Goal: Task Accomplishment & Management: Use online tool/utility

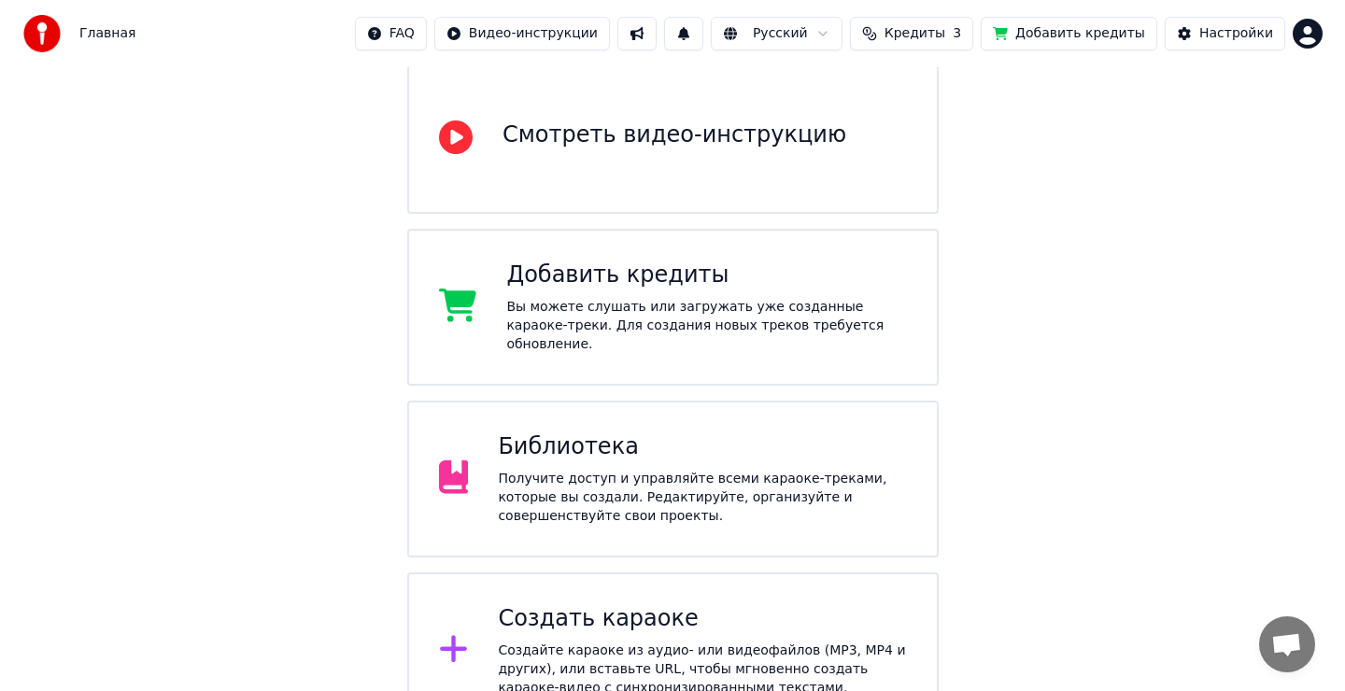
scroll to position [206, 0]
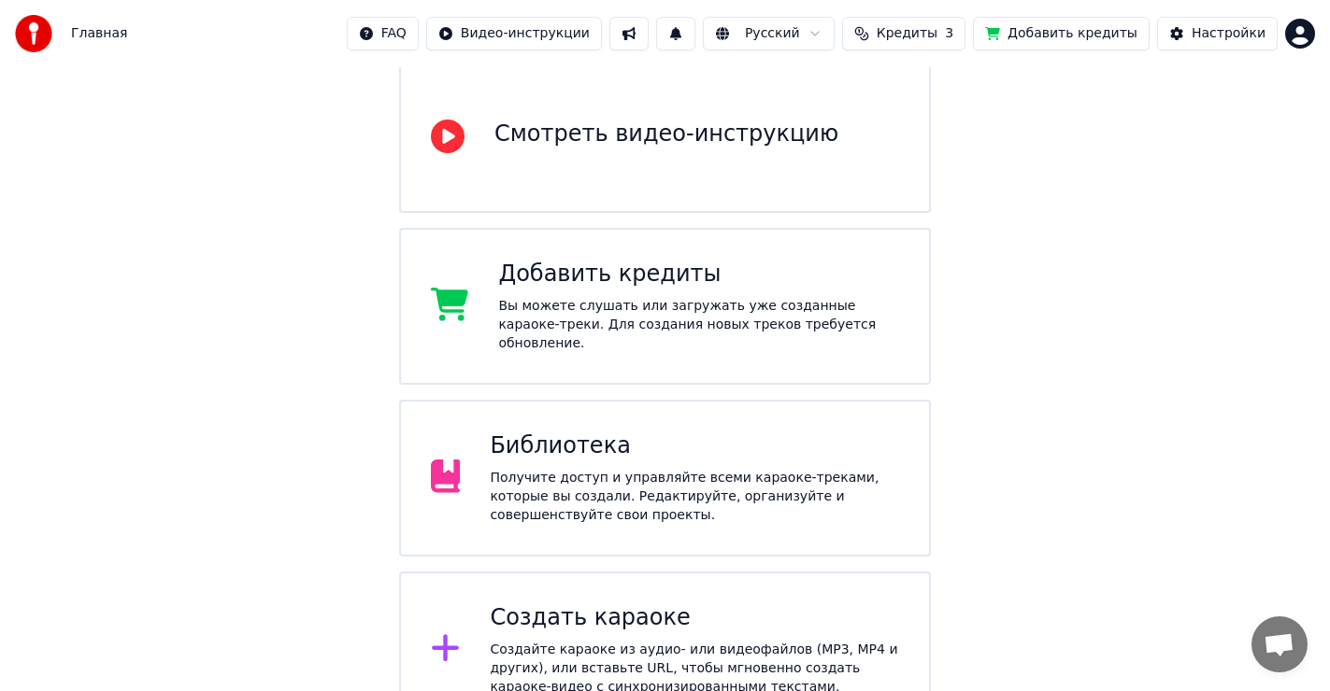
click at [599, 604] on div "Создать караоке Создайте караоке из аудио- или видеофайлов (MP3, MP4 и других),…" at bounding box center [694, 650] width 409 height 93
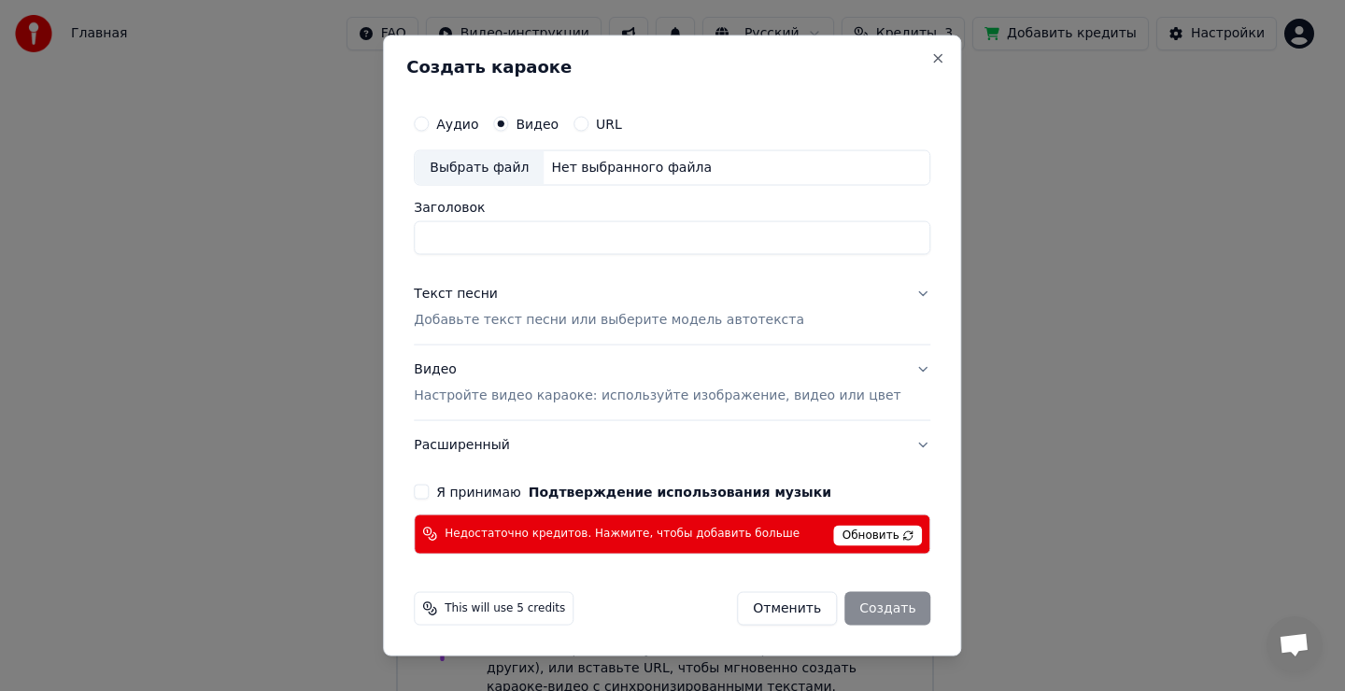
click at [487, 164] on div "Выбрать файл" at bounding box center [479, 168] width 129 height 34
type input "**********"
click at [474, 300] on div "Текст песни" at bounding box center [456, 294] width 84 height 19
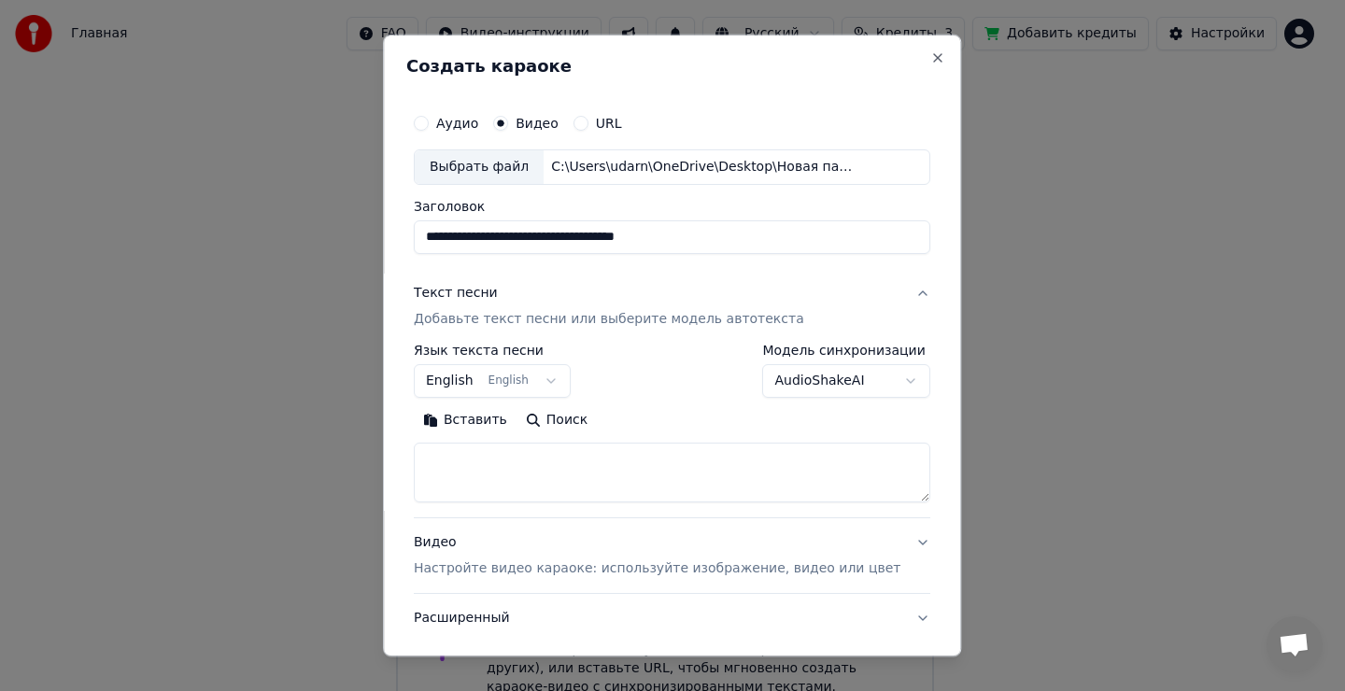
click at [478, 296] on div "Текст песни" at bounding box center [456, 293] width 84 height 19
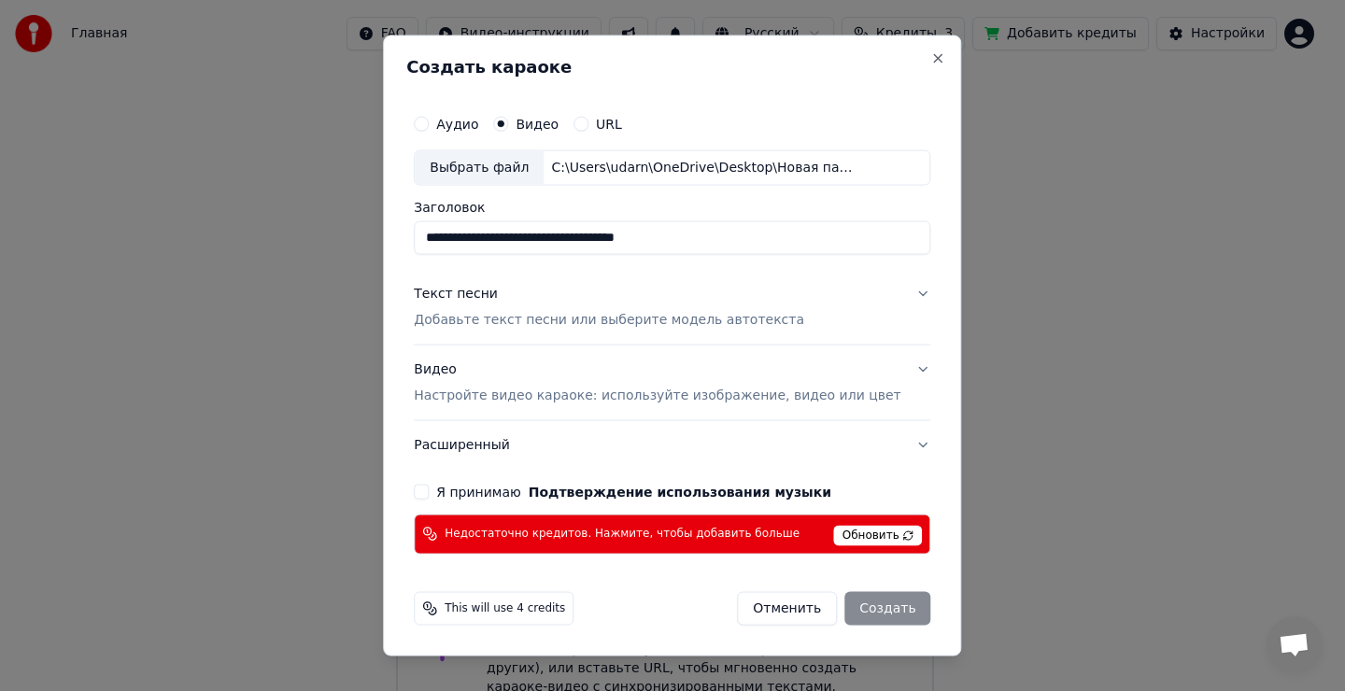
click at [480, 293] on div "Текст песни" at bounding box center [456, 294] width 84 height 19
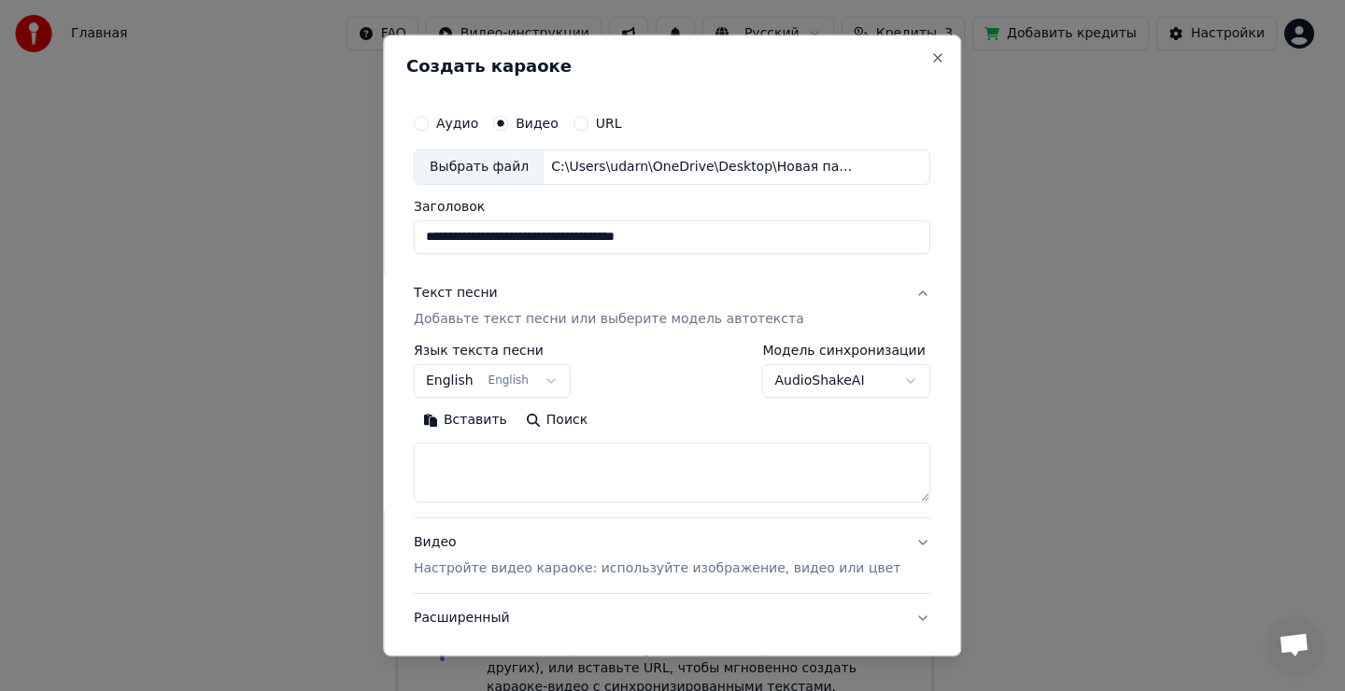
click at [498, 464] on textarea at bounding box center [672, 473] width 517 height 60
click at [493, 464] on textarea at bounding box center [672, 473] width 517 height 60
click at [488, 427] on button "Вставить" at bounding box center [465, 421] width 103 height 30
type textarea "**********"
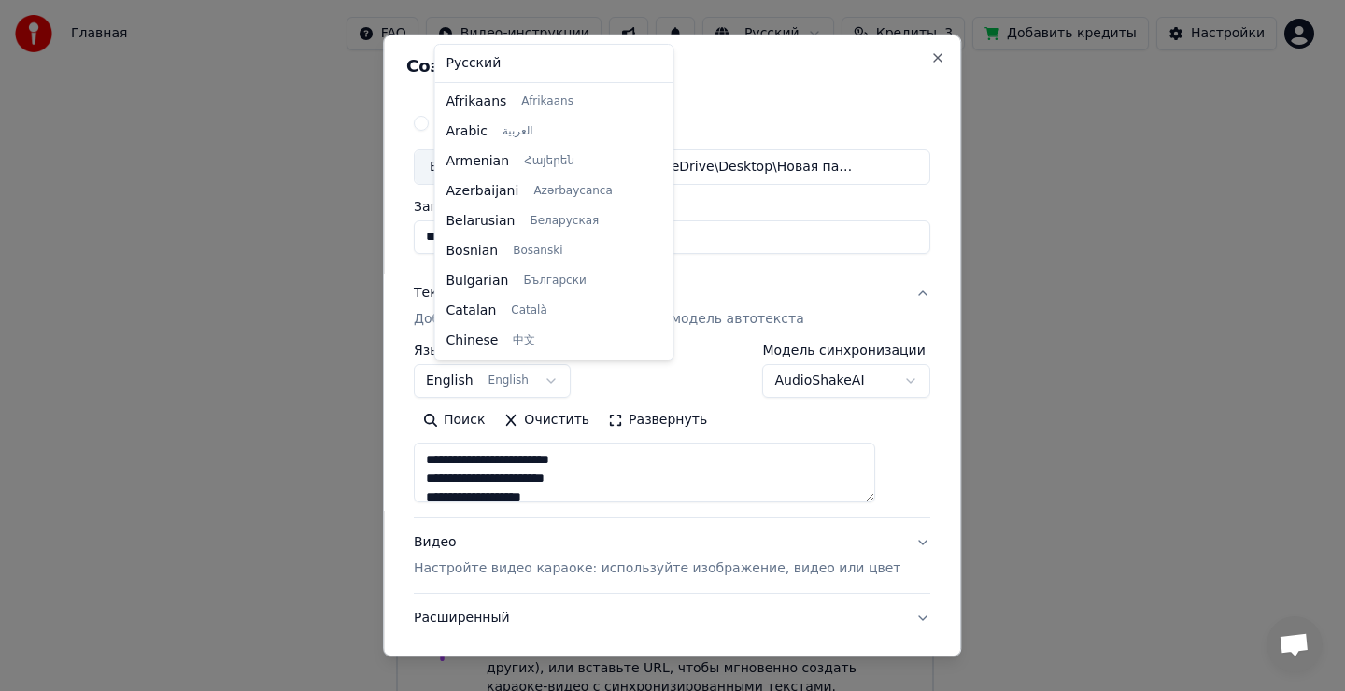
click at [510, 381] on body "Главная FAQ Видео-инструкции Русский Кредиты 3 Добавить кредиты Настройки Добро…" at bounding box center [665, 261] width 1330 height 934
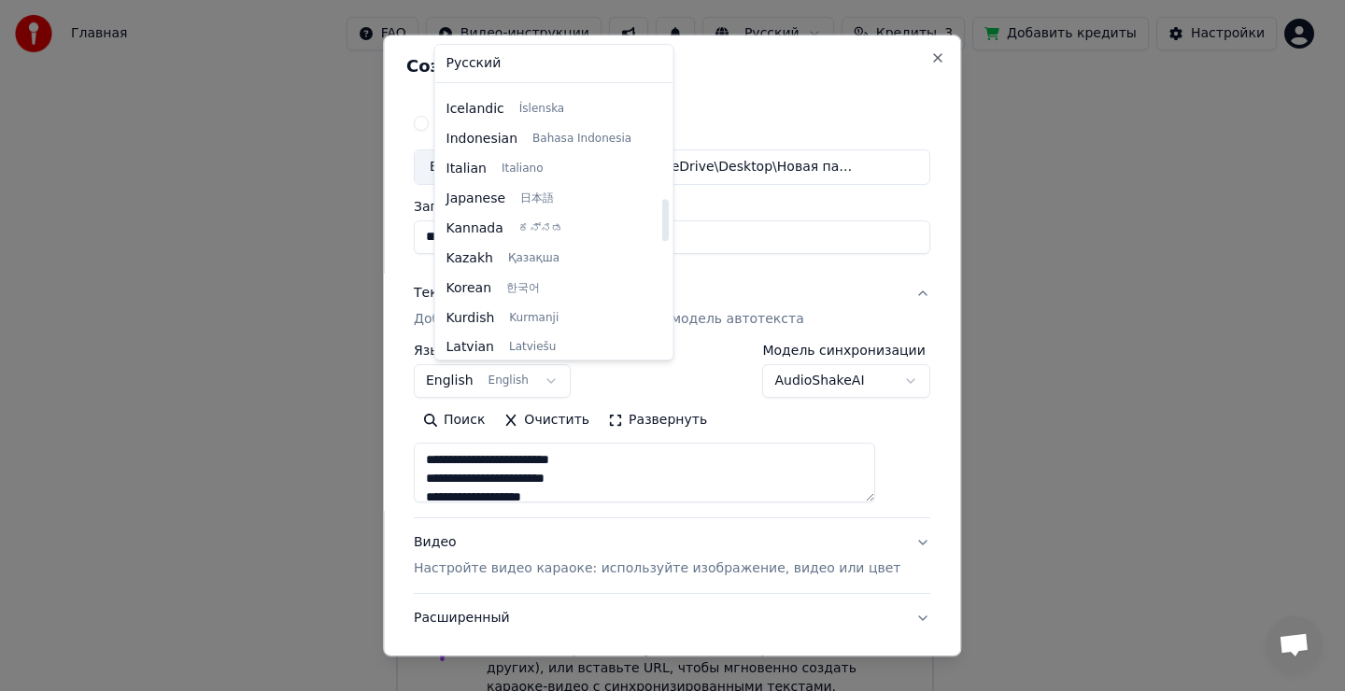
select select "**"
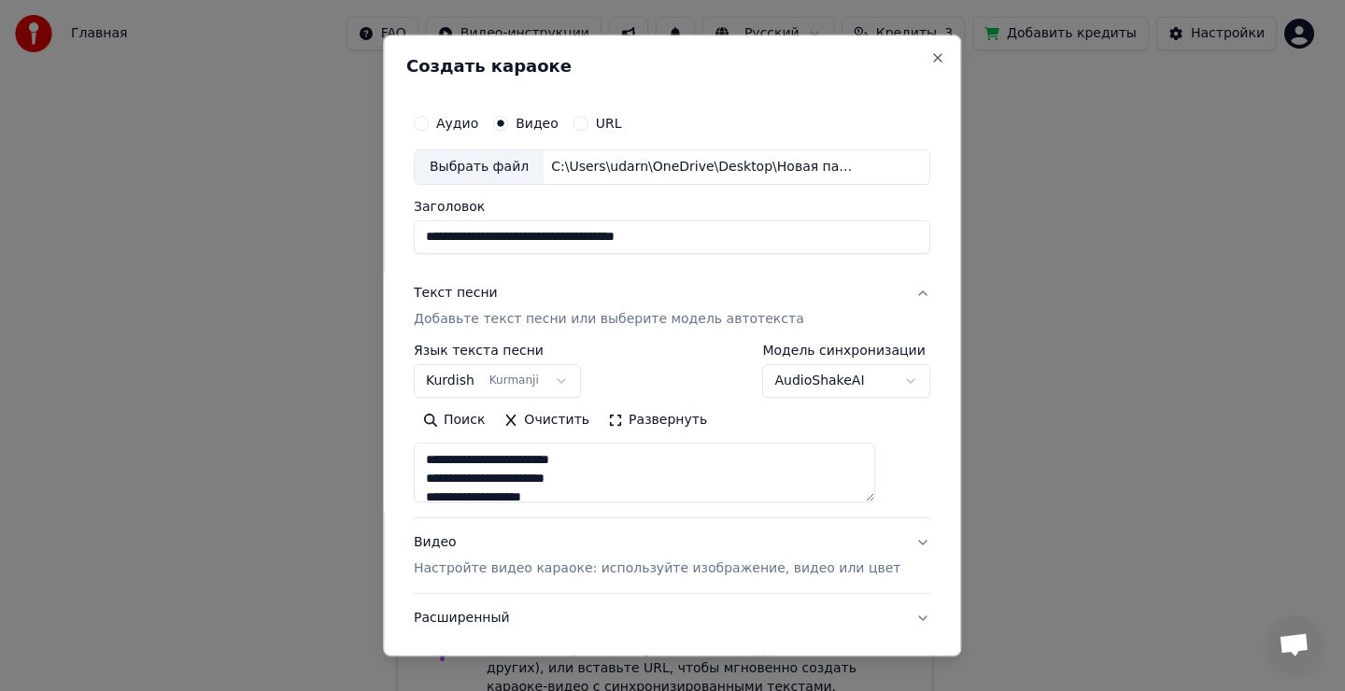
type textarea "**********"
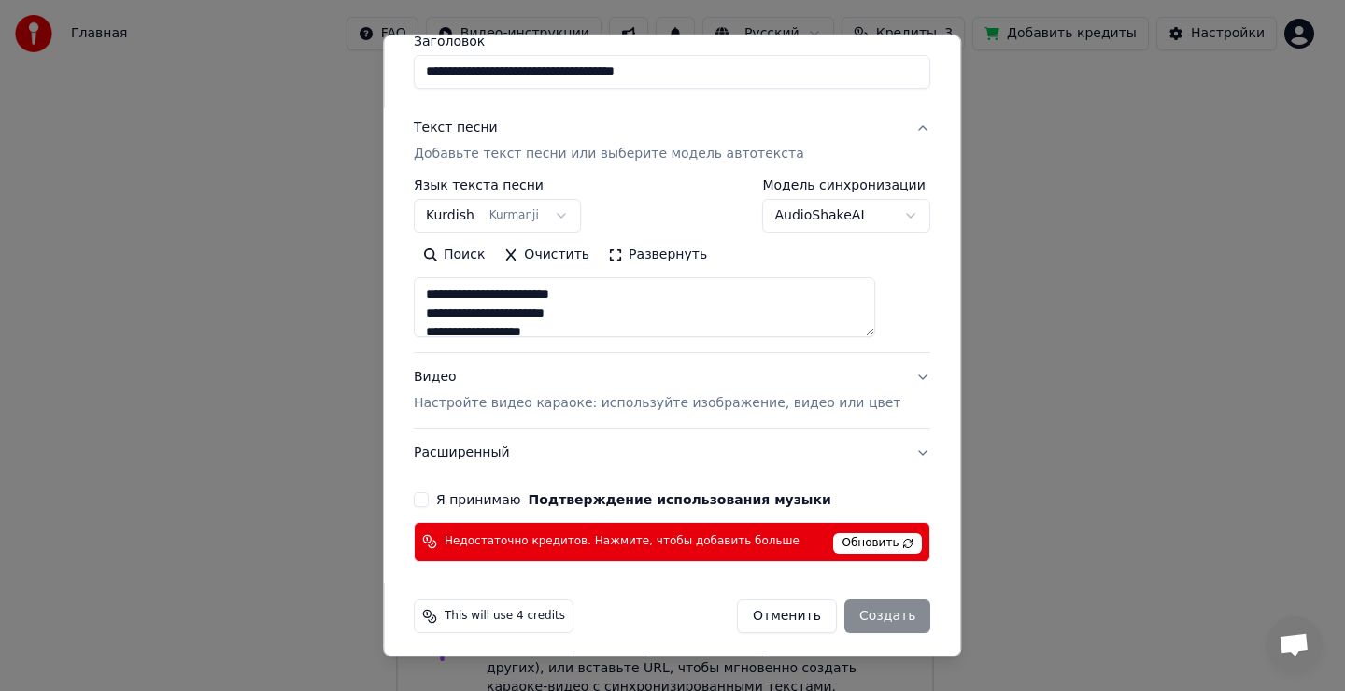
scroll to position [172, 0]
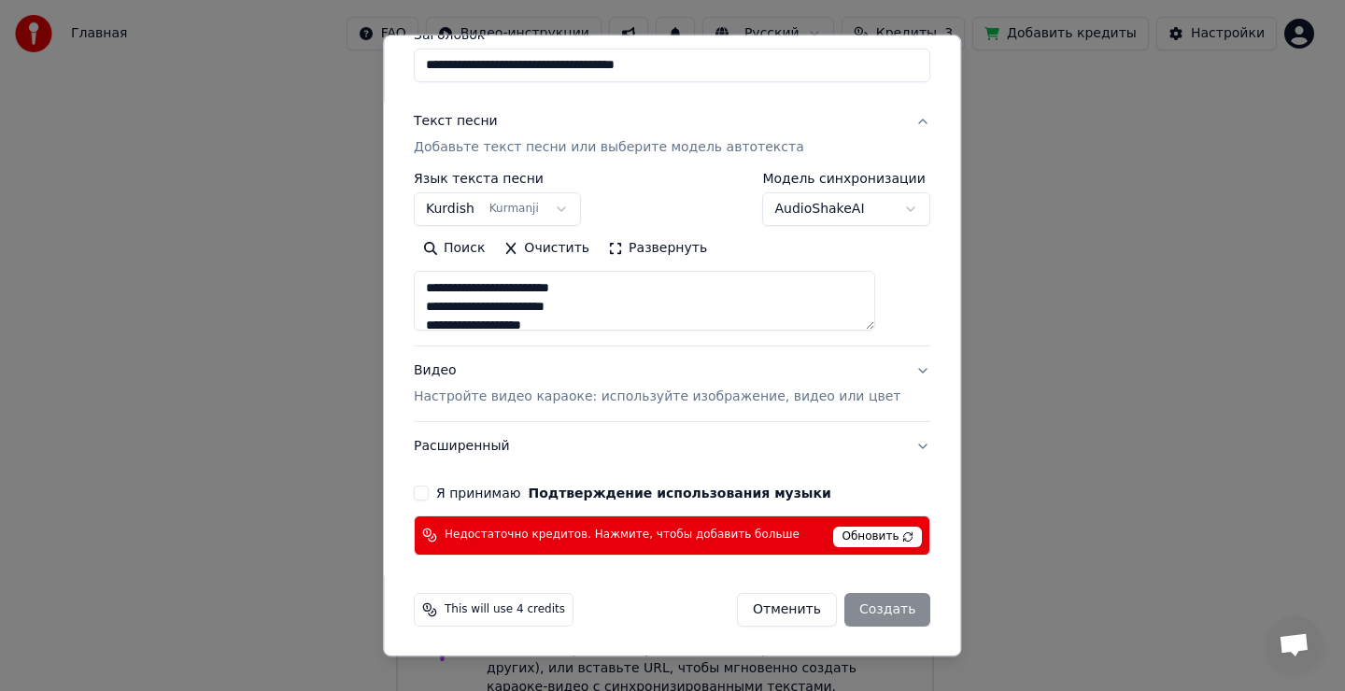
click at [429, 491] on button "Я принимаю Подтверждение использования музыки" at bounding box center [421, 493] width 15 height 15
click at [856, 617] on div "Отменить Создать" at bounding box center [833, 610] width 193 height 34
click at [873, 536] on span "Обновить" at bounding box center [878, 537] width 89 height 21
click at [623, 545] on div "Недостаточно кредитов. Нажмите, чтобы добавить больше Обновить" at bounding box center [672, 536] width 517 height 40
drag, startPoint x: 650, startPoint y: 537, endPoint x: 693, endPoint y: 537, distance: 43.0
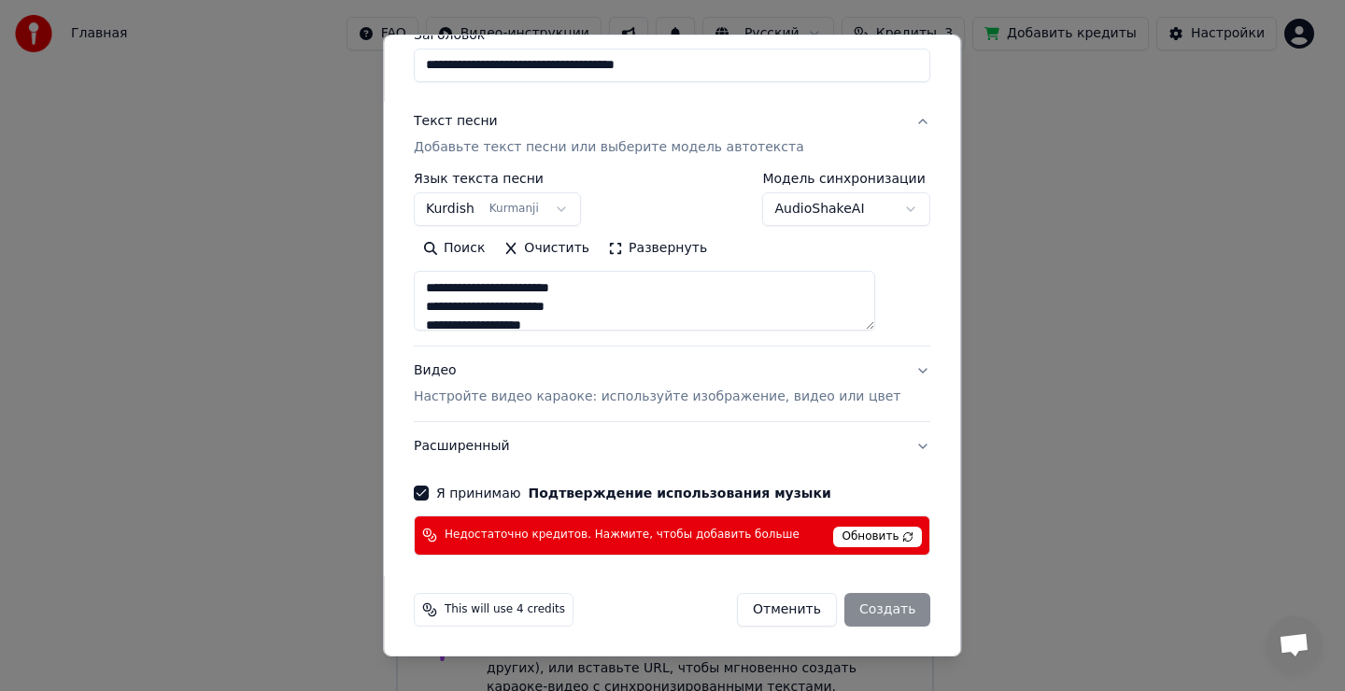
click at [656, 539] on span "Недостаточно кредитов. Нажмите, чтобы добавить больше" at bounding box center [622, 535] width 355 height 15
click at [760, 612] on button "Отменить" at bounding box center [787, 610] width 100 height 34
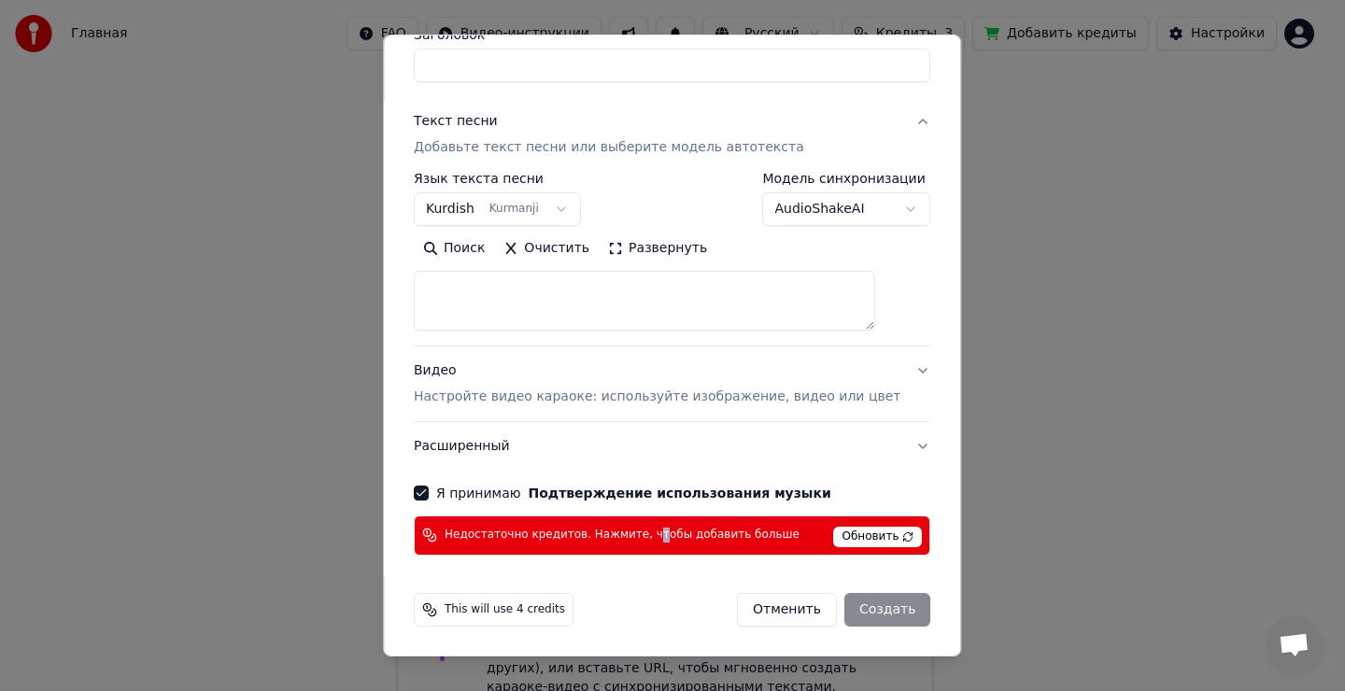
select select
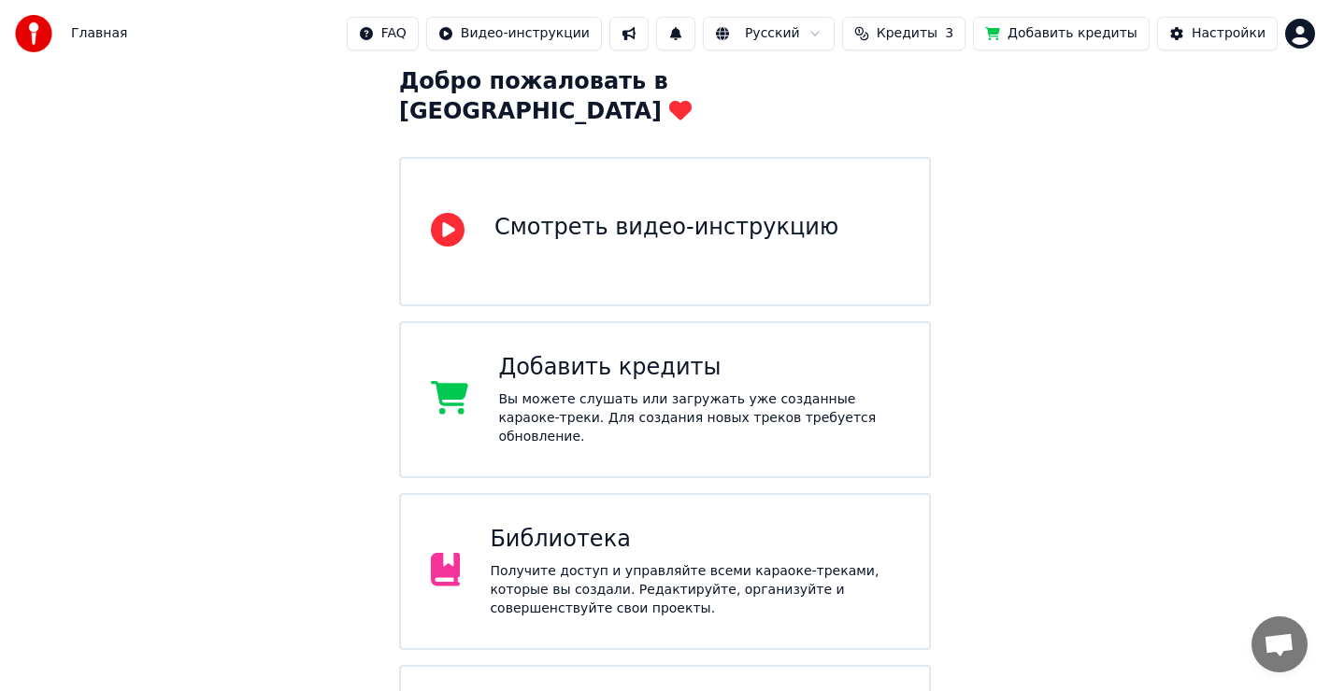
scroll to position [112, 0]
click at [622, 353] on div "Добавить кредиты" at bounding box center [698, 368] width 401 height 30
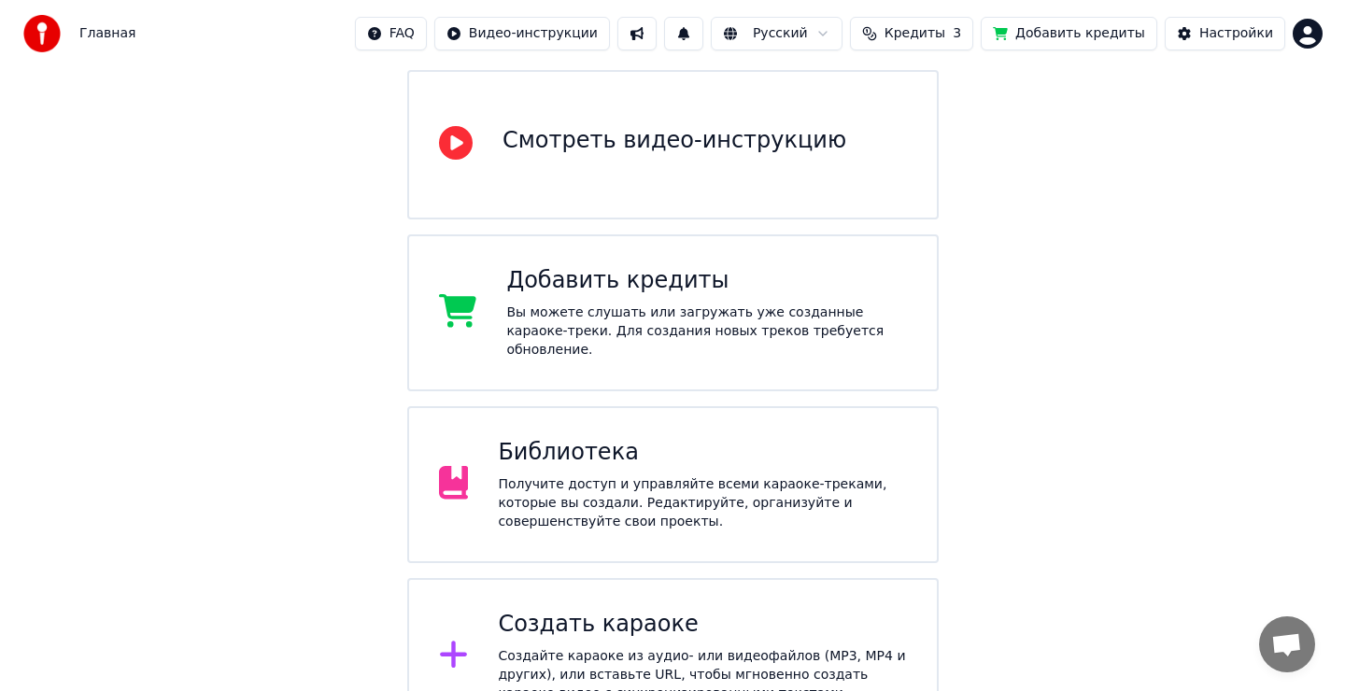
scroll to position [206, 0]
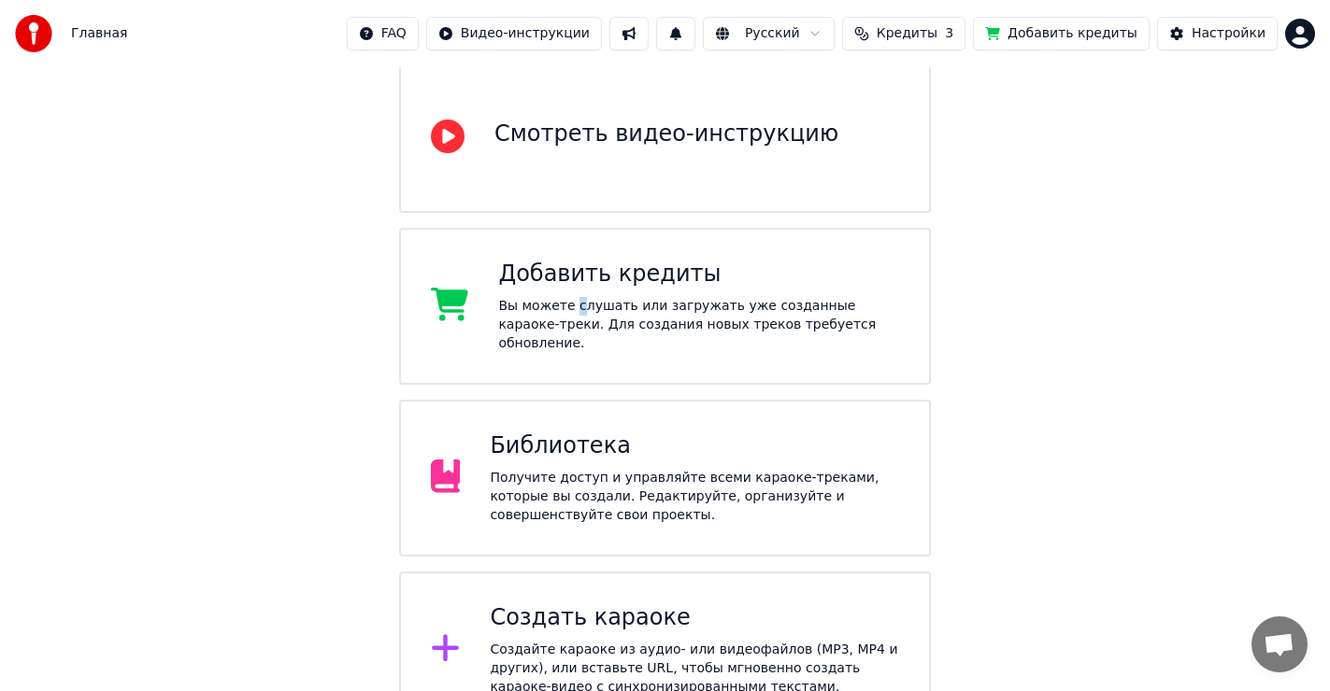
click at [564, 297] on div "Вы можете слушать или загружать уже созданные караоке-треки. Для создания новых…" at bounding box center [698, 325] width 401 height 56
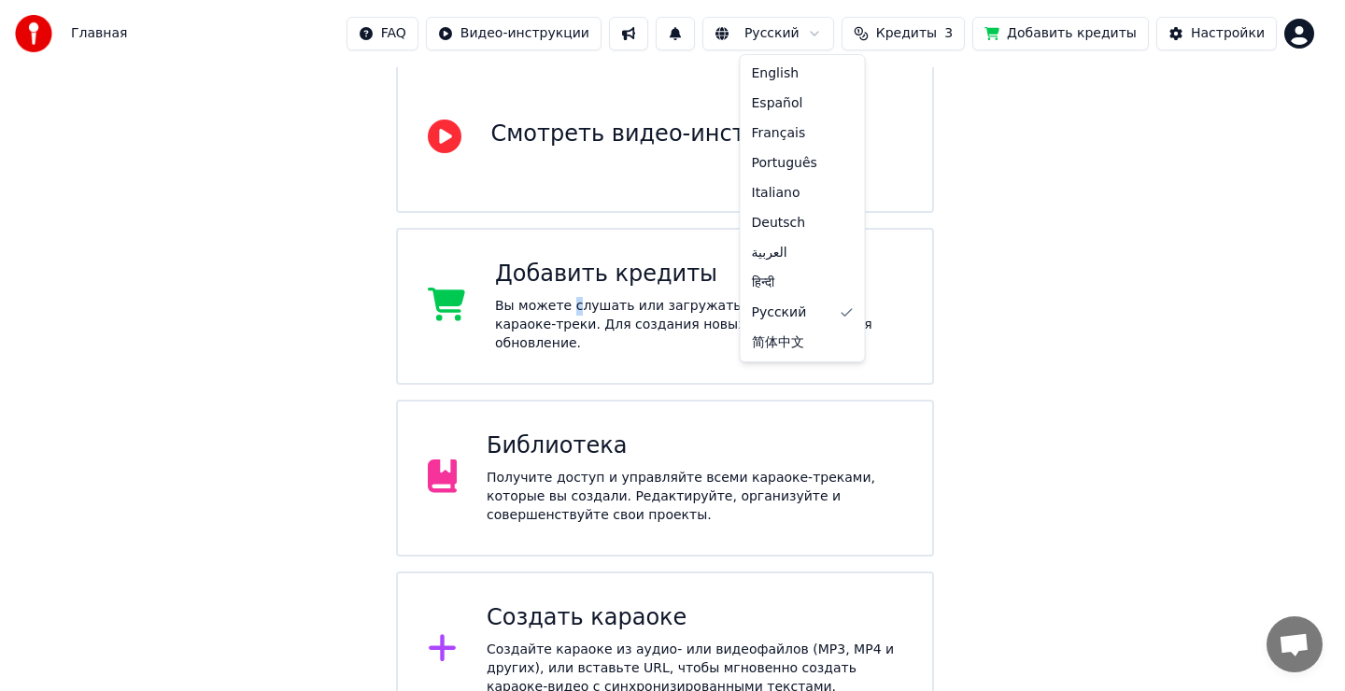
click at [846, 34] on html "Главная FAQ Видео-инструкции Русский Кредиты 3 Добавить кредиты Настройки Добро…" at bounding box center [672, 261] width 1345 height 934
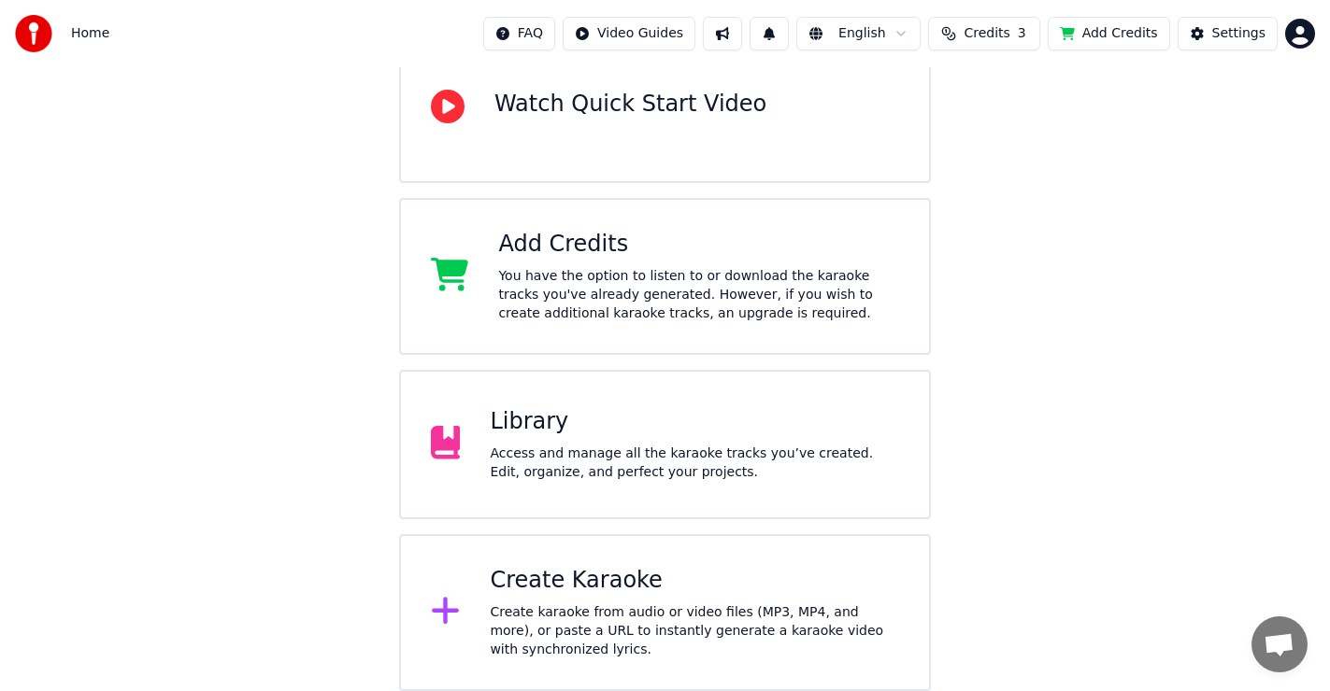
click at [536, 280] on div "You have the option to listen to or download the karaoke tracks you've already …" at bounding box center [698, 295] width 401 height 56
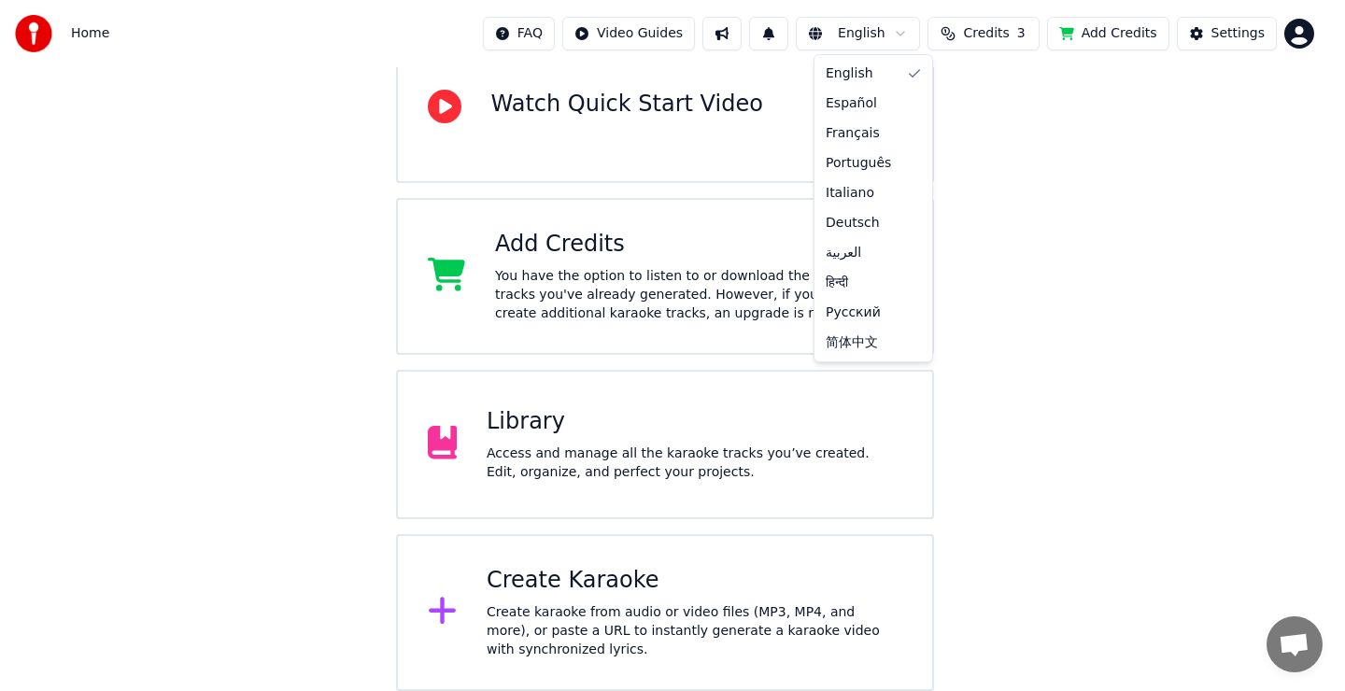
click at [918, 28] on html "Home FAQ Video Guides English Credits 3 Add Credits Settings Welcome to Youka W…" at bounding box center [672, 242] width 1345 height 897
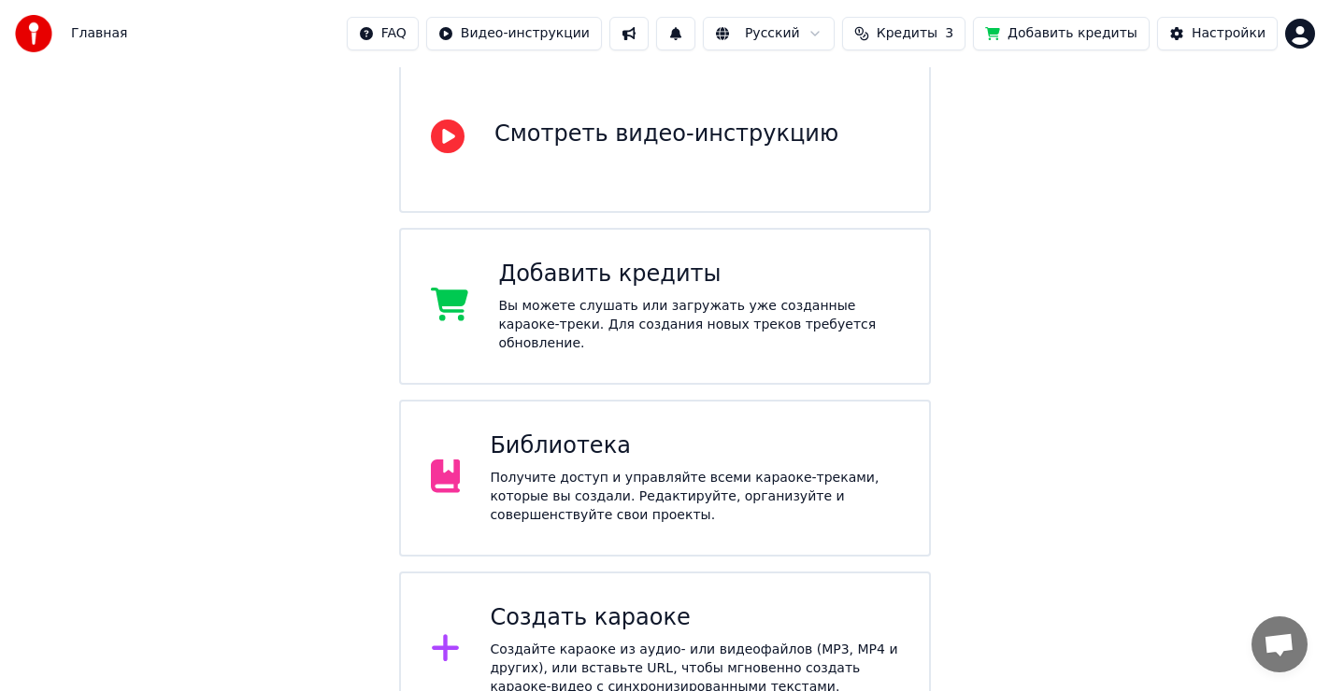
click at [604, 641] on div "Создайте караоке из аудио- или видеофайлов (MP3, MP4 и других), или вставьте UR…" at bounding box center [694, 669] width 409 height 56
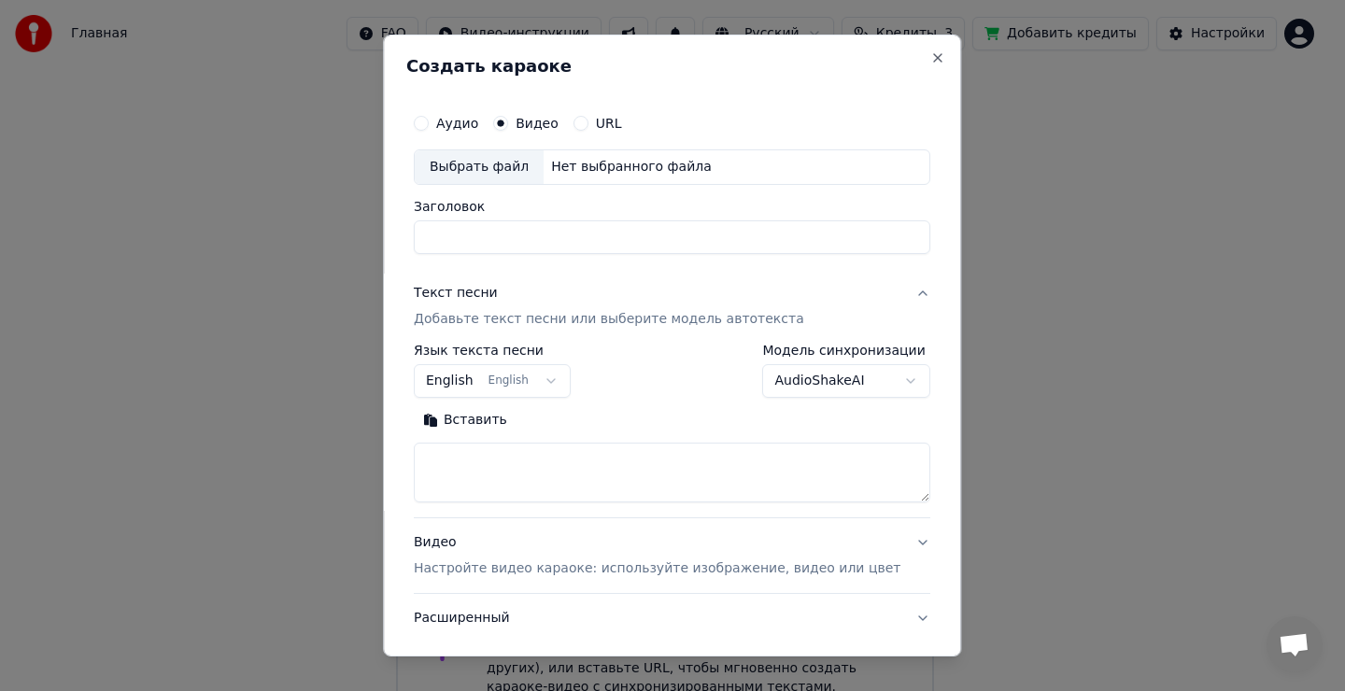
click at [502, 171] on div "Выбрать файл" at bounding box center [479, 167] width 129 height 34
type input "**********"
click at [499, 461] on textarea at bounding box center [672, 473] width 517 height 60
drag, startPoint x: 493, startPoint y: 464, endPoint x: 493, endPoint y: 432, distance: 32.7
click at [495, 463] on textarea at bounding box center [672, 473] width 517 height 60
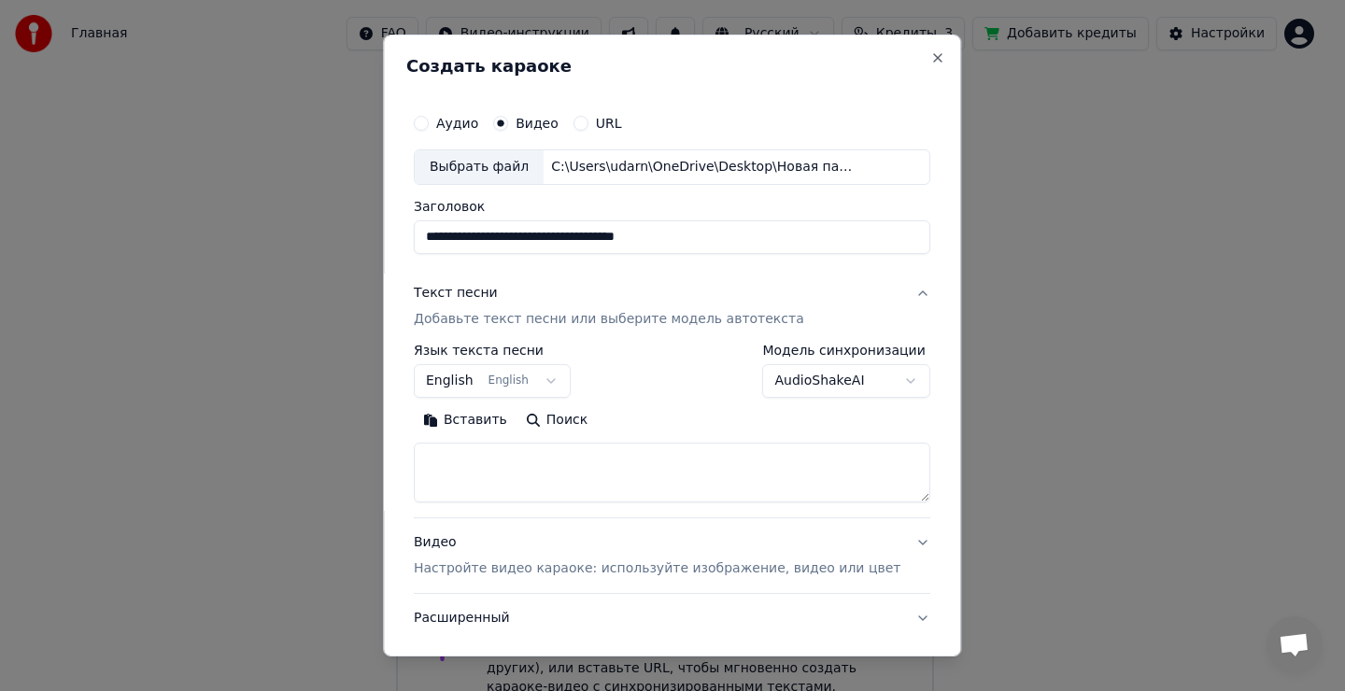
click at [491, 420] on button "Вставить" at bounding box center [465, 421] width 103 height 30
type textarea "**********"
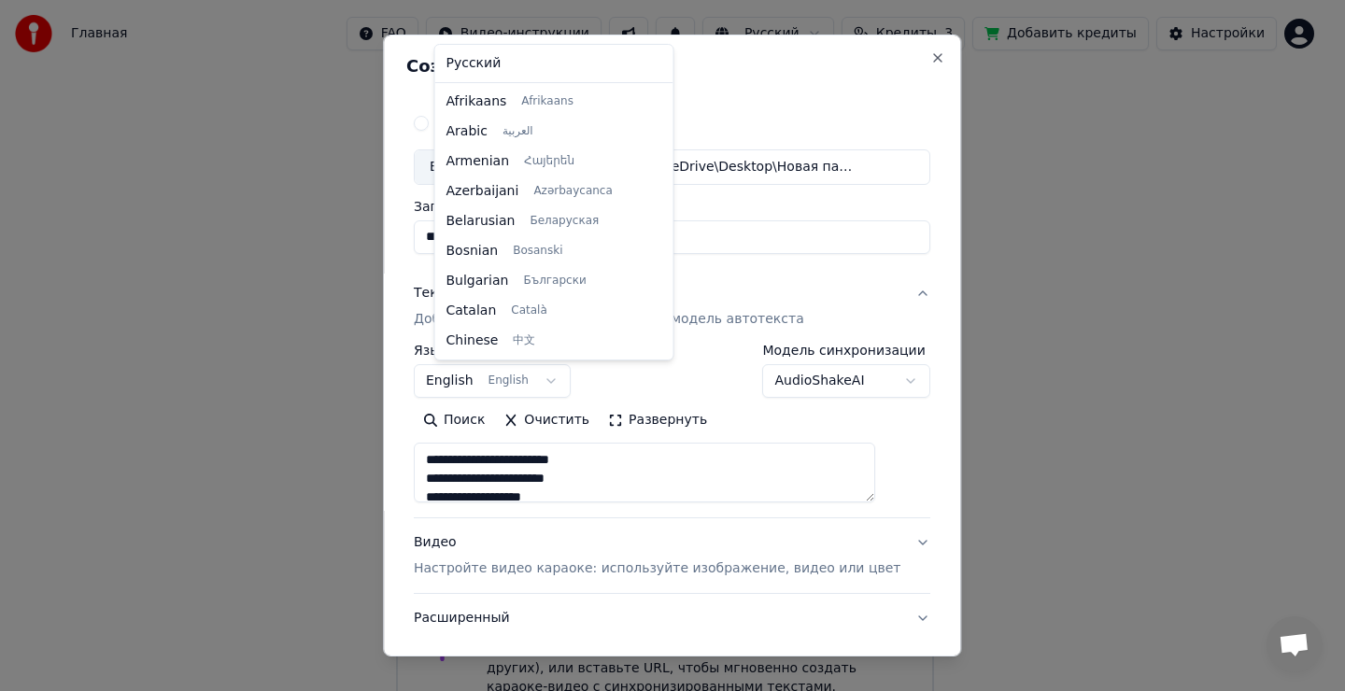
click at [515, 378] on body "Главная FAQ Видео-инструкции Русский Кредиты 3 Добавить кредиты Настройки Добро…" at bounding box center [665, 261] width 1330 height 934
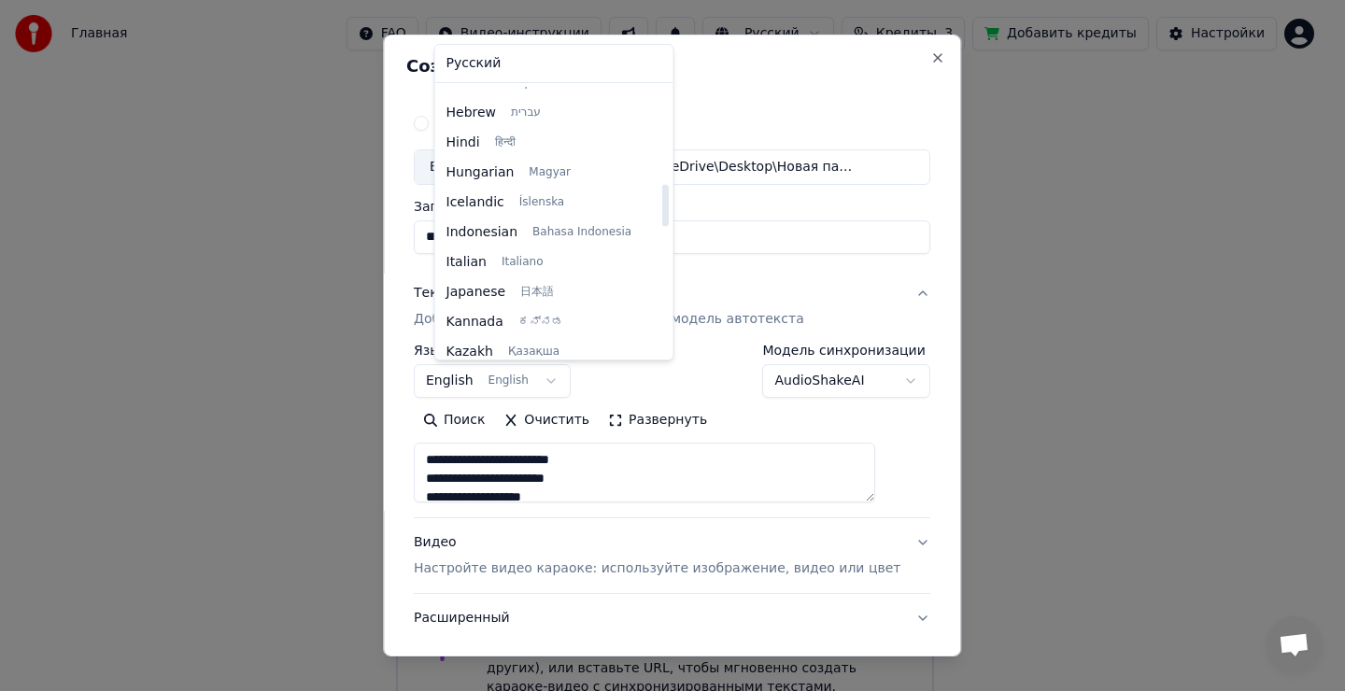
scroll to position [710, 0]
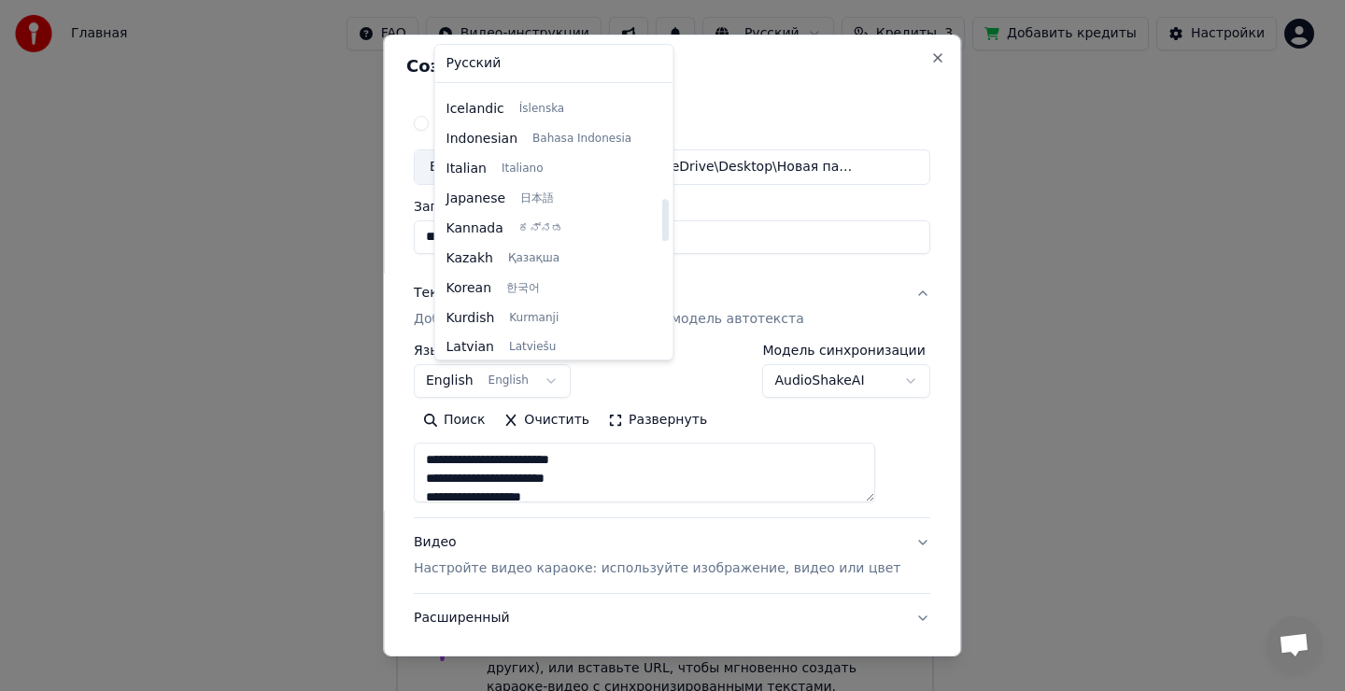
select select "**"
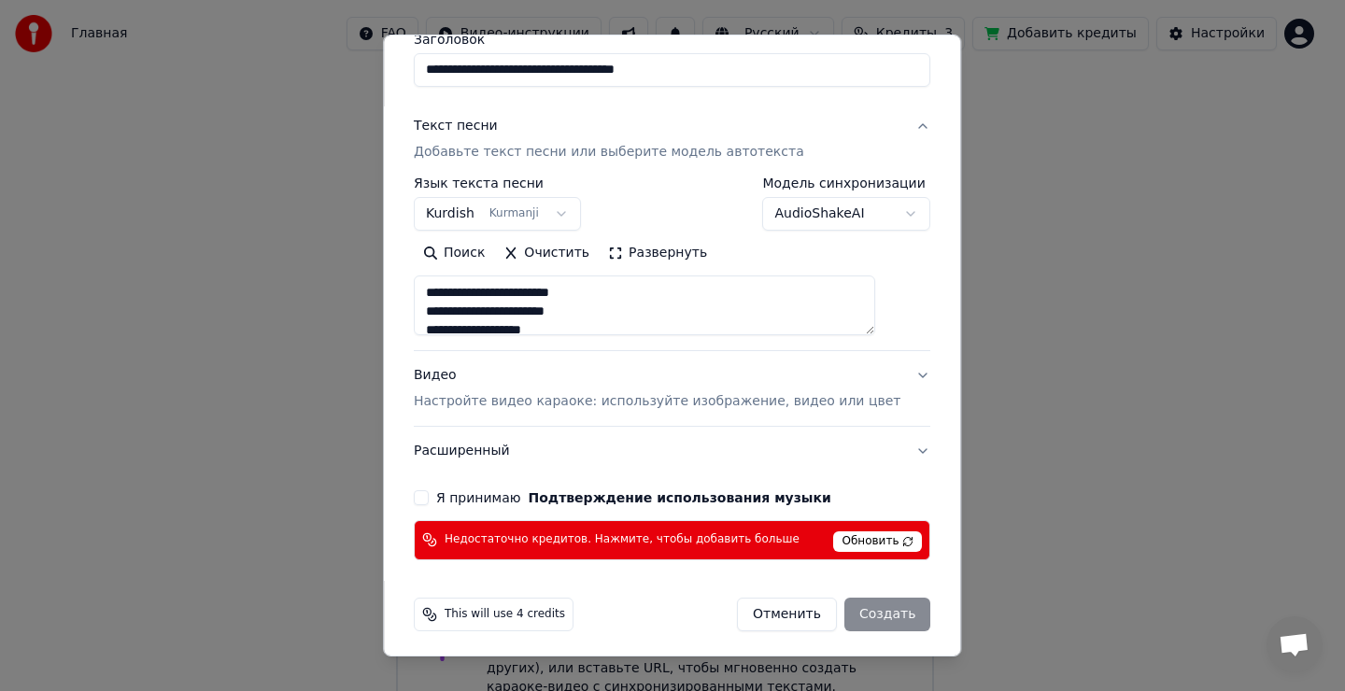
scroll to position [172, 0]
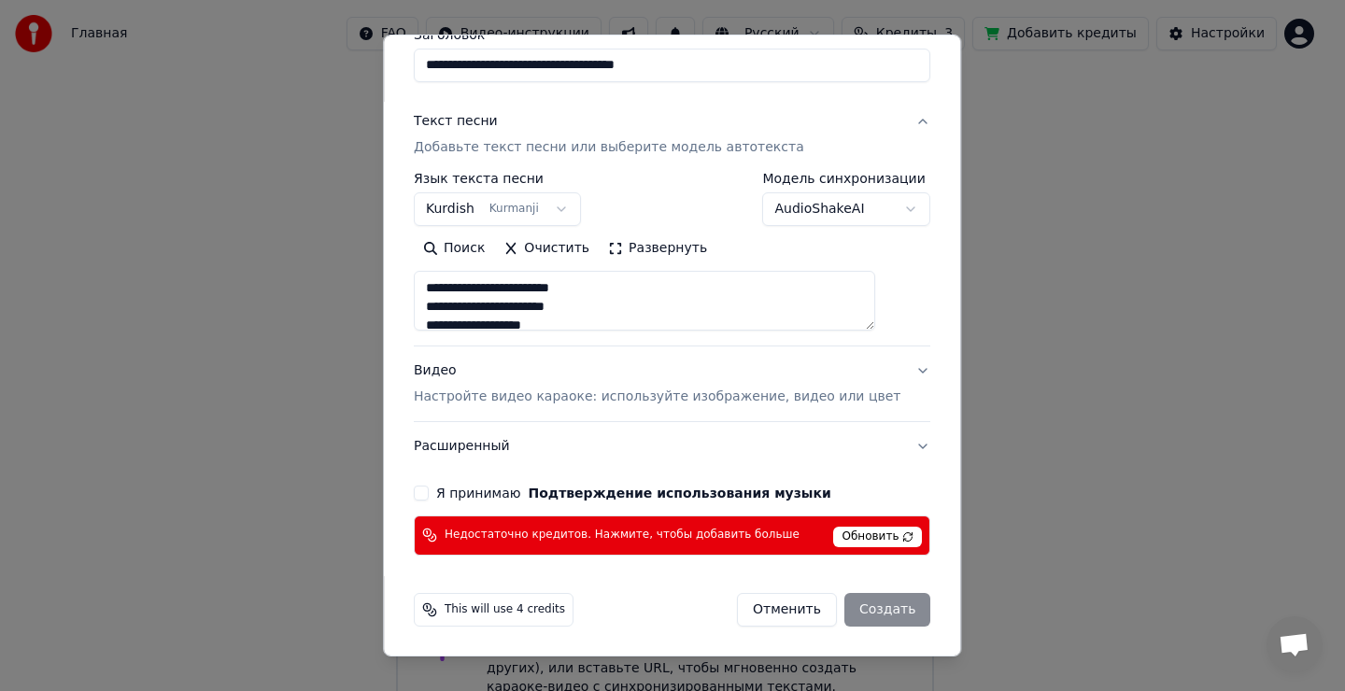
click at [429, 492] on button "Я принимаю Подтверждение использования музыки" at bounding box center [421, 493] width 15 height 15
click at [859, 612] on div "Отменить Создать" at bounding box center [833, 610] width 193 height 34
click at [838, 529] on span "Обновить" at bounding box center [878, 537] width 89 height 21
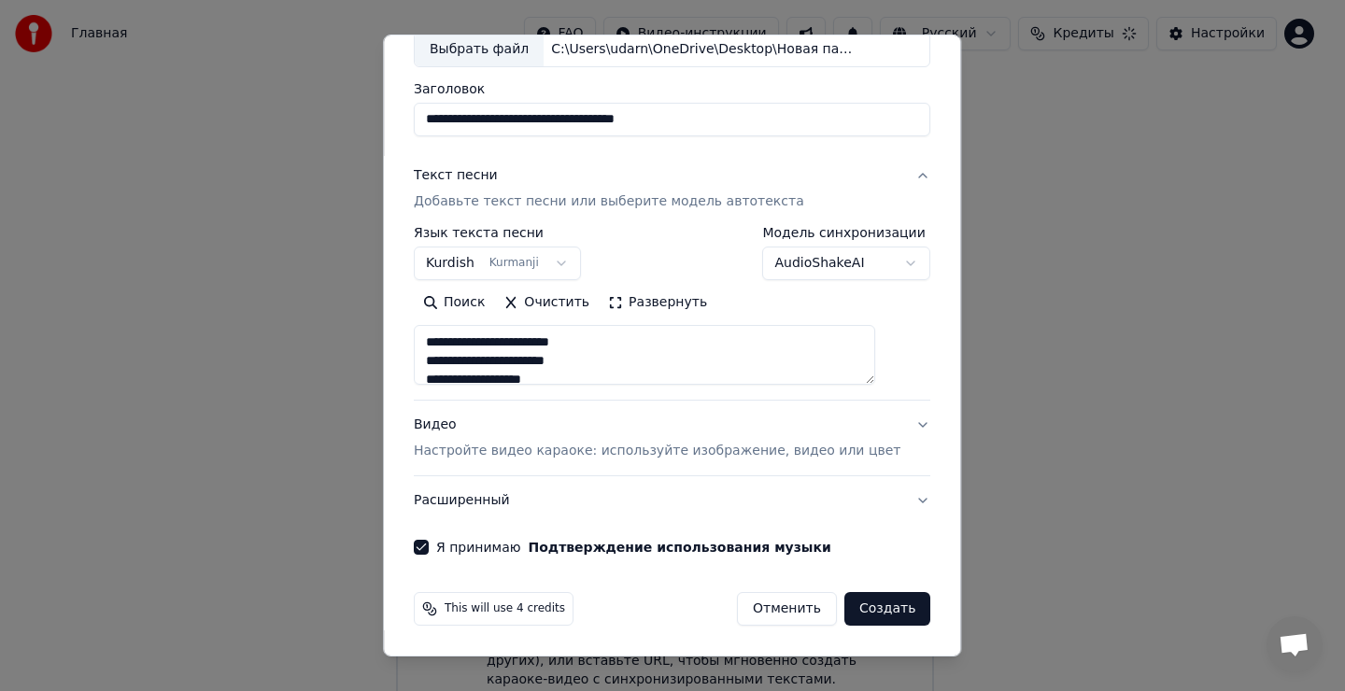
scroll to position [118, 0]
click at [854, 616] on button "Создать" at bounding box center [888, 609] width 86 height 34
type textarea "**********"
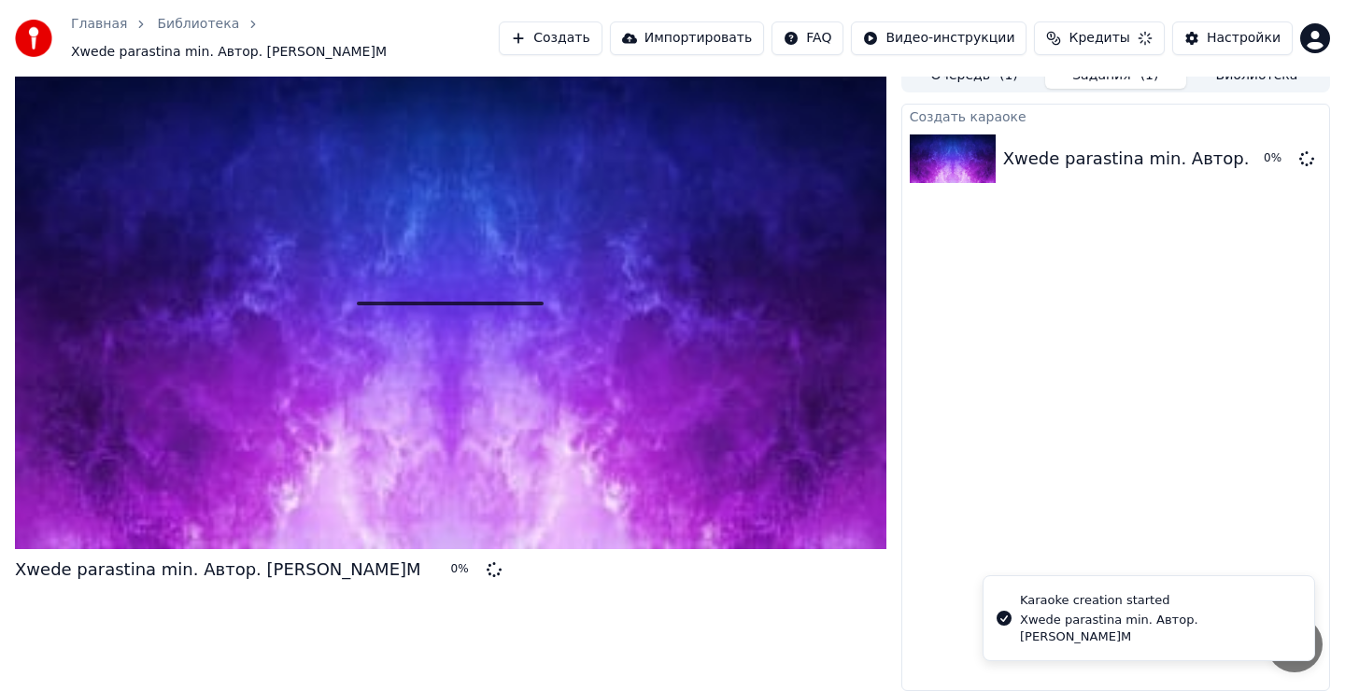
scroll to position [8, 0]
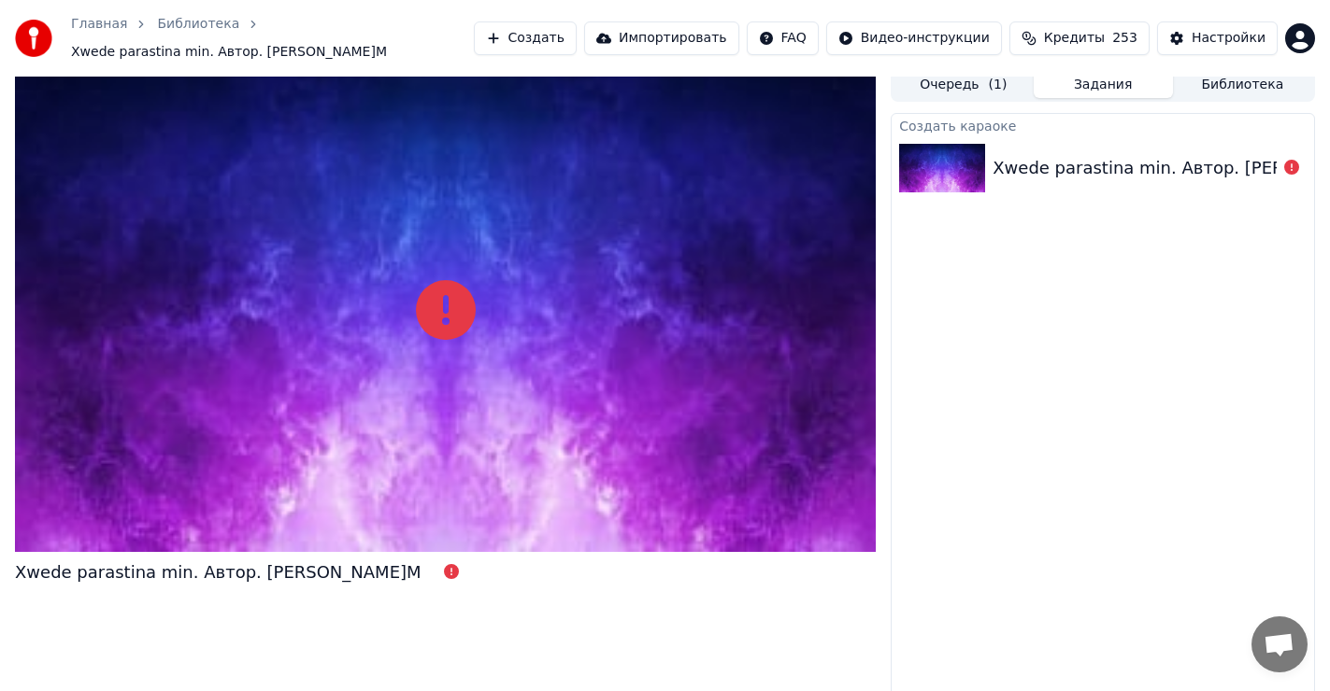
click at [1230, 170] on div "Xwede parastina min. Автор. [PERSON_NAME]М" at bounding box center [1195, 168] width 406 height 26
click at [1285, 164] on icon at bounding box center [1291, 167] width 15 height 15
click at [981, 162] on img at bounding box center [942, 168] width 86 height 49
click at [567, 36] on button "Создать" at bounding box center [525, 38] width 103 height 34
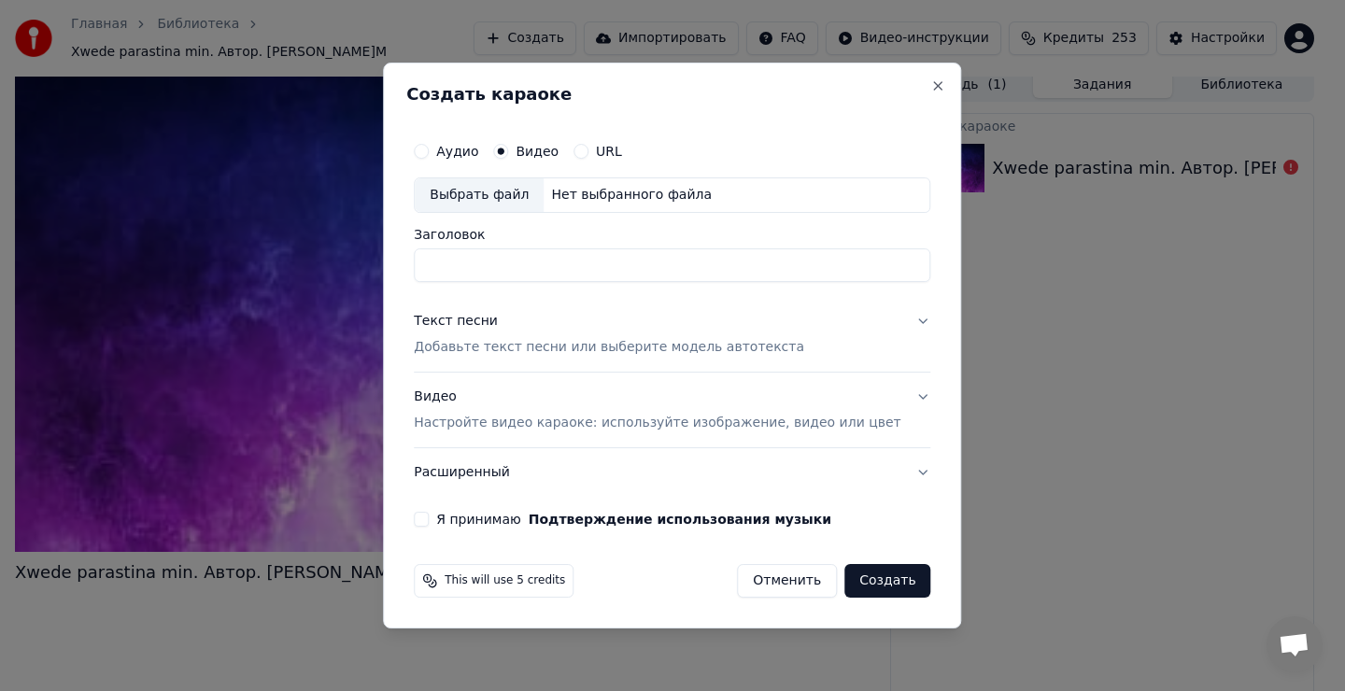
click at [512, 192] on div "Выбрать файл" at bounding box center [479, 195] width 129 height 34
type input "**********"
click at [476, 322] on div "Текст песни" at bounding box center [456, 321] width 84 height 19
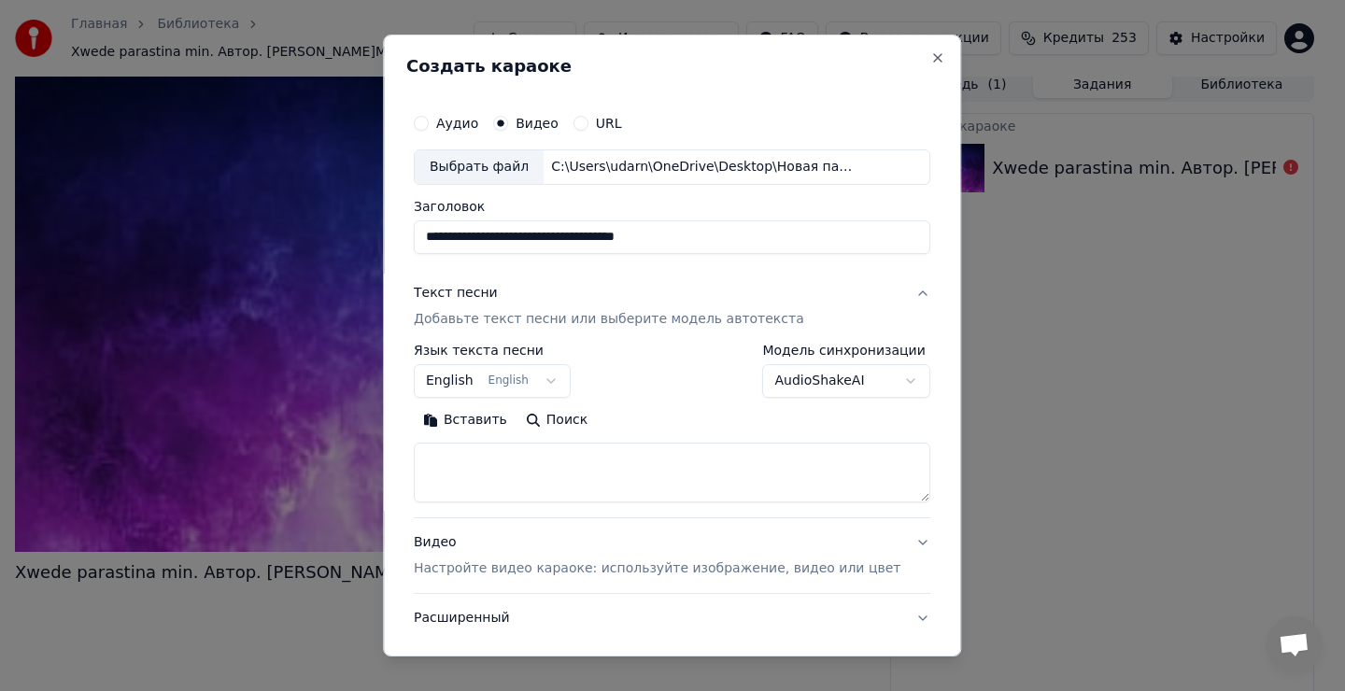
click at [509, 481] on textarea at bounding box center [672, 473] width 517 height 60
click at [510, 462] on textarea at bounding box center [672, 473] width 517 height 60
click at [492, 417] on button "Вставить" at bounding box center [465, 421] width 103 height 30
type textarea "**********"
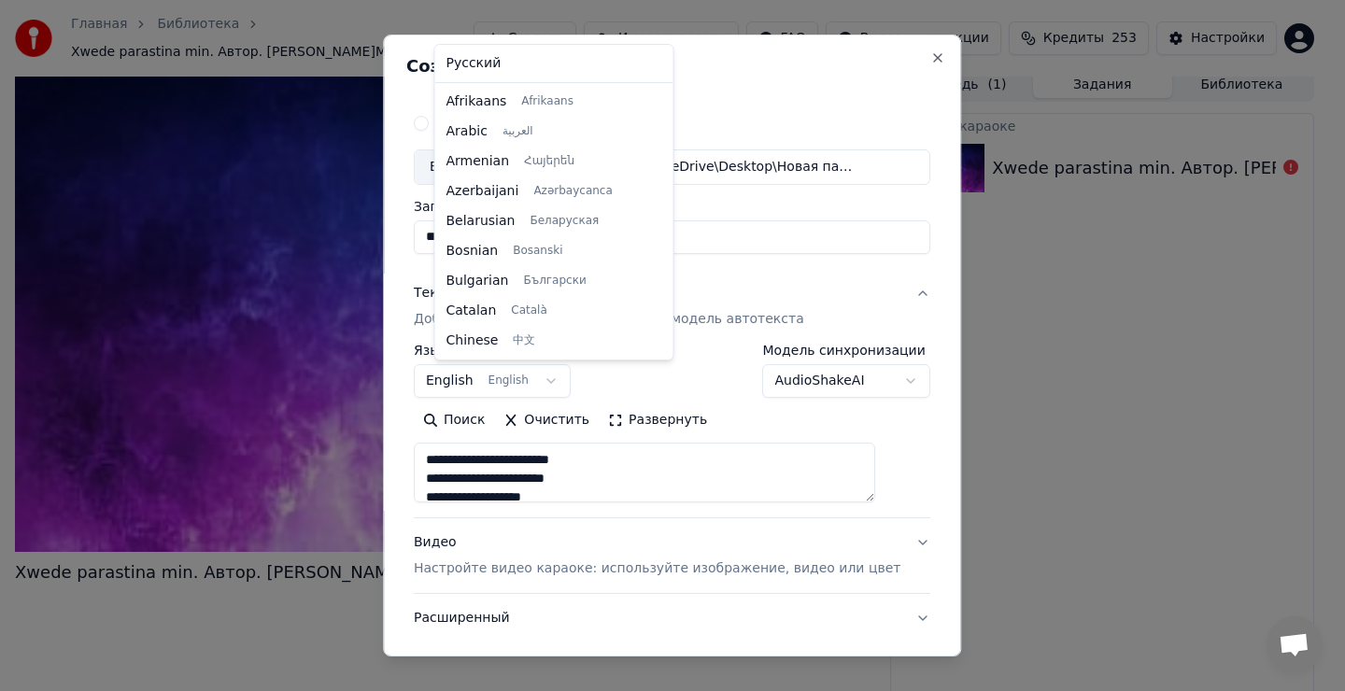
click at [548, 375] on body "**********" at bounding box center [665, 337] width 1330 height 691
select select "**"
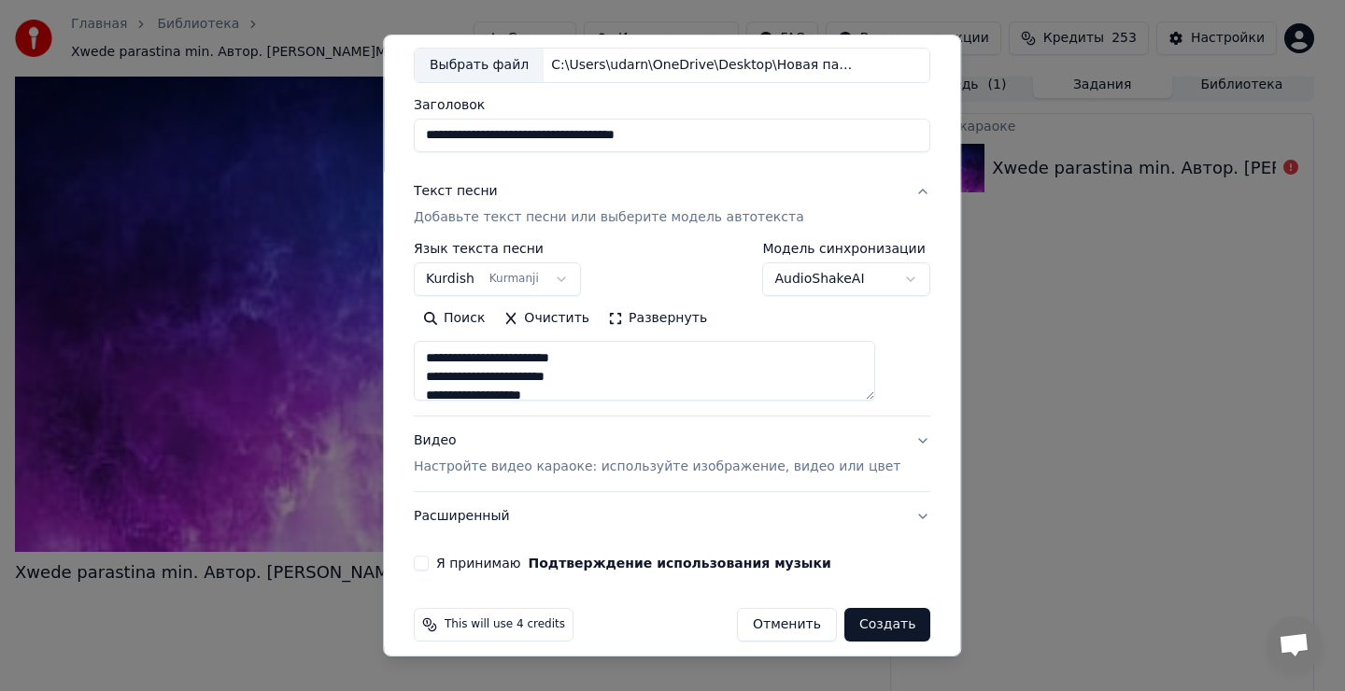
scroll to position [118, 0]
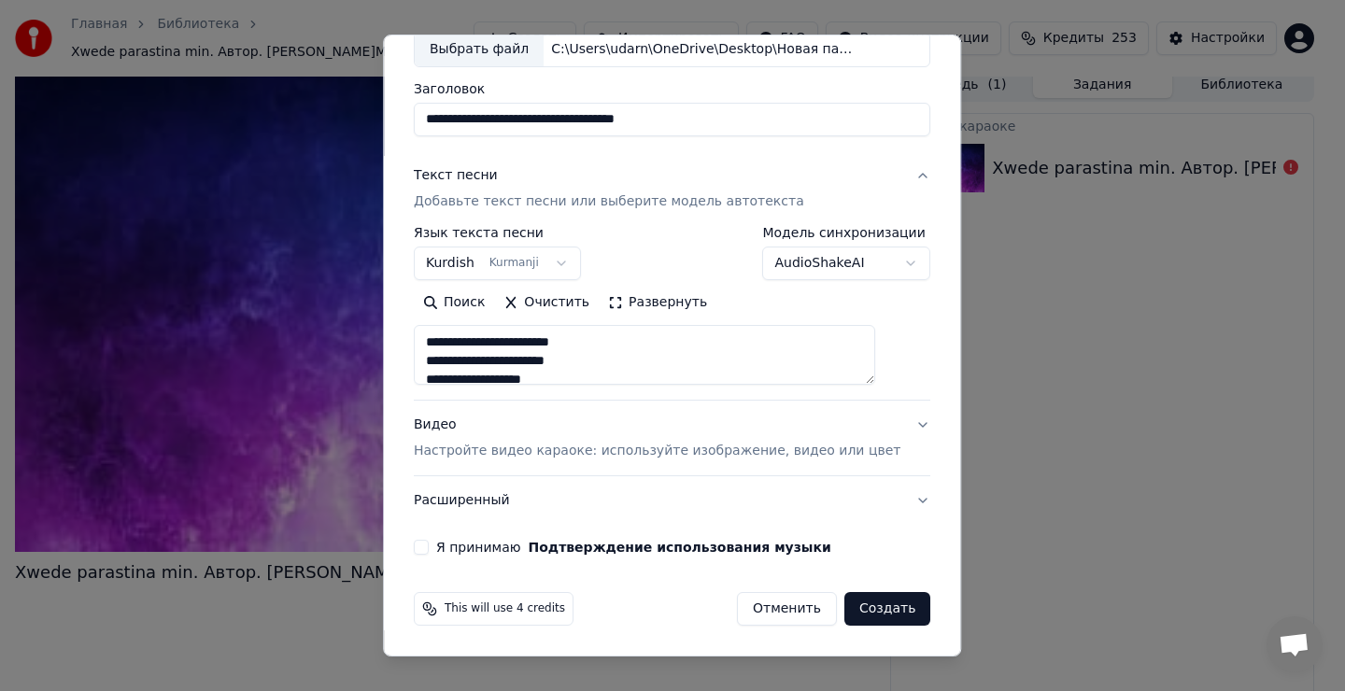
click at [429, 549] on button "Я принимаю Подтверждение использования музыки" at bounding box center [421, 547] width 15 height 15
click at [846, 642] on div "**********" at bounding box center [672, 346] width 578 height 622
click at [853, 610] on button "Создать" at bounding box center [888, 609] width 86 height 34
type textarea "**********"
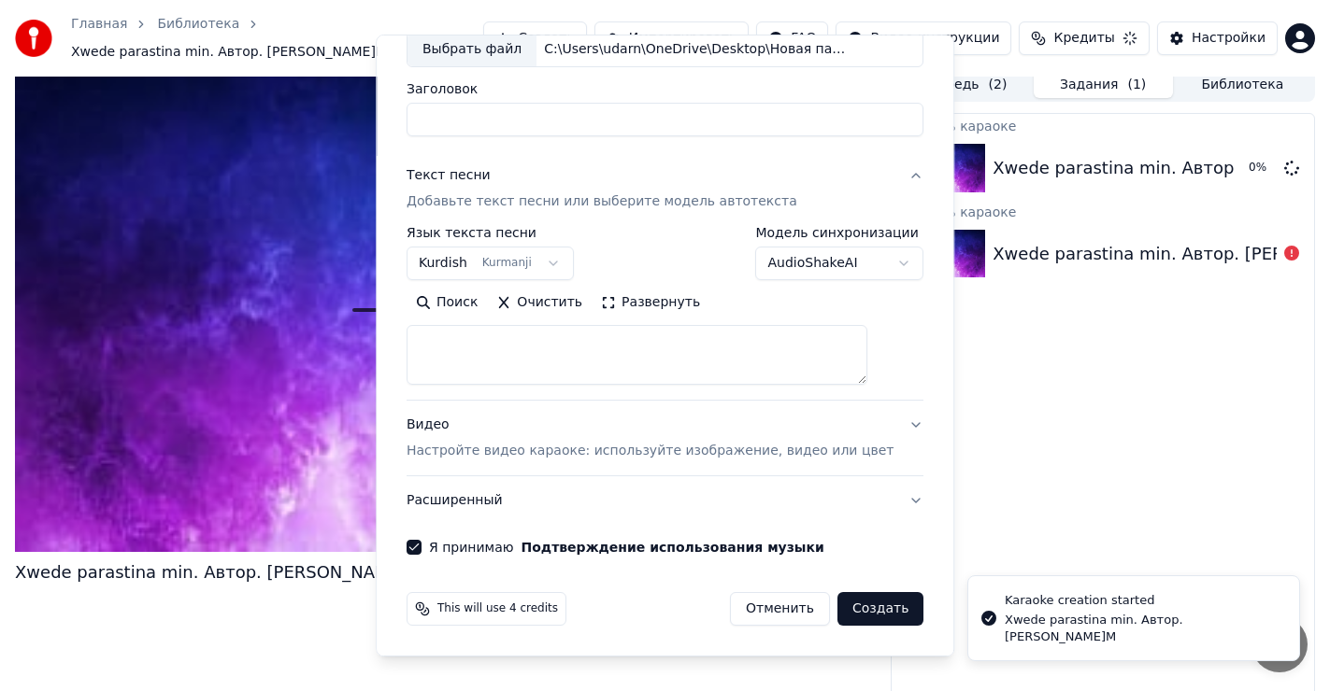
select select
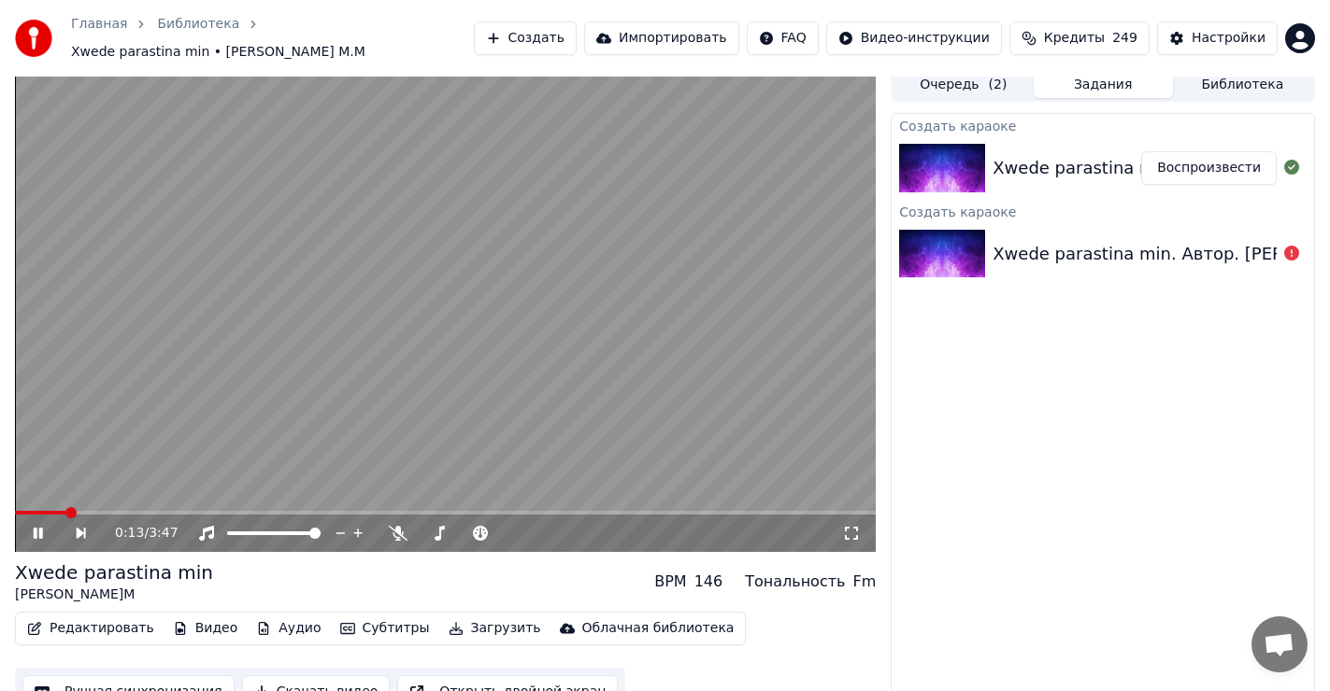
click at [39, 528] on icon at bounding box center [38, 533] width 9 height 11
click at [15, 507] on span at bounding box center [20, 512] width 11 height 11
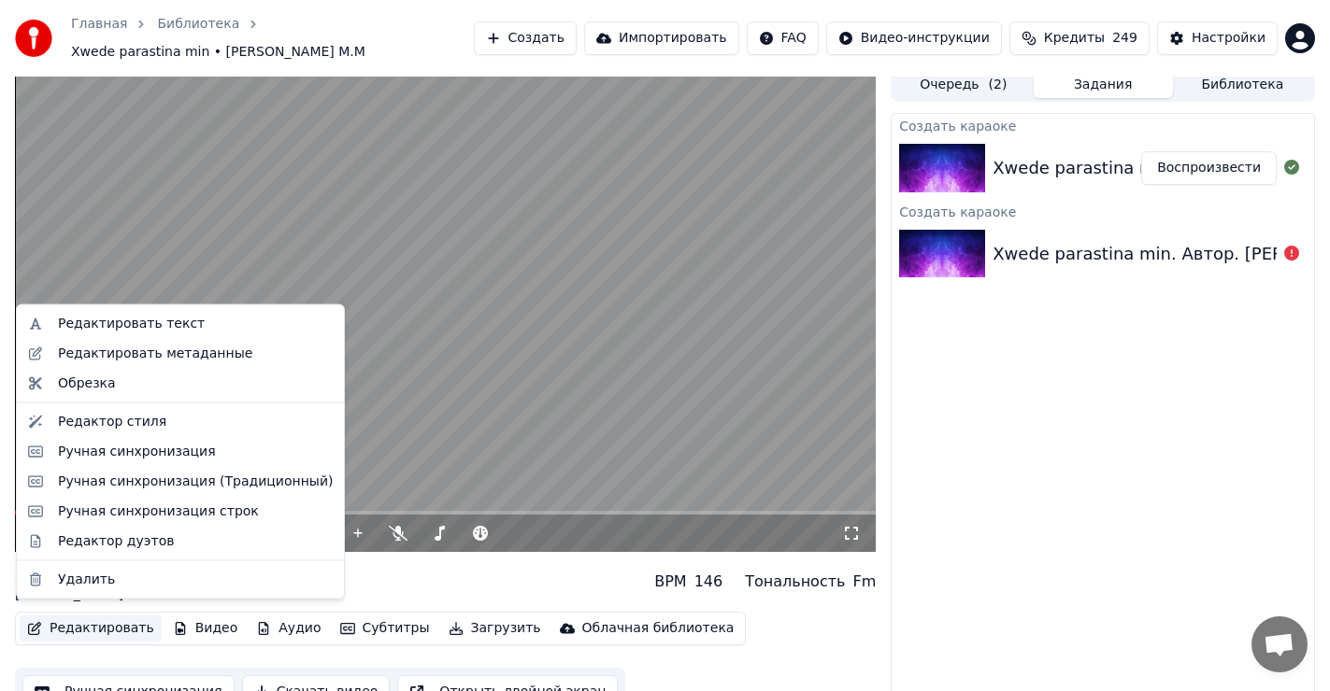
click at [88, 621] on button "Редактировать" at bounding box center [91, 629] width 142 height 26
click at [124, 321] on div "Редактировать текст" at bounding box center [131, 324] width 147 height 19
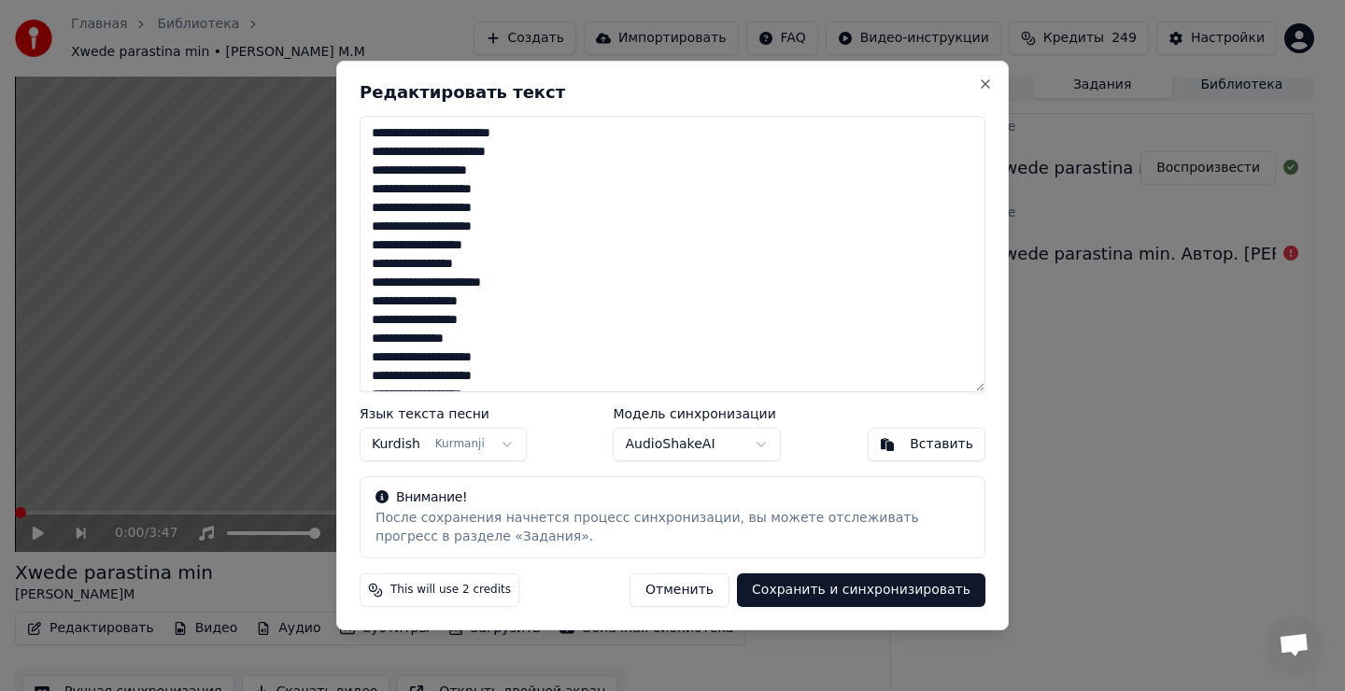
click at [485, 189] on textarea "**********" at bounding box center [673, 254] width 626 height 277
click at [472, 279] on textarea "**********" at bounding box center [673, 254] width 626 height 277
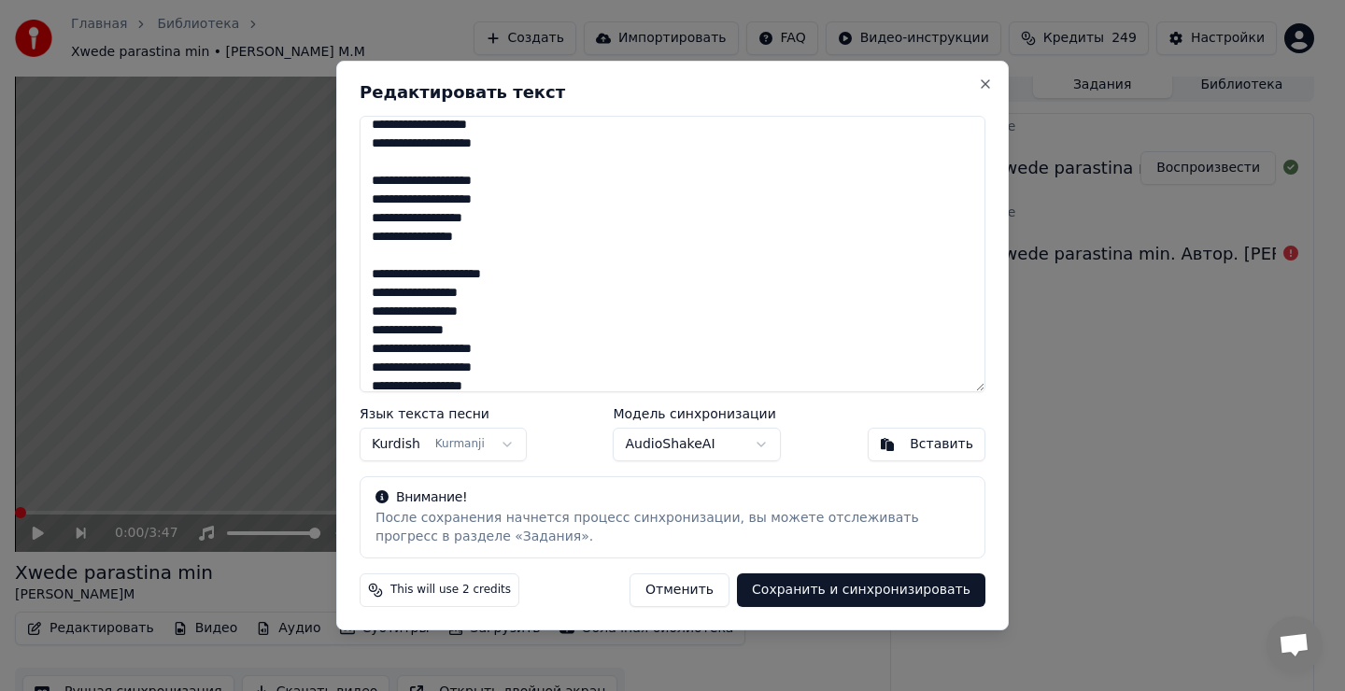
scroll to position [93, 0]
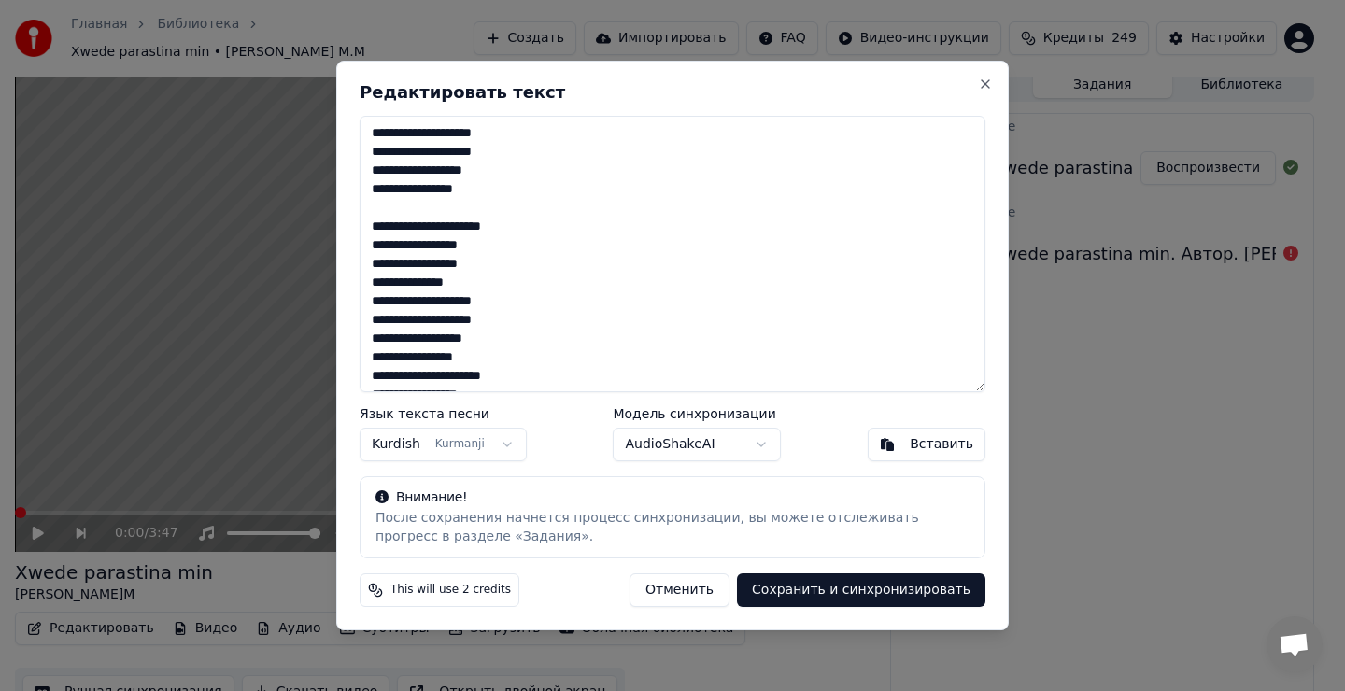
click at [473, 280] on textarea "**********" at bounding box center [673, 254] width 626 height 277
click at [475, 282] on textarea "**********" at bounding box center [673, 254] width 626 height 277
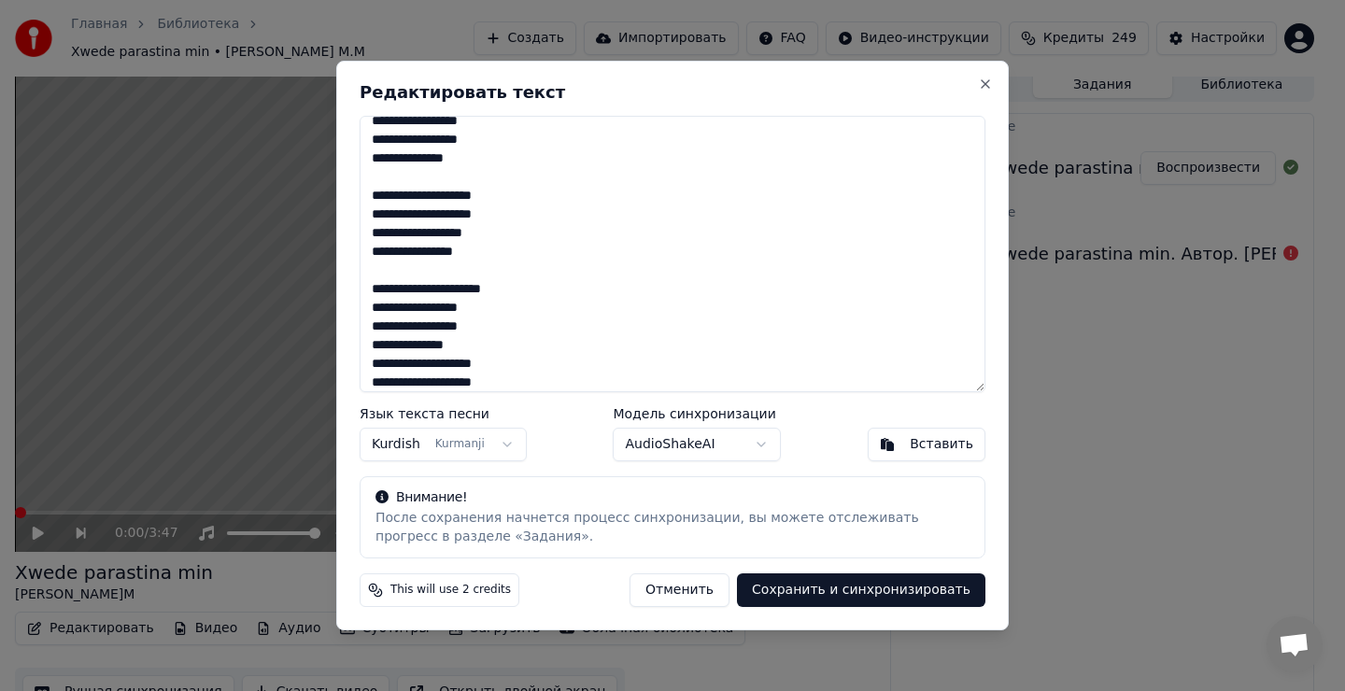
scroll to position [263, 0]
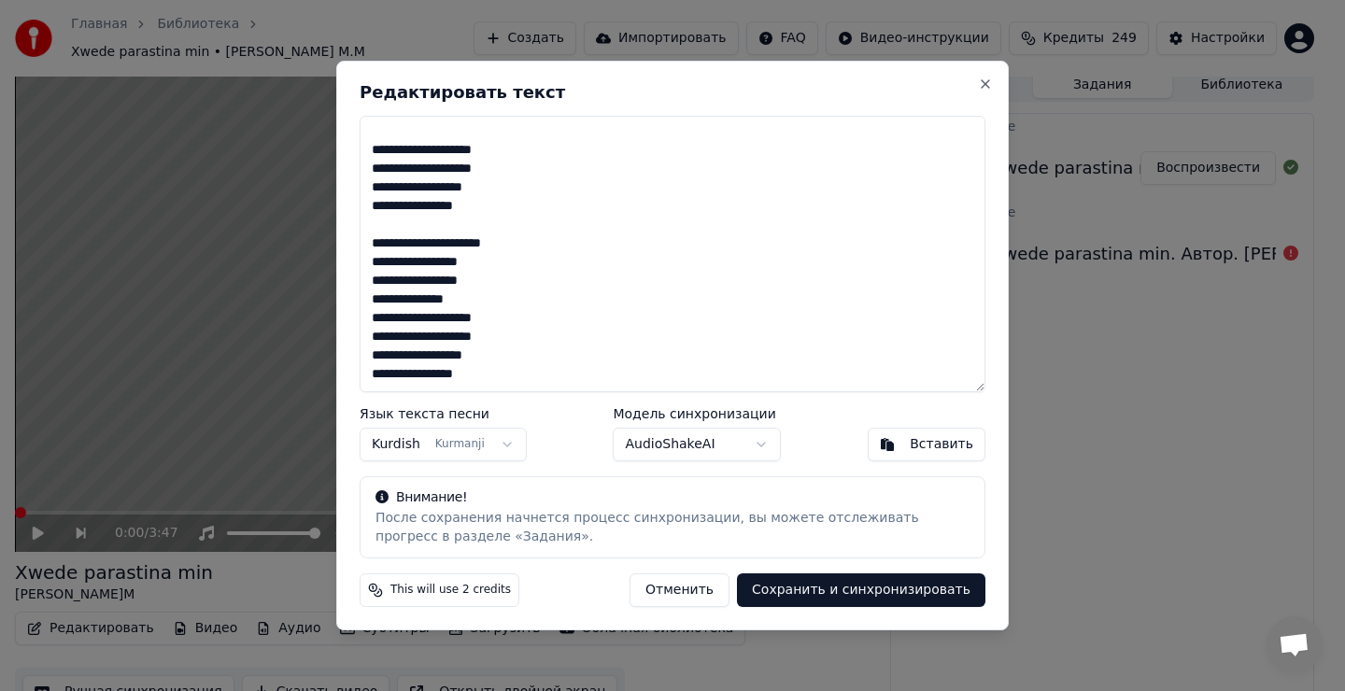
click at [472, 305] on textarea "**********" at bounding box center [673, 254] width 626 height 277
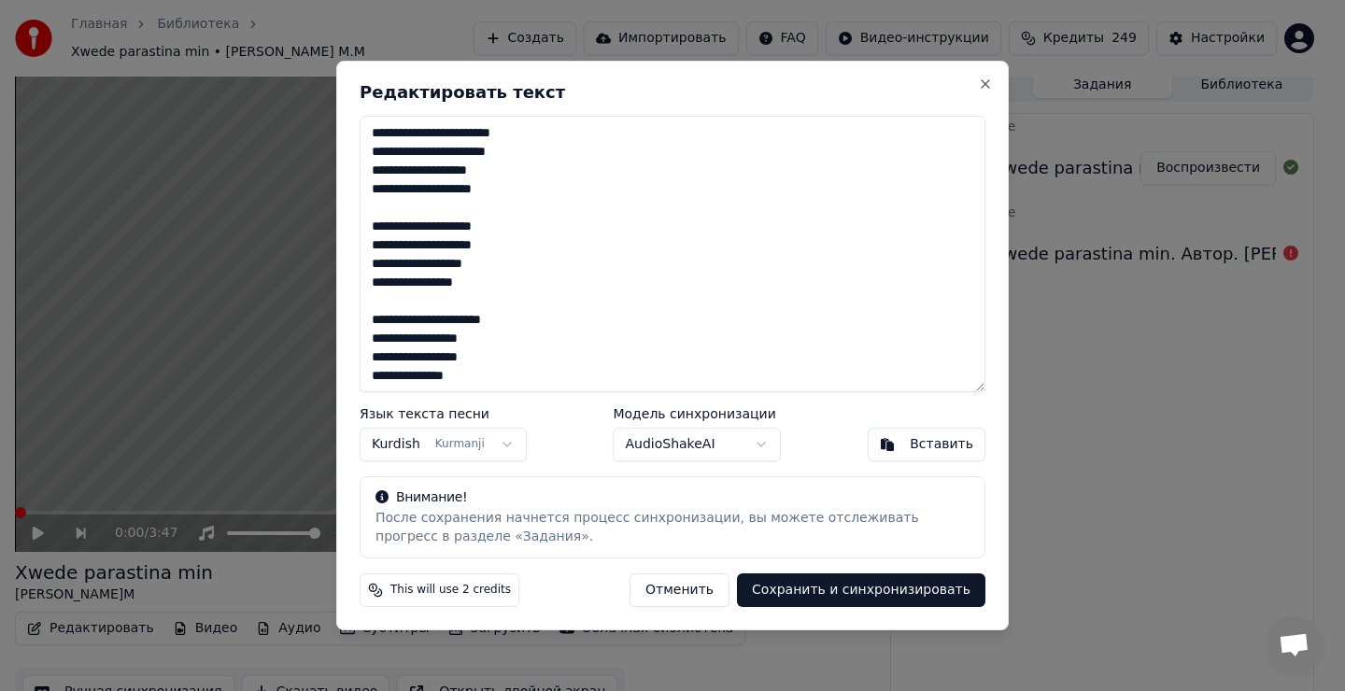
type textarea "**********"
click at [493, 446] on body "Главная Библиотека Xwede parastina min • [PERSON_NAME] М.М Создать Импортироват…" at bounding box center [665, 337] width 1330 height 691
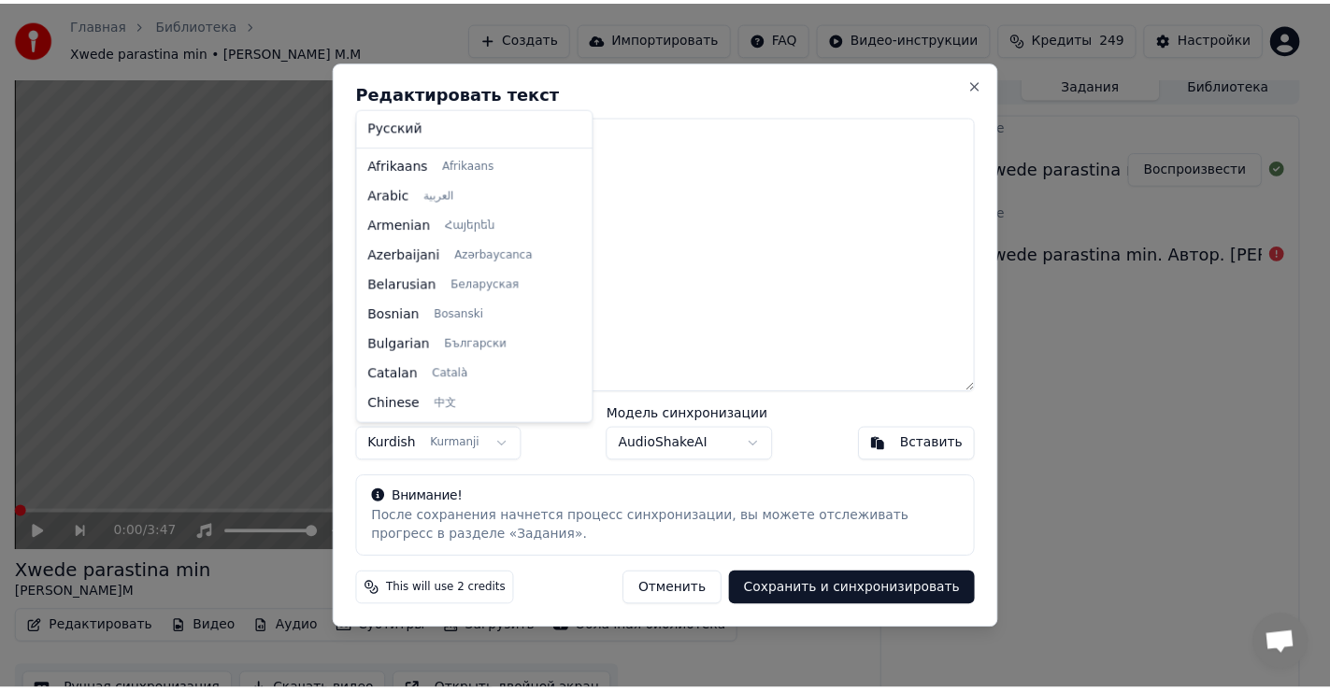
scroll to position [688, 0]
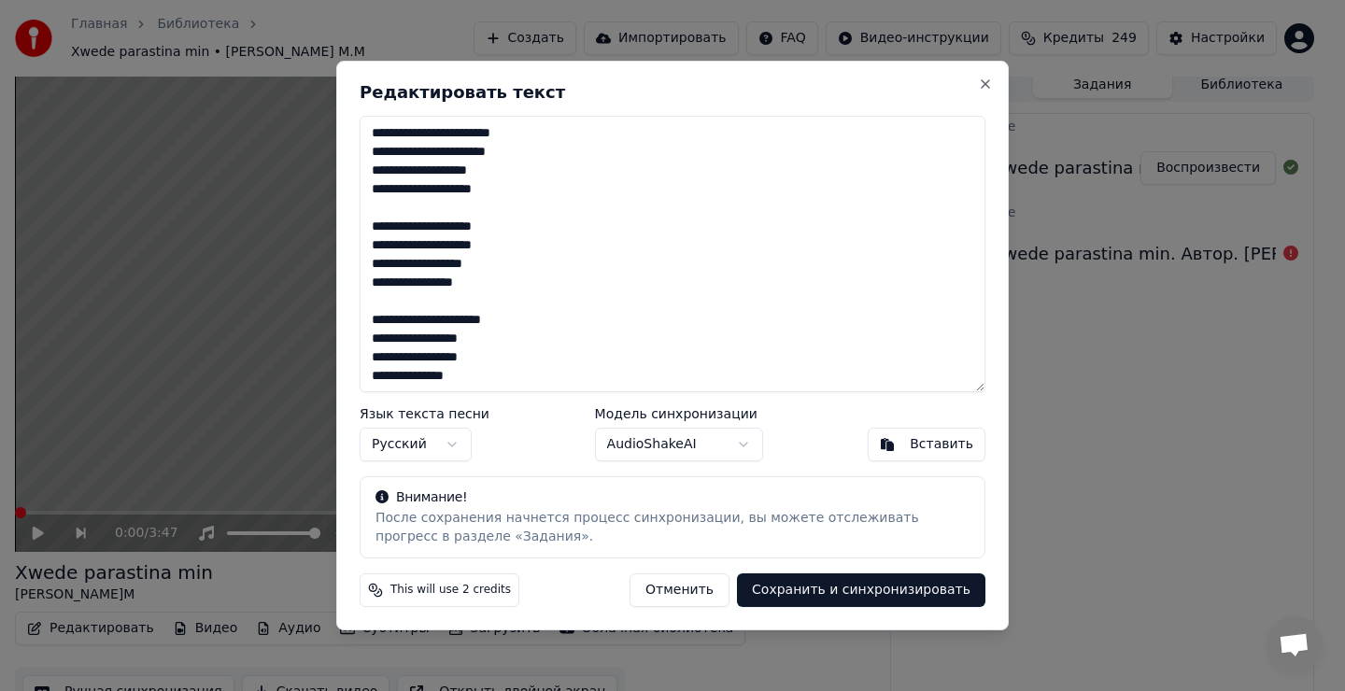
click at [870, 594] on button "Сохранить и синхронизировать" at bounding box center [861, 591] width 249 height 34
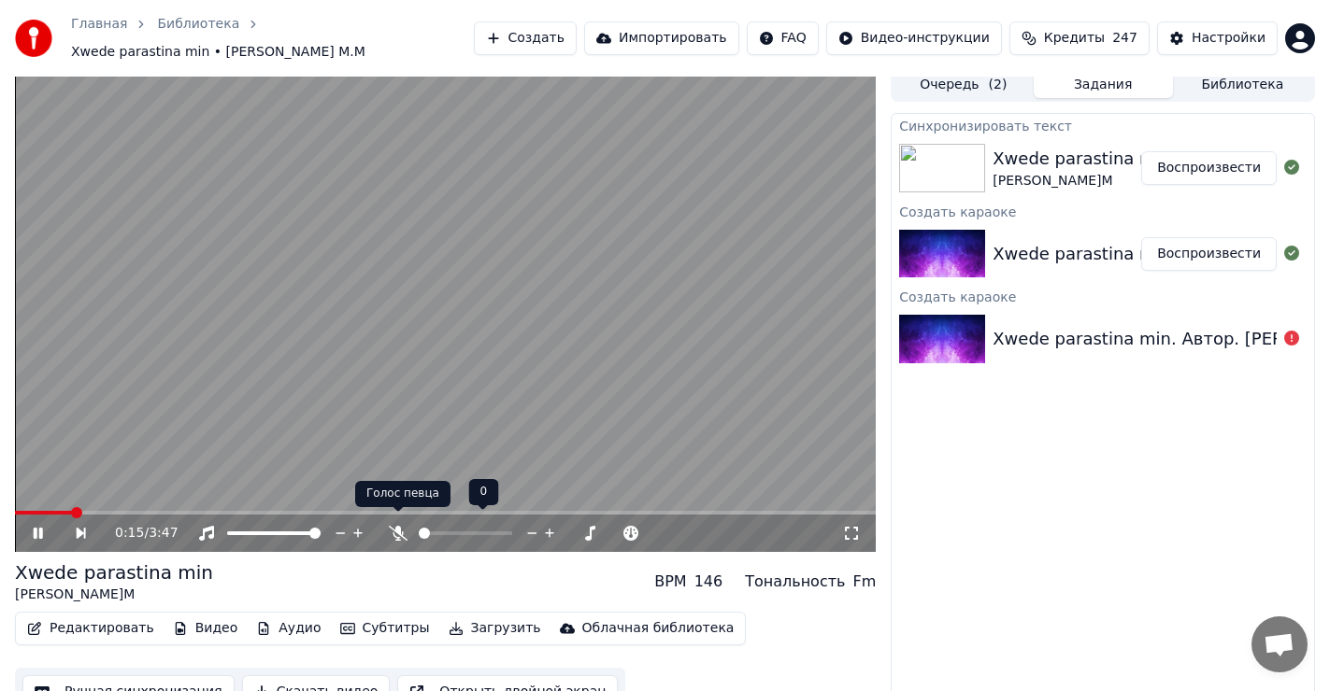
click at [397, 526] on icon at bounding box center [398, 533] width 19 height 15
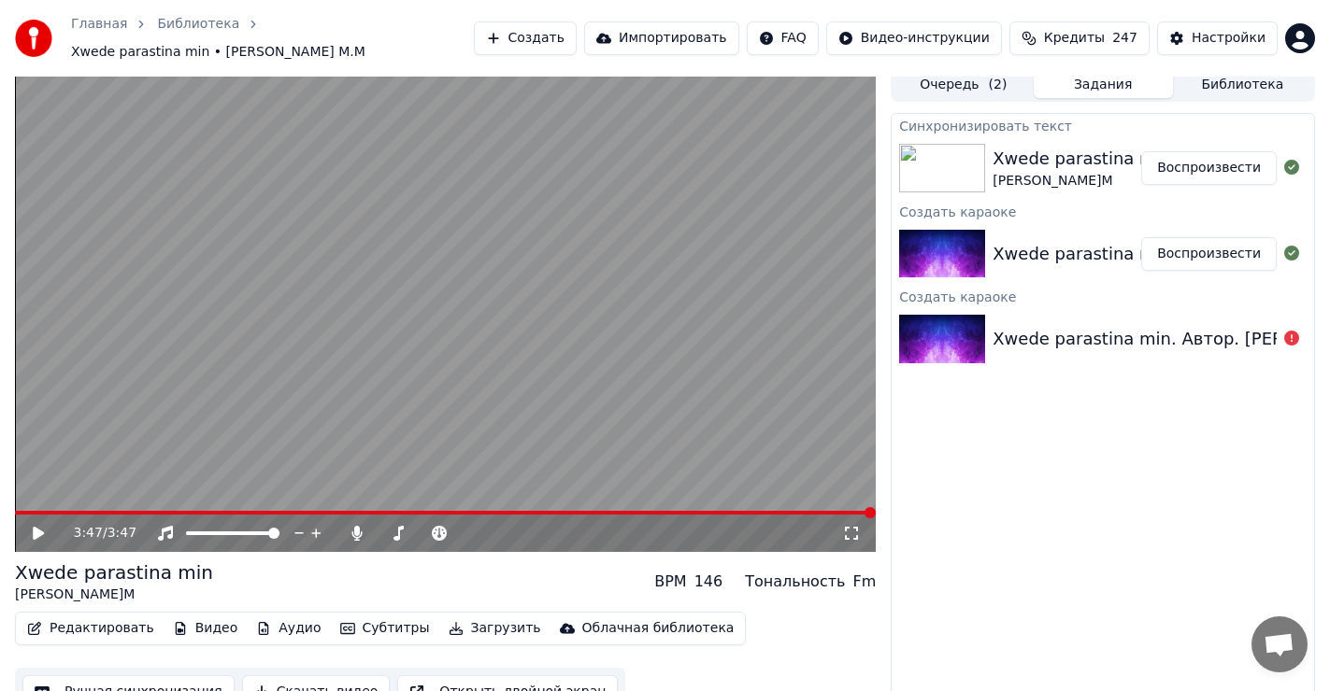
click at [291, 511] on span at bounding box center [445, 513] width 861 height 4
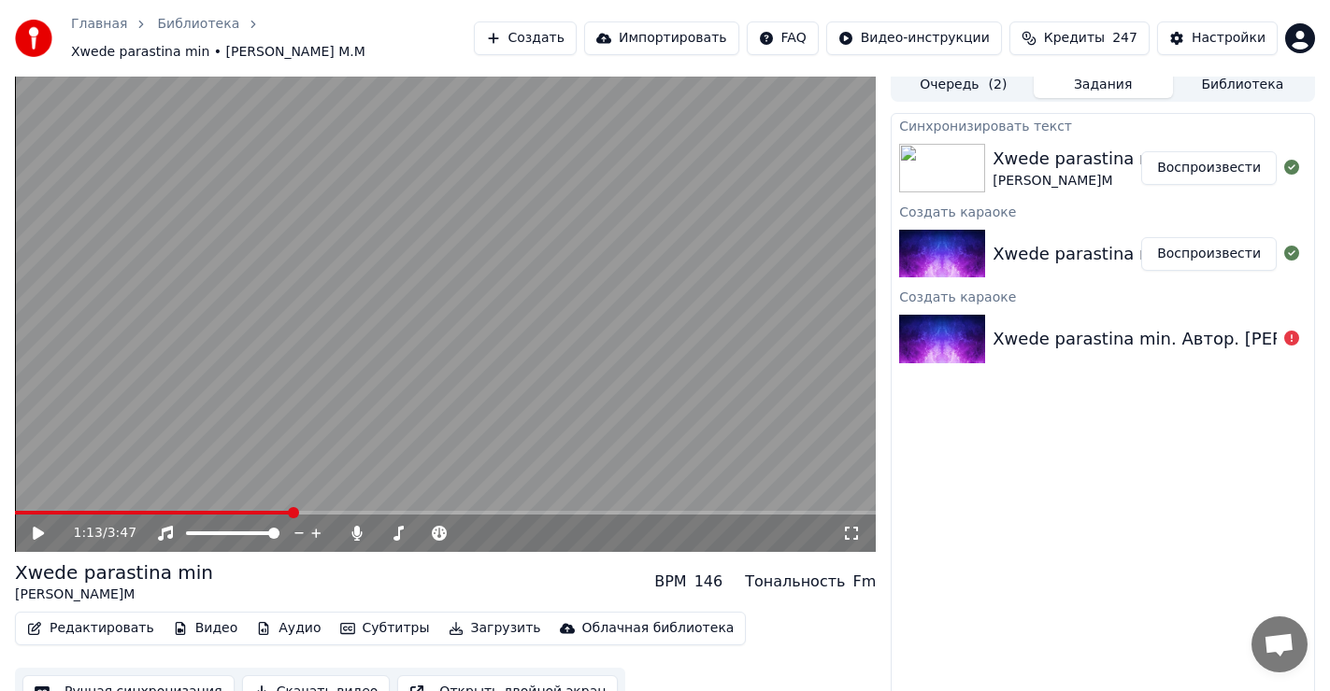
click at [30, 526] on icon at bounding box center [52, 533] width 44 height 15
click at [270, 515] on div "1:57 / 3:47" at bounding box center [445, 533] width 861 height 37
click at [270, 511] on span at bounding box center [240, 513] width 450 height 4
click at [36, 528] on icon at bounding box center [38, 533] width 9 height 11
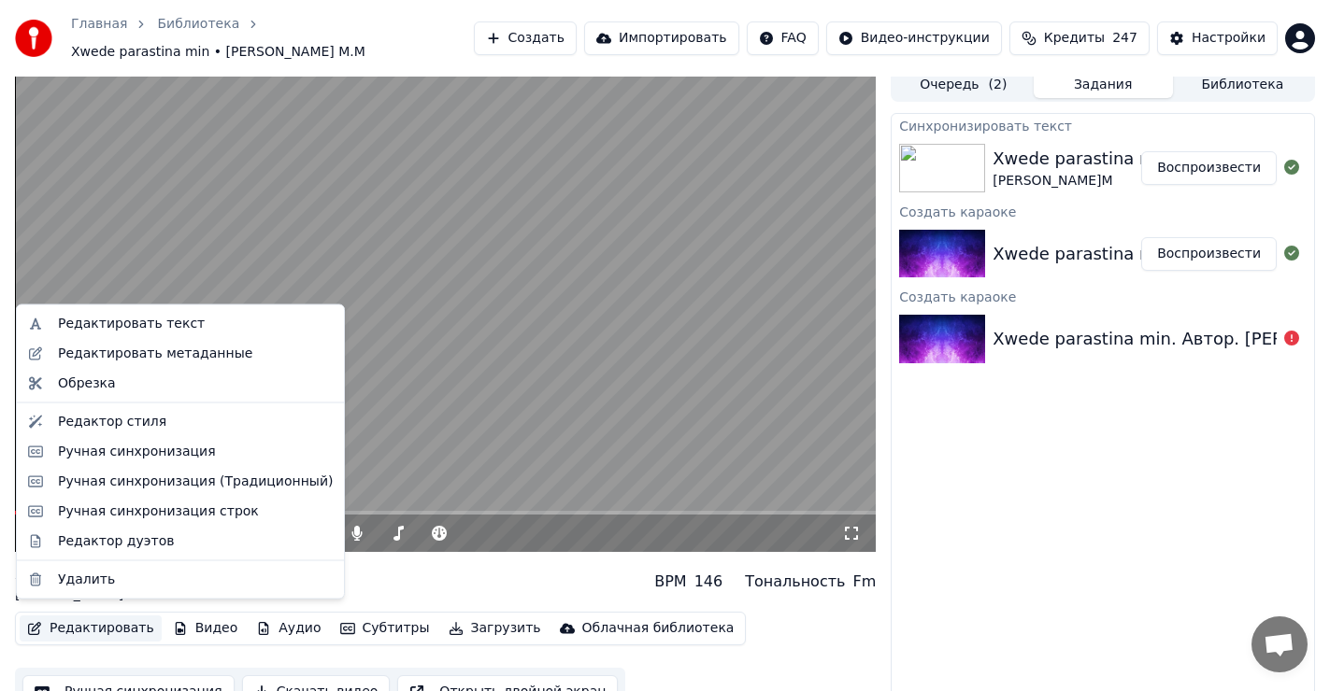
click at [79, 616] on button "Редактировать" at bounding box center [91, 629] width 142 height 26
click at [174, 452] on div "Ручная синхронизация" at bounding box center [137, 451] width 158 height 19
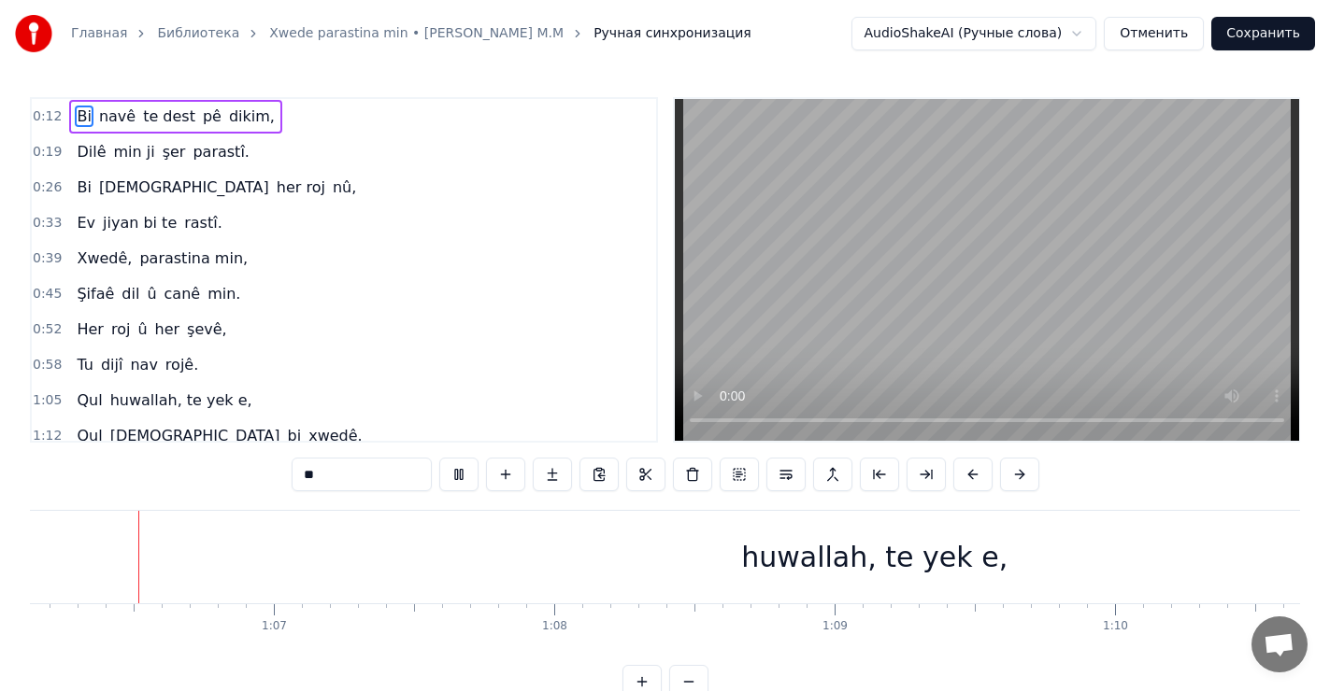
scroll to position [0, 18537]
click at [906, 563] on div "huwallah, te yek e," at bounding box center [874, 557] width 266 height 42
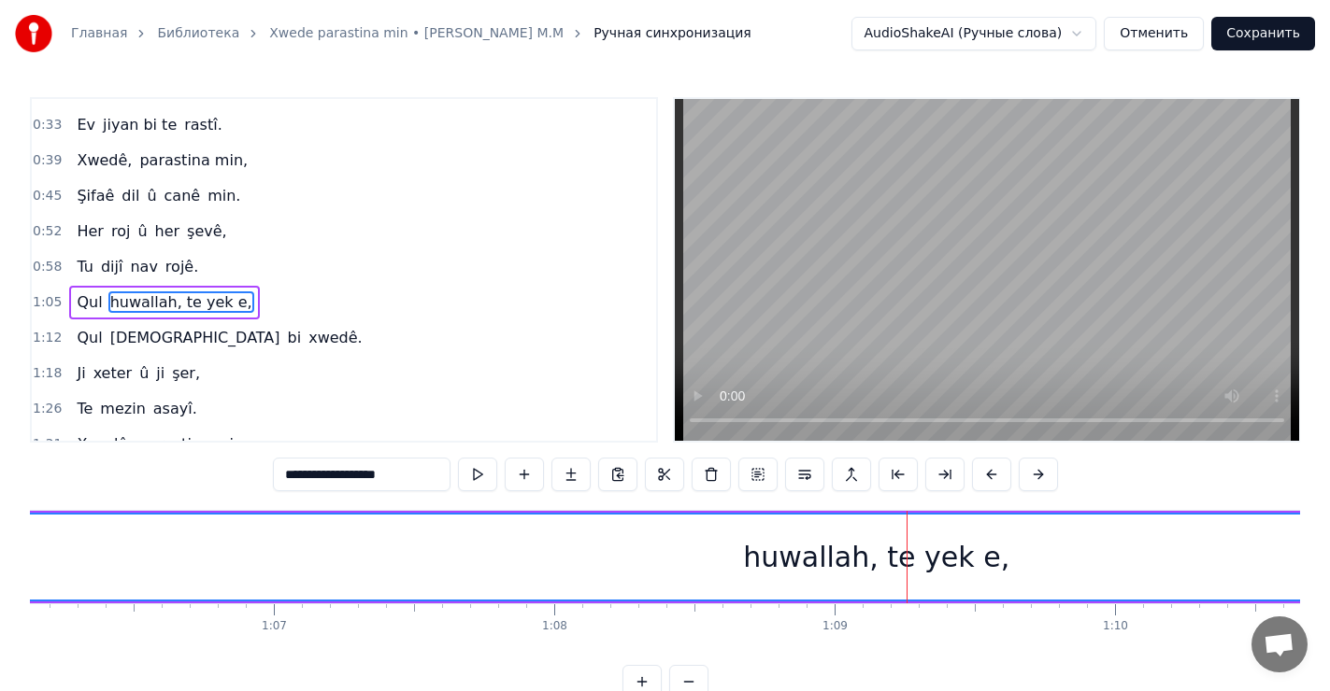
scroll to position [131, 0]
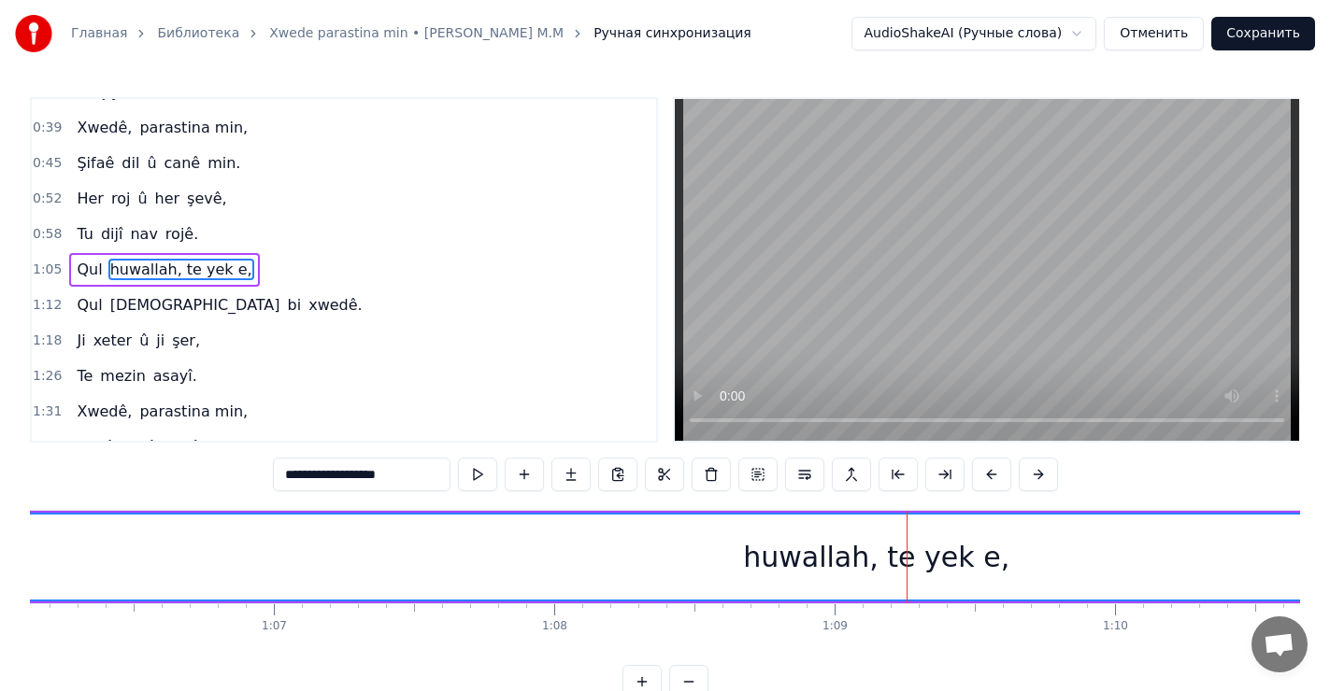
drag, startPoint x: 887, startPoint y: 560, endPoint x: 922, endPoint y: 559, distance: 35.5
click at [922, 559] on div "huwallah, te yek e," at bounding box center [876, 557] width 266 height 42
click at [810, 560] on div "huwallah, te yek e," at bounding box center [876, 557] width 266 height 42
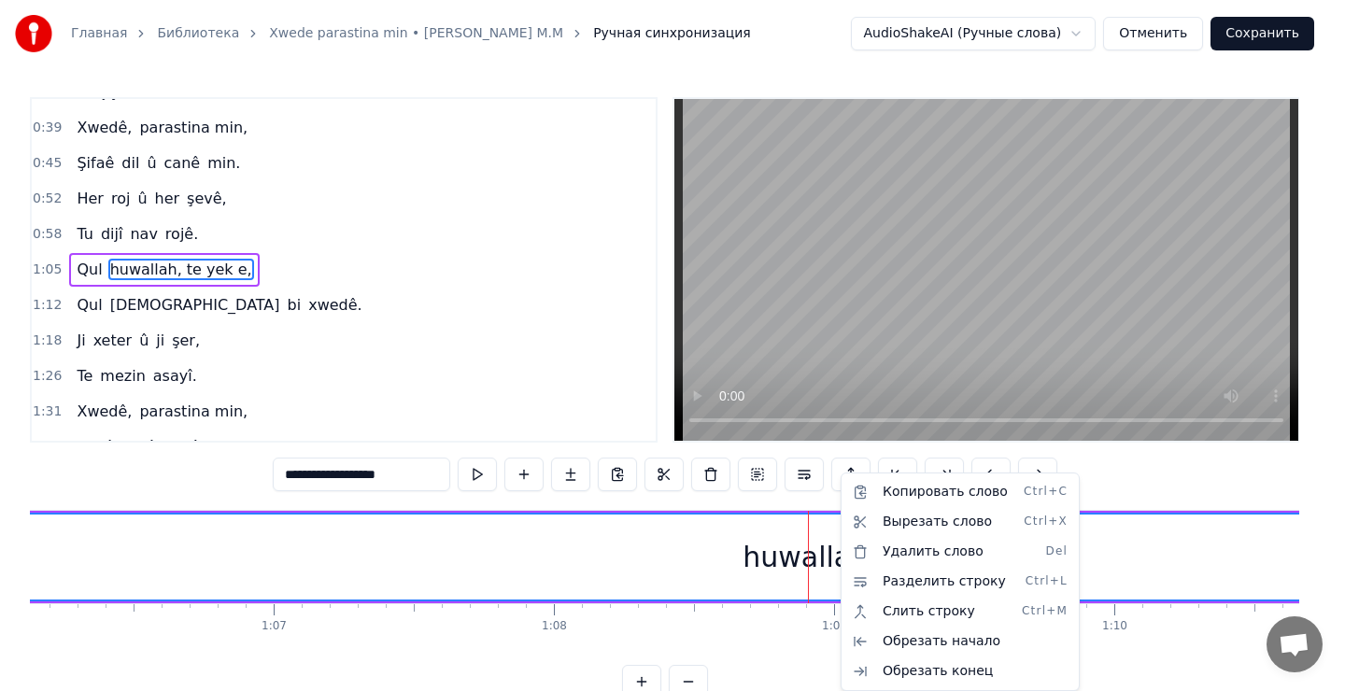
click at [817, 561] on html "**********" at bounding box center [672, 364] width 1345 height 729
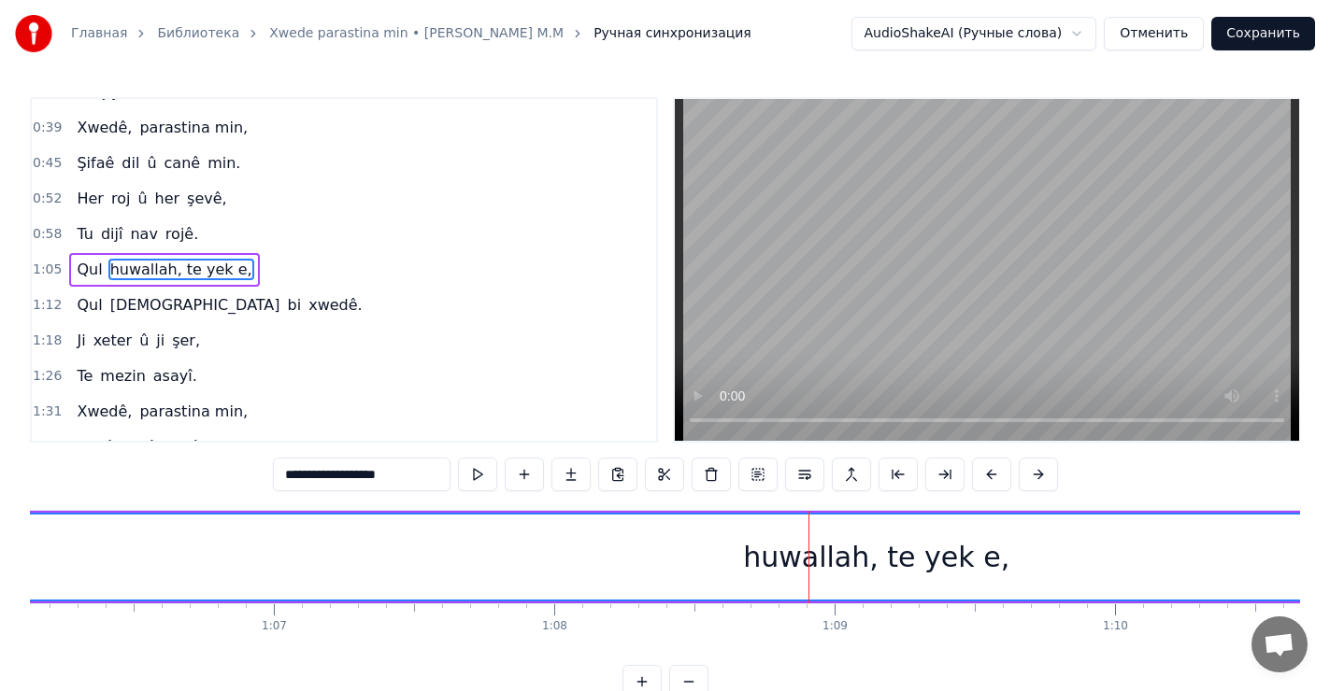
drag, startPoint x: 817, startPoint y: 561, endPoint x: 904, endPoint y: 562, distance: 87.8
click at [904, 562] on div "huwallah, te yek e," at bounding box center [876, 557] width 266 height 42
click at [930, 557] on div "huwallah, te yek e," at bounding box center [876, 557] width 266 height 42
drag, startPoint x: 973, startPoint y: 562, endPoint x: 897, endPoint y: 557, distance: 75.8
click at [927, 562] on div "huwallah, te yek e," at bounding box center [876, 557] width 266 height 42
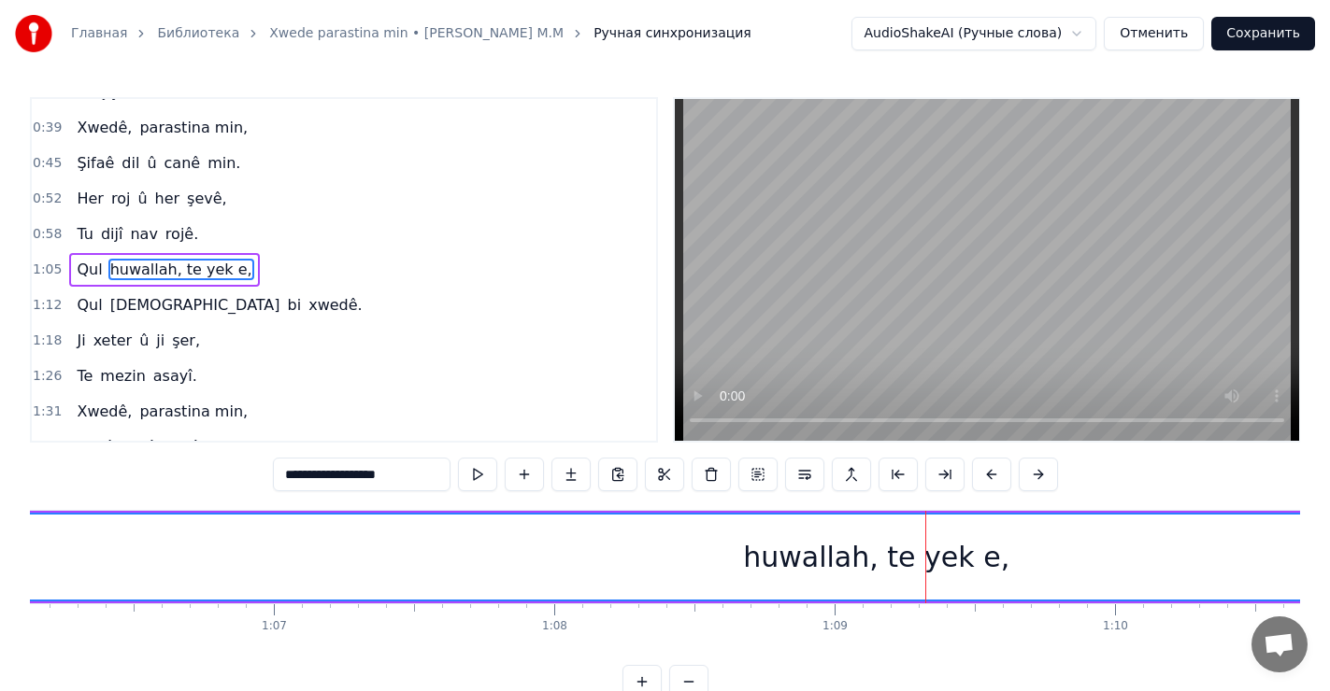
click at [794, 547] on div "huwallah, te yek e," at bounding box center [876, 557] width 266 height 42
drag, startPoint x: 906, startPoint y: 556, endPoint x: 874, endPoint y: 557, distance: 32.7
click at [874, 557] on div "huwallah, te yek e," at bounding box center [876, 557] width 266 height 42
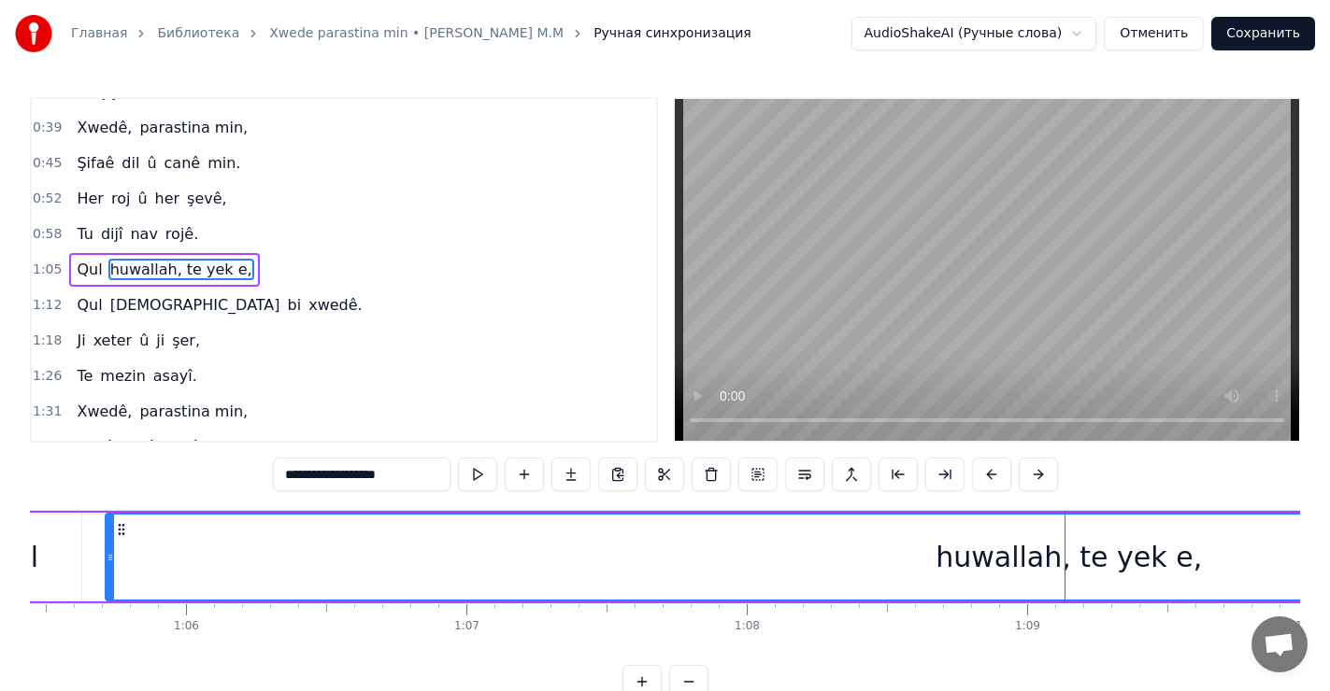
scroll to position [0, 18297]
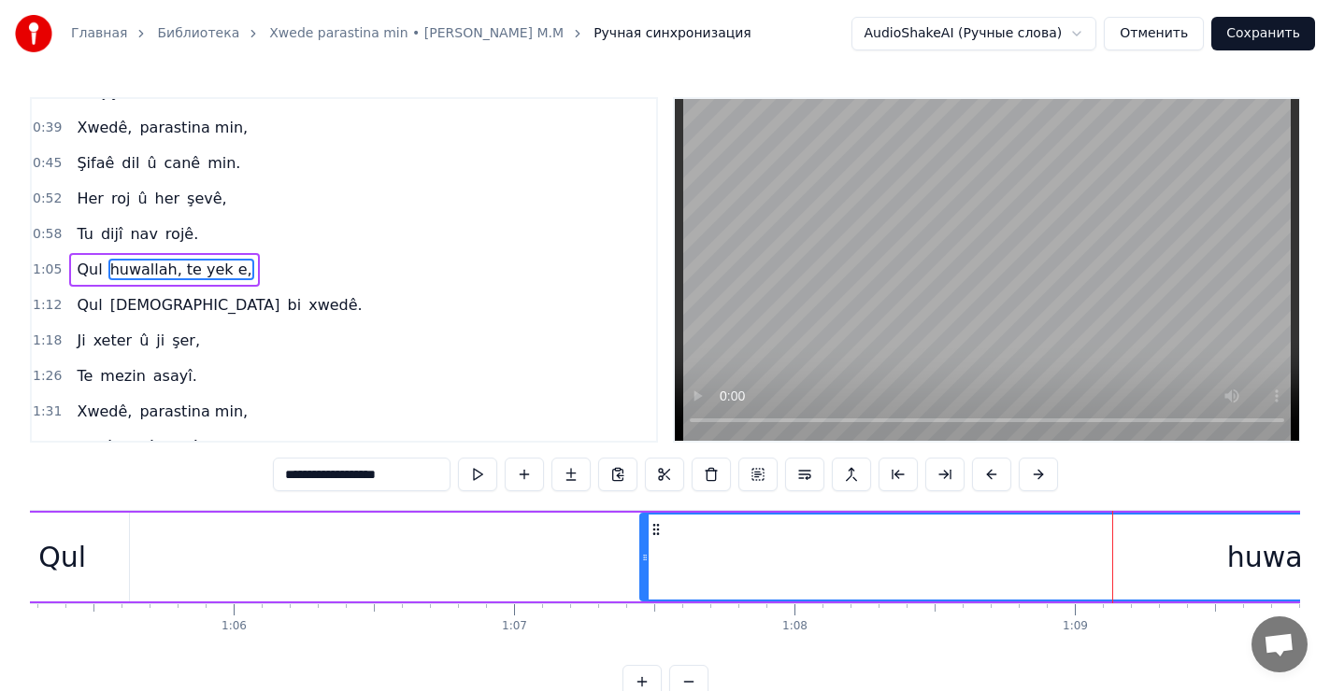
drag, startPoint x: 160, startPoint y: 548, endPoint x: 647, endPoint y: 560, distance: 487.0
click at [647, 560] on div at bounding box center [644, 557] width 7 height 85
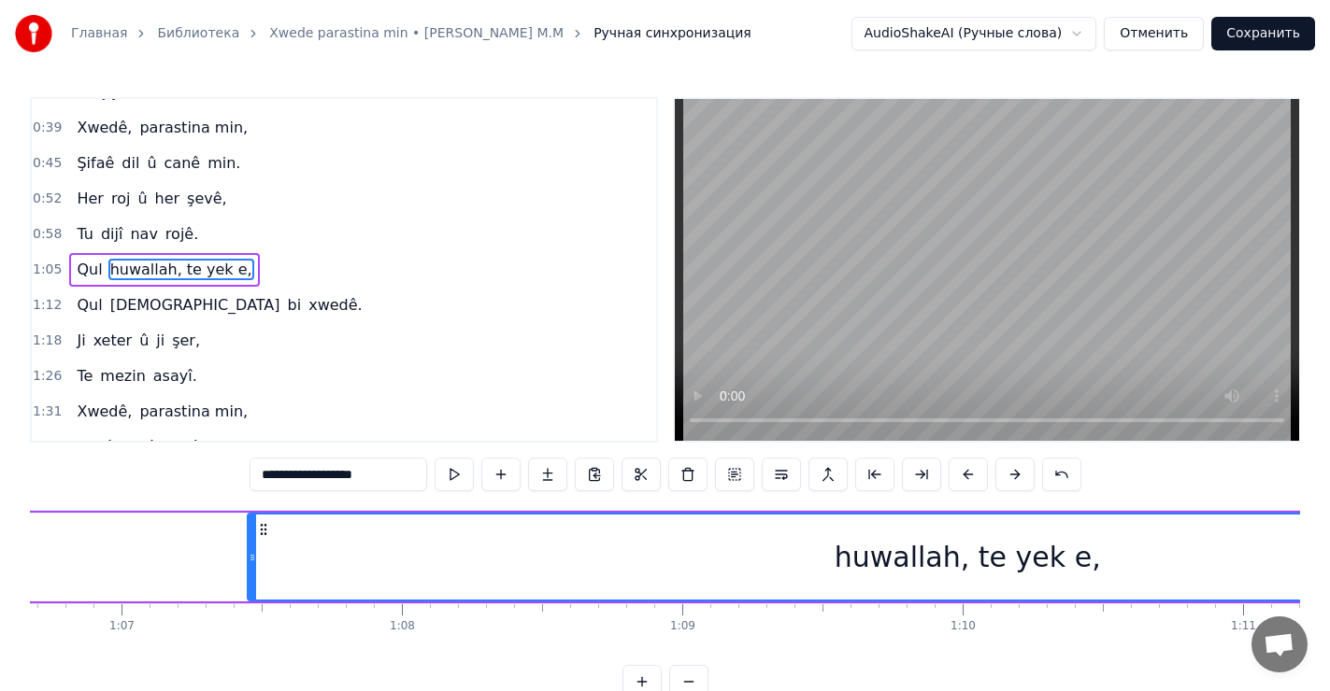
scroll to position [0, 18640]
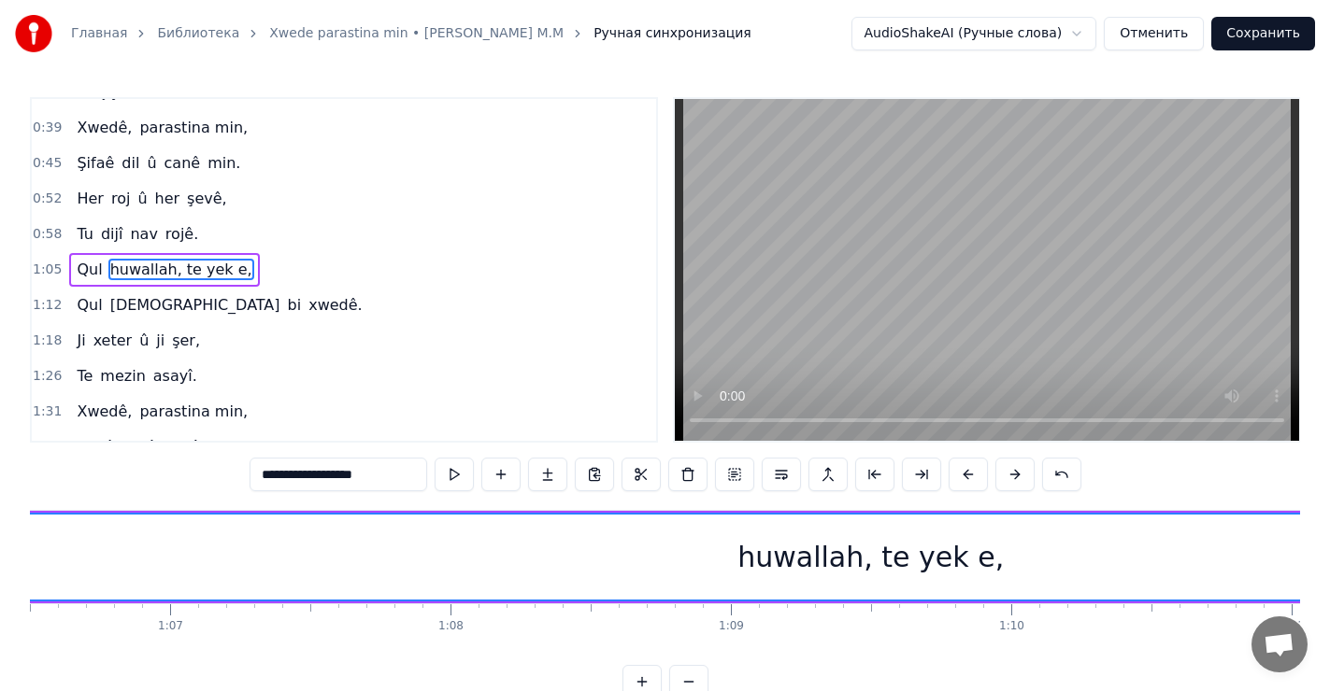
drag, startPoint x: 300, startPoint y: 539, endPoint x: 9, endPoint y: 515, distance: 291.6
click at [9, 515] on div "**********" at bounding box center [665, 349] width 1330 height 699
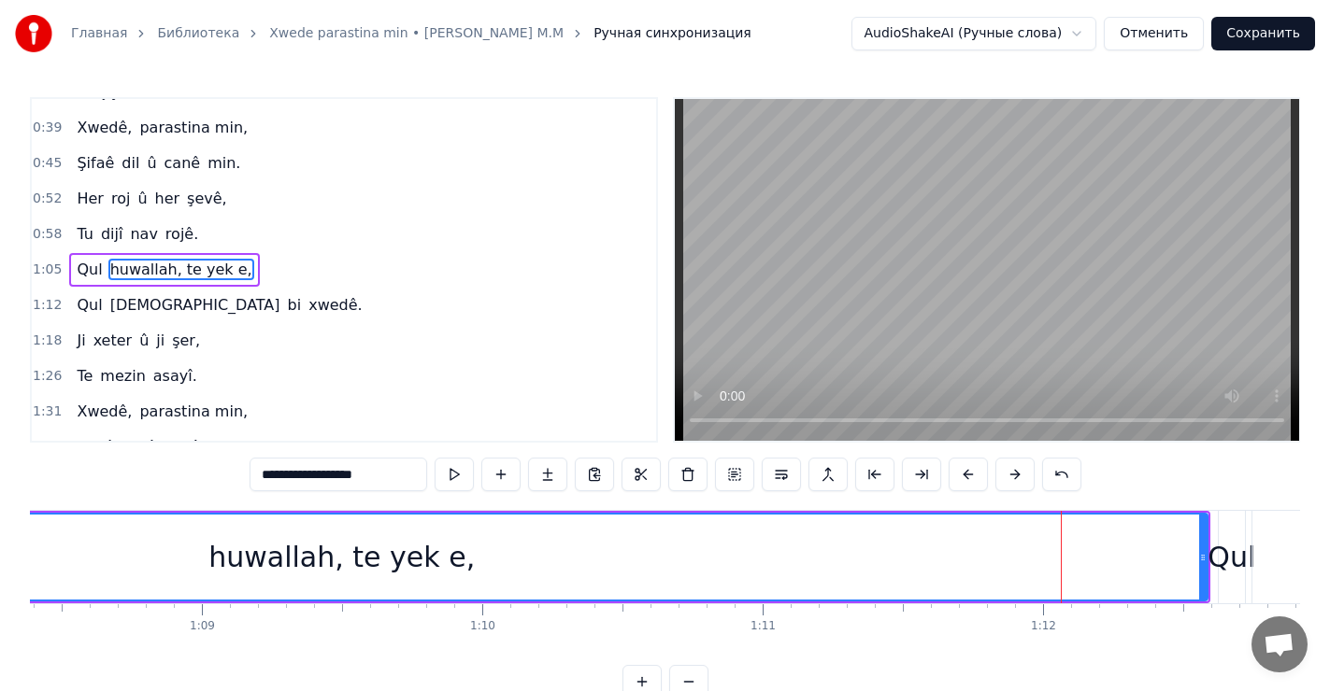
scroll to position [0, 19145]
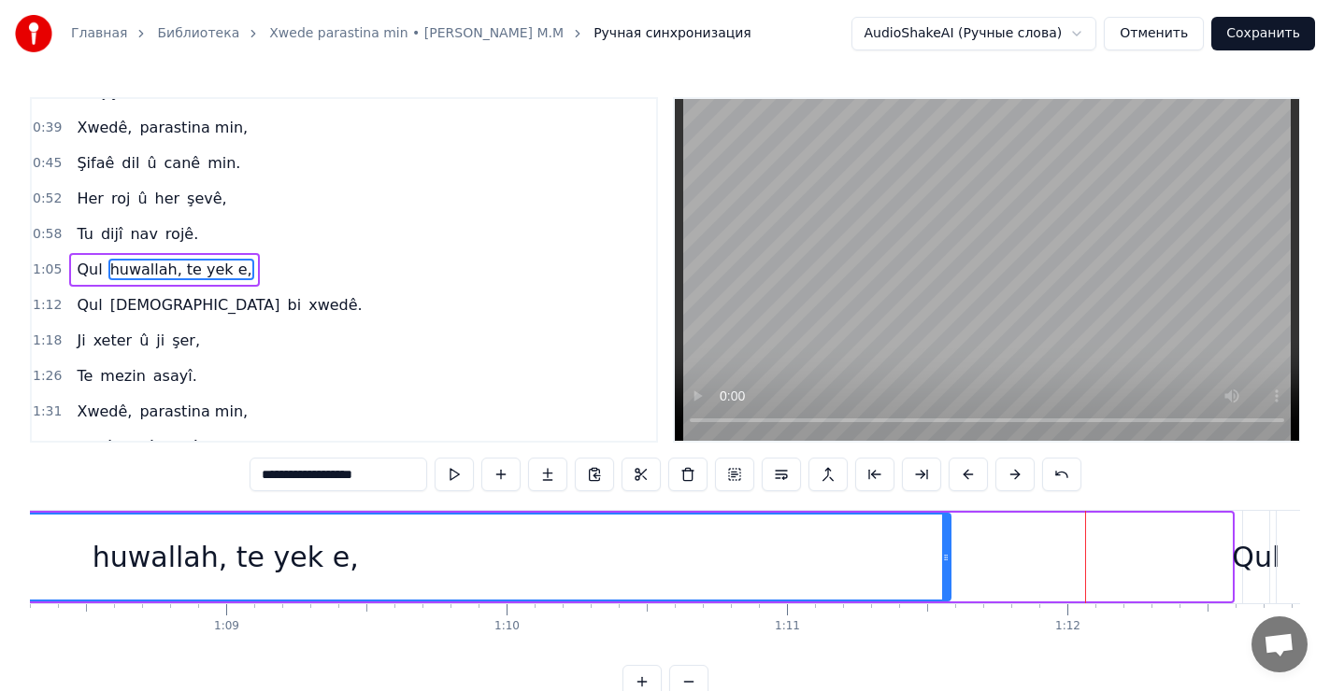
drag, startPoint x: 1227, startPoint y: 550, endPoint x: 946, endPoint y: 568, distance: 281.8
click at [946, 568] on div at bounding box center [945, 557] width 7 height 85
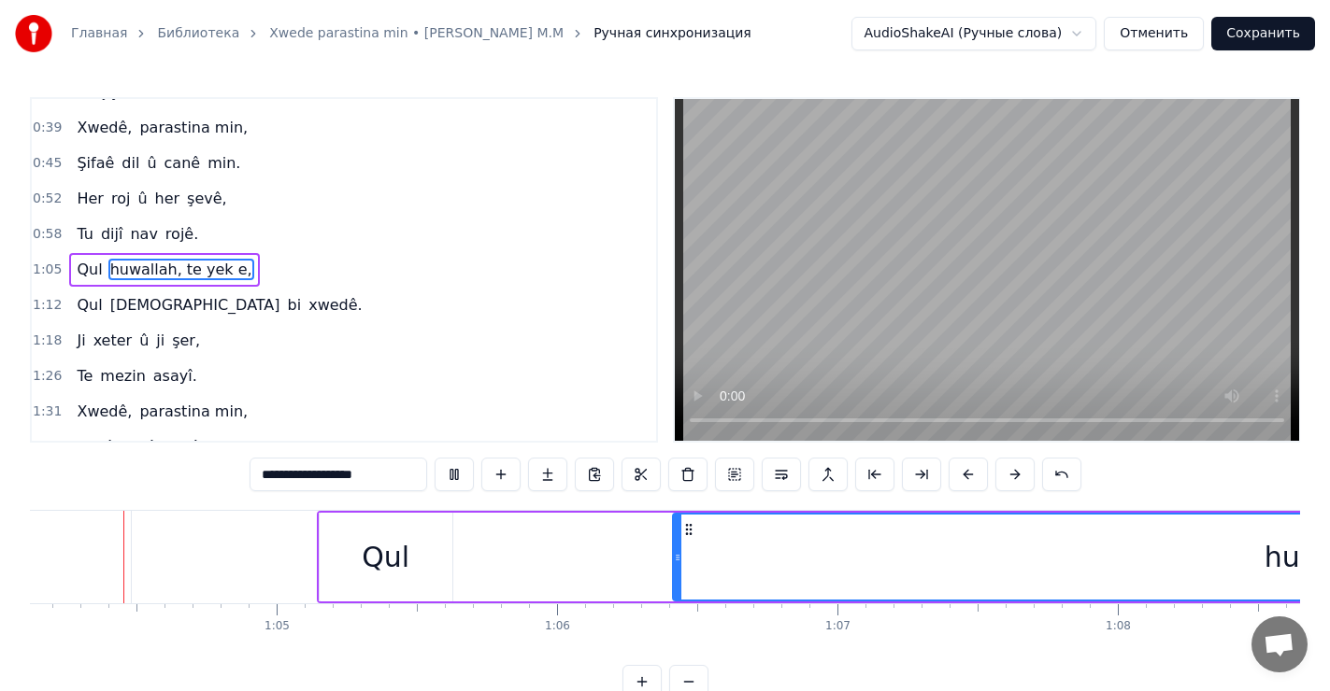
scroll to position [0, 17947]
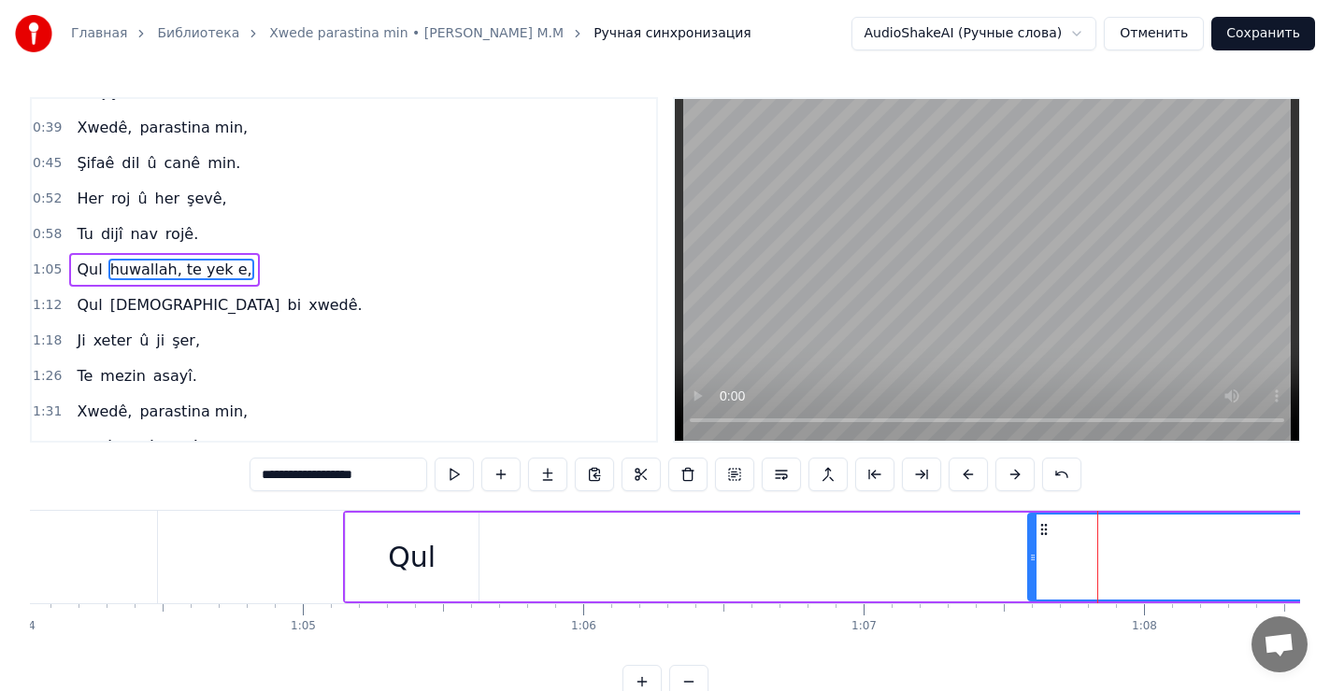
drag, startPoint x: 701, startPoint y: 557, endPoint x: 1030, endPoint y: 569, distance: 329.1
click at [1030, 569] on div at bounding box center [1032, 557] width 7 height 85
drag, startPoint x: 1216, startPoint y: 557, endPoint x: 1079, endPoint y: 560, distance: 136.4
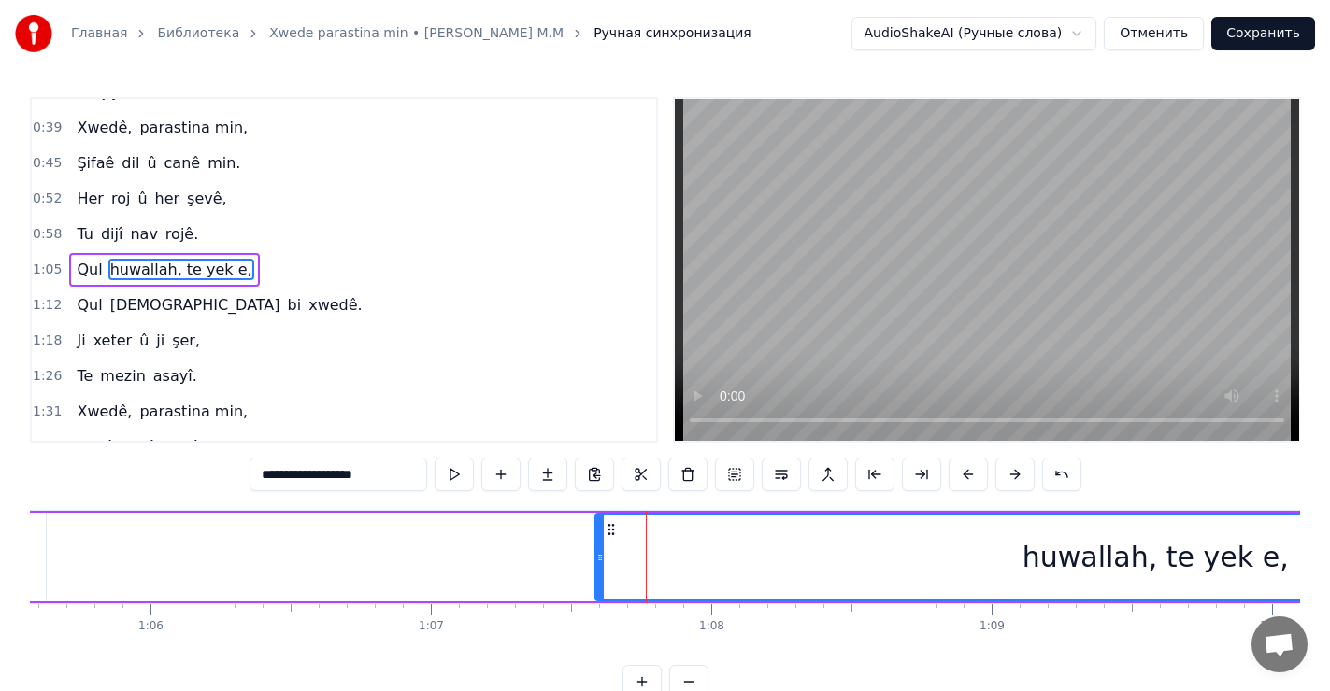
scroll to position [0, 18452]
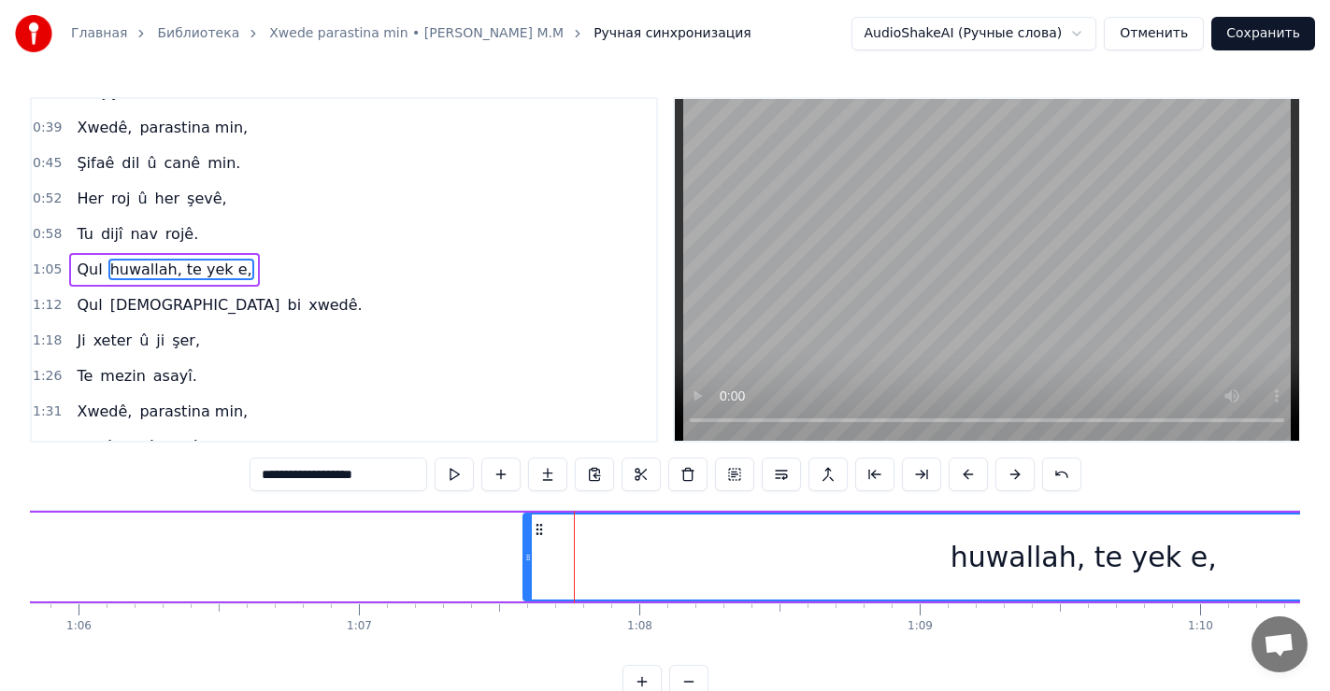
drag, startPoint x: 1037, startPoint y: 562, endPoint x: 996, endPoint y: 561, distance: 41.2
click at [996, 561] on div "huwallah, te yek e," at bounding box center [1083, 557] width 266 height 42
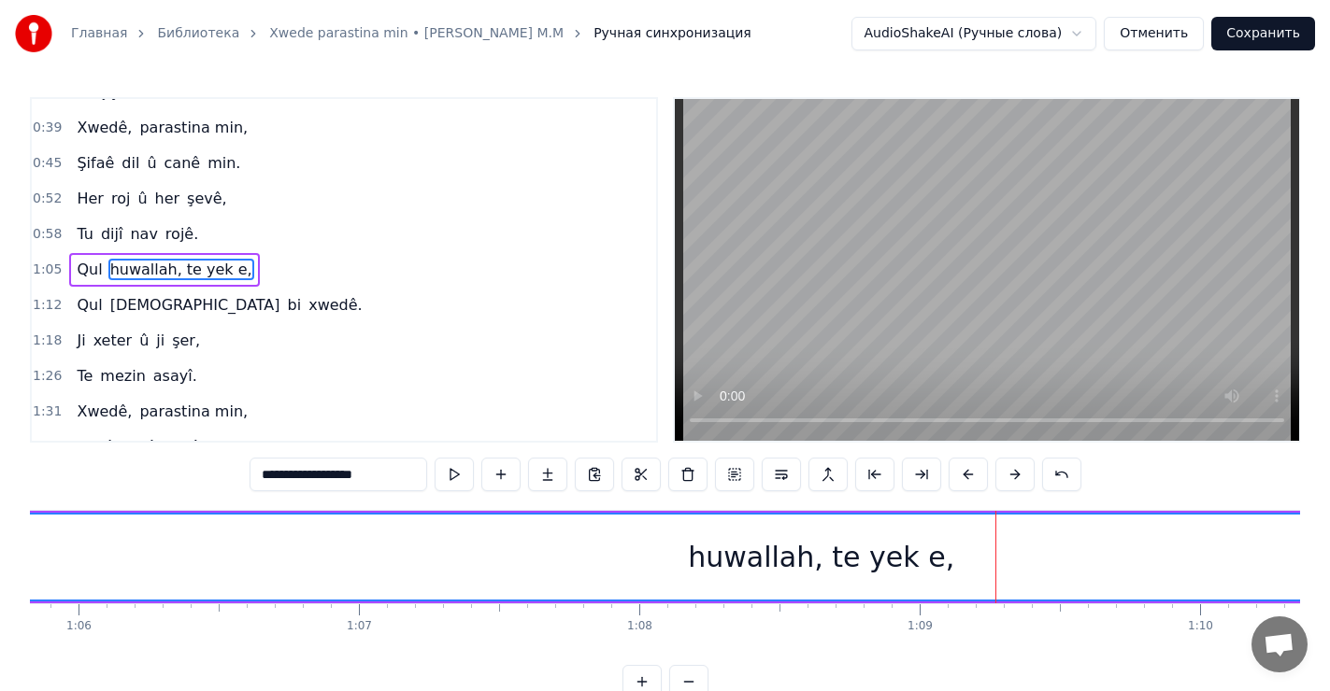
drag, startPoint x: 524, startPoint y: 551, endPoint x: 21, endPoint y: 488, distance: 507.6
click at [7, 485] on div "**********" at bounding box center [665, 349] width 1330 height 699
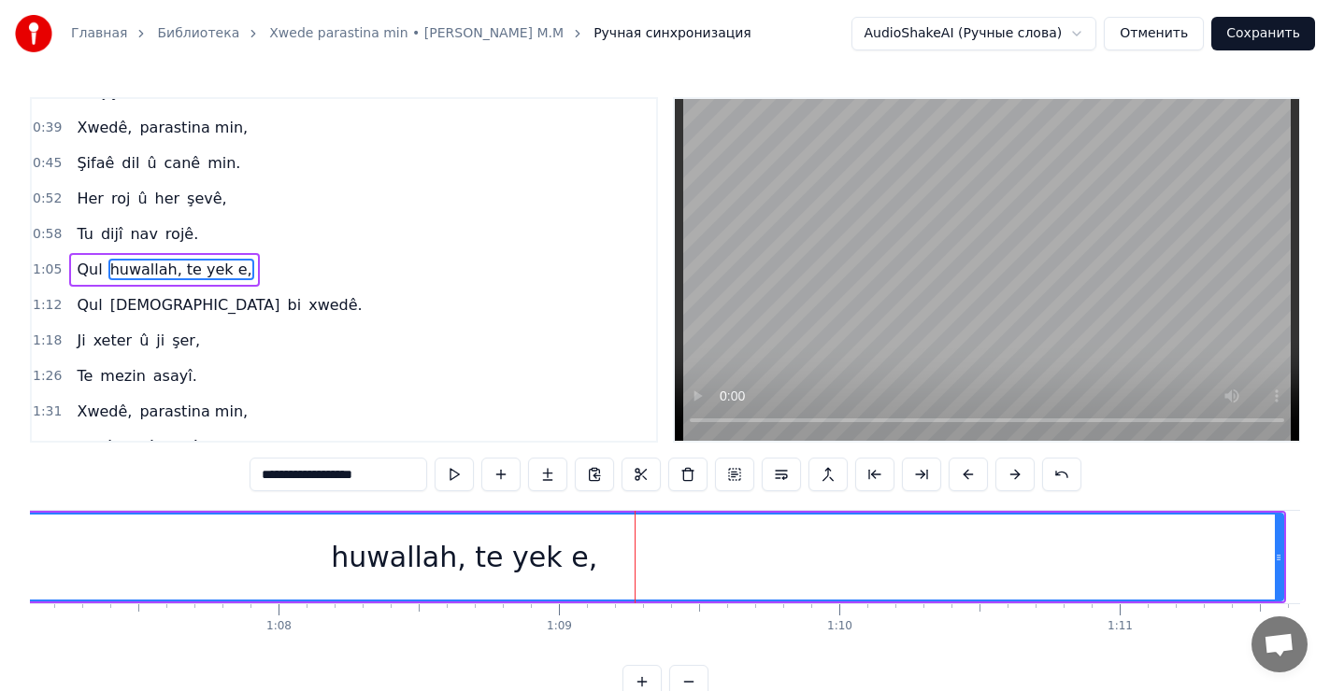
scroll to position [0, 18836]
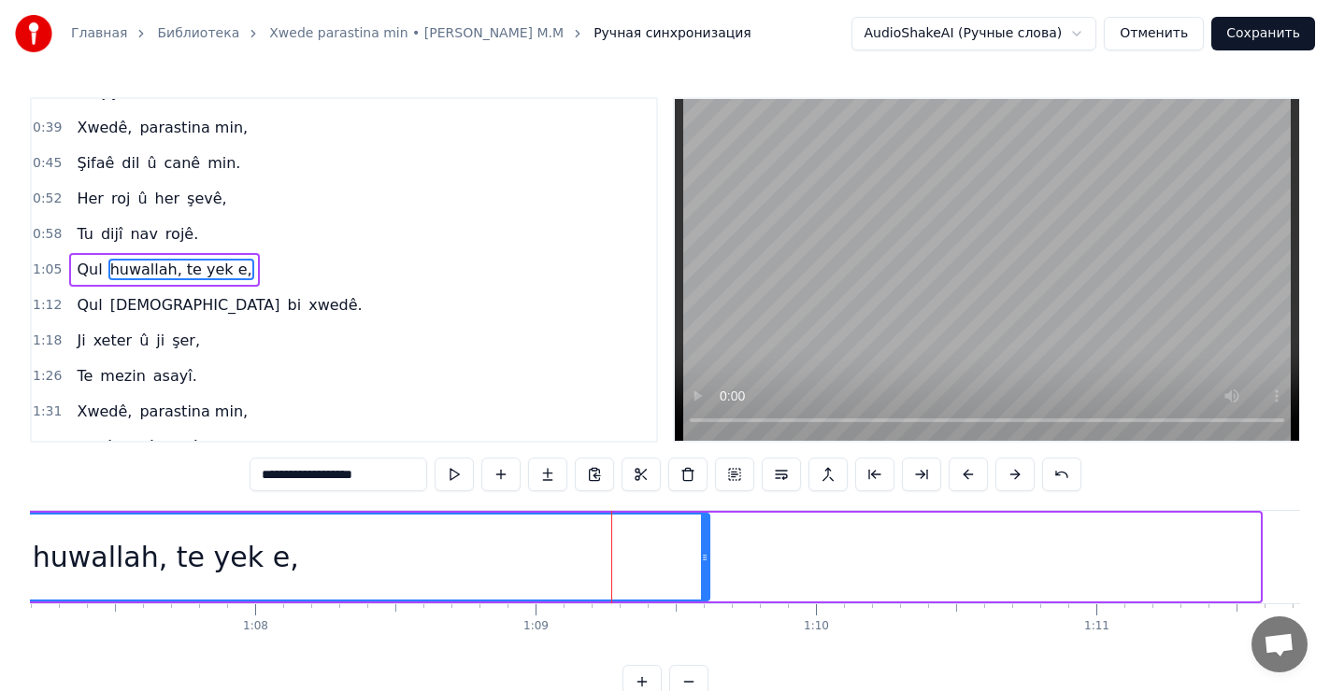
drag, startPoint x: 1256, startPoint y: 555, endPoint x: 705, endPoint y: 562, distance: 550.4
click at [705, 562] on icon at bounding box center [704, 557] width 7 height 15
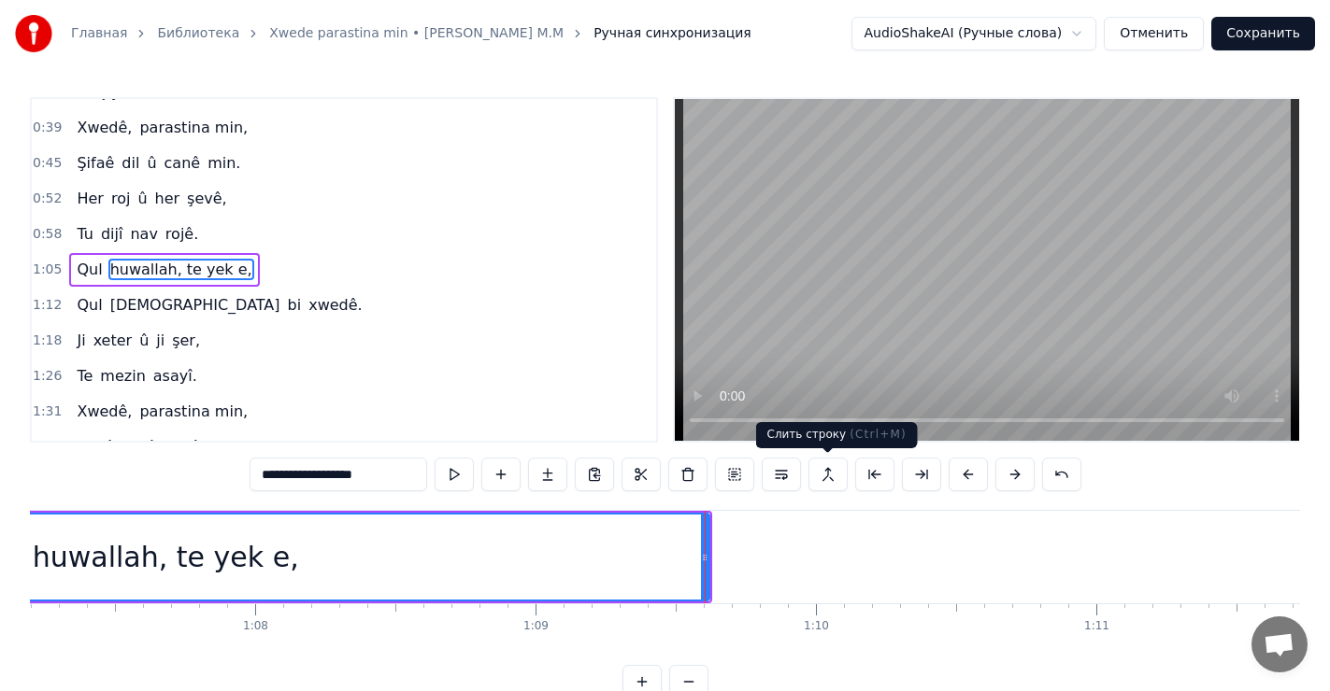
click at [843, 422] on div "Слить строку ( Ctrl+M ) Слить строку ( Ctrl+M )" at bounding box center [837, 435] width 162 height 26
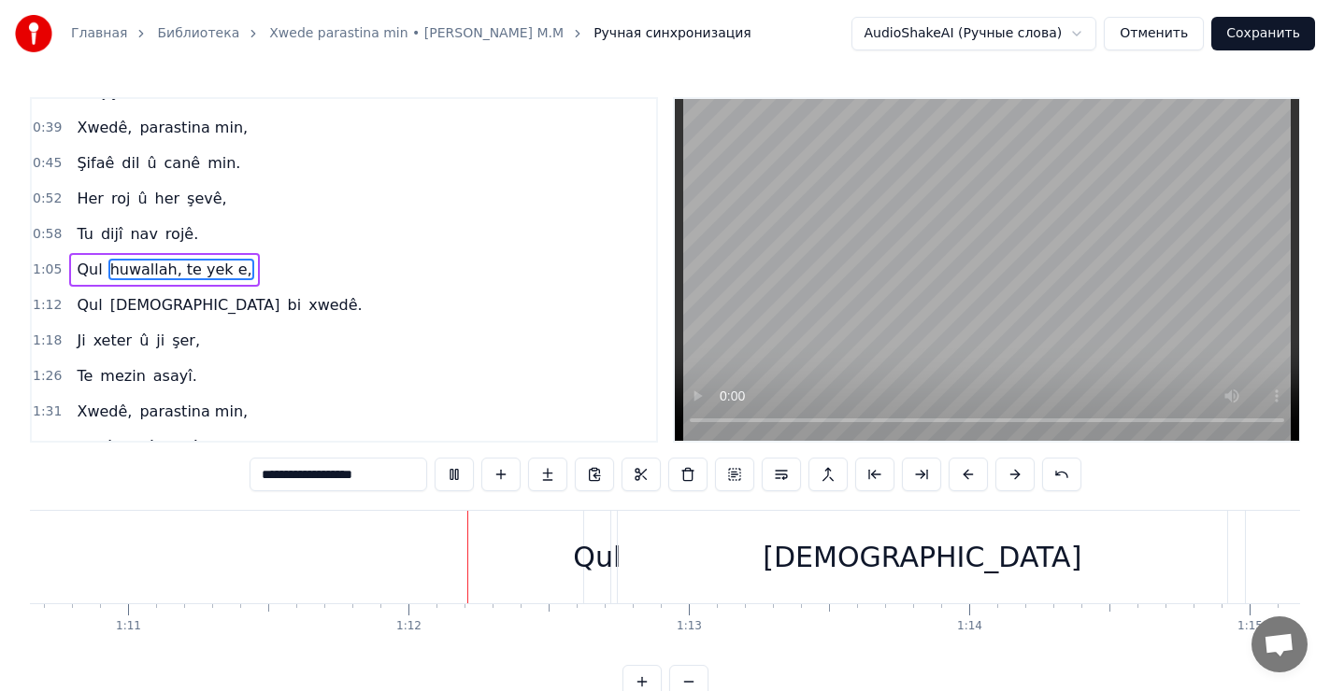
scroll to position [0, 19978]
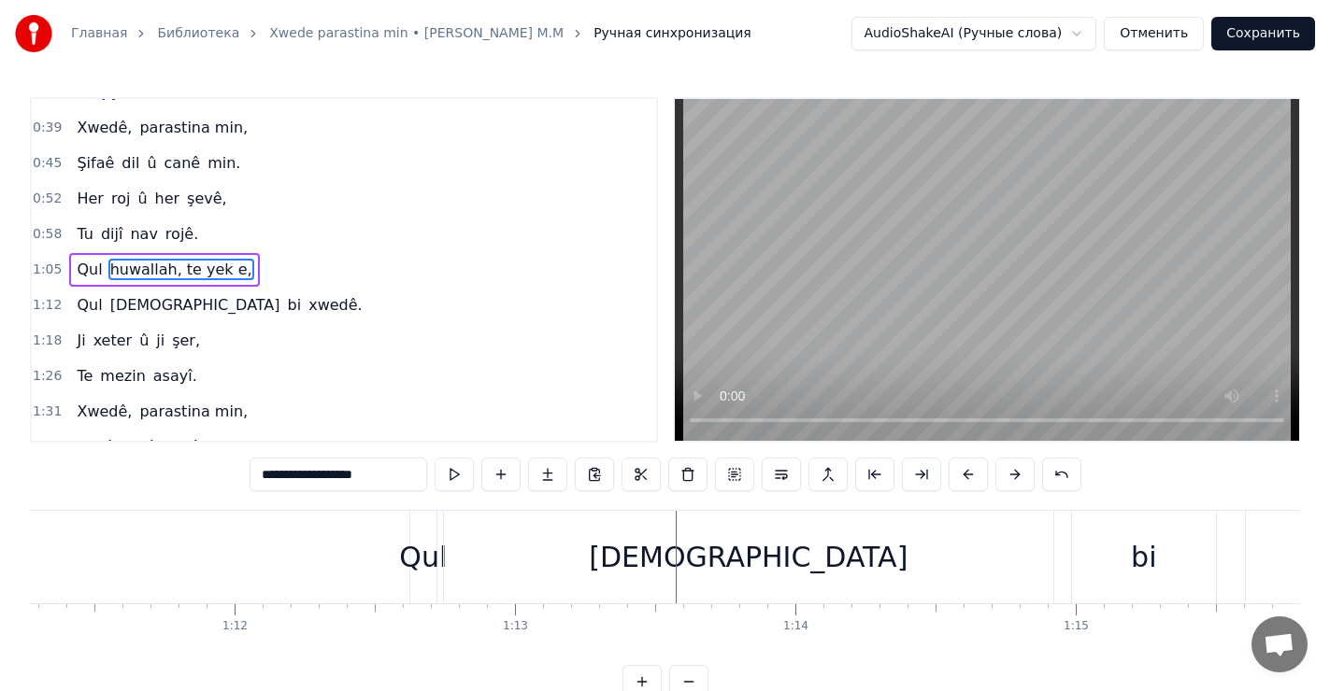
click at [403, 566] on div "Qul" at bounding box center [423, 557] width 48 height 42
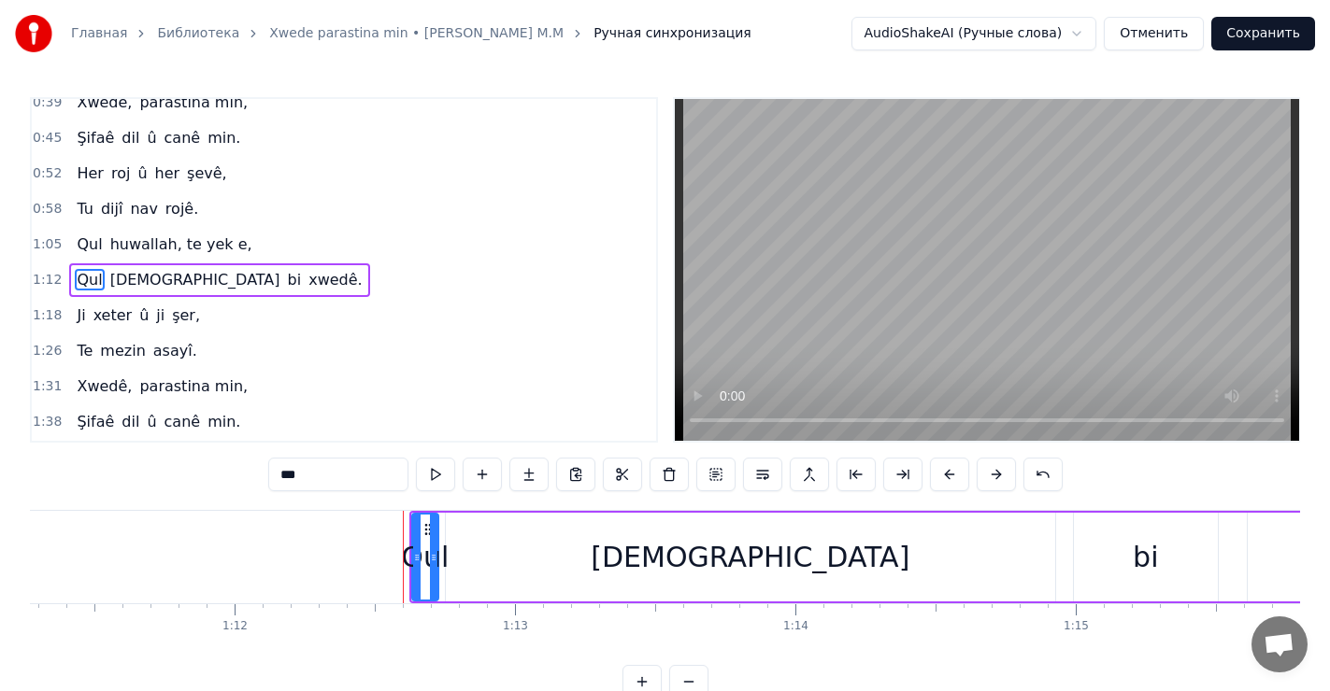
scroll to position [166, 0]
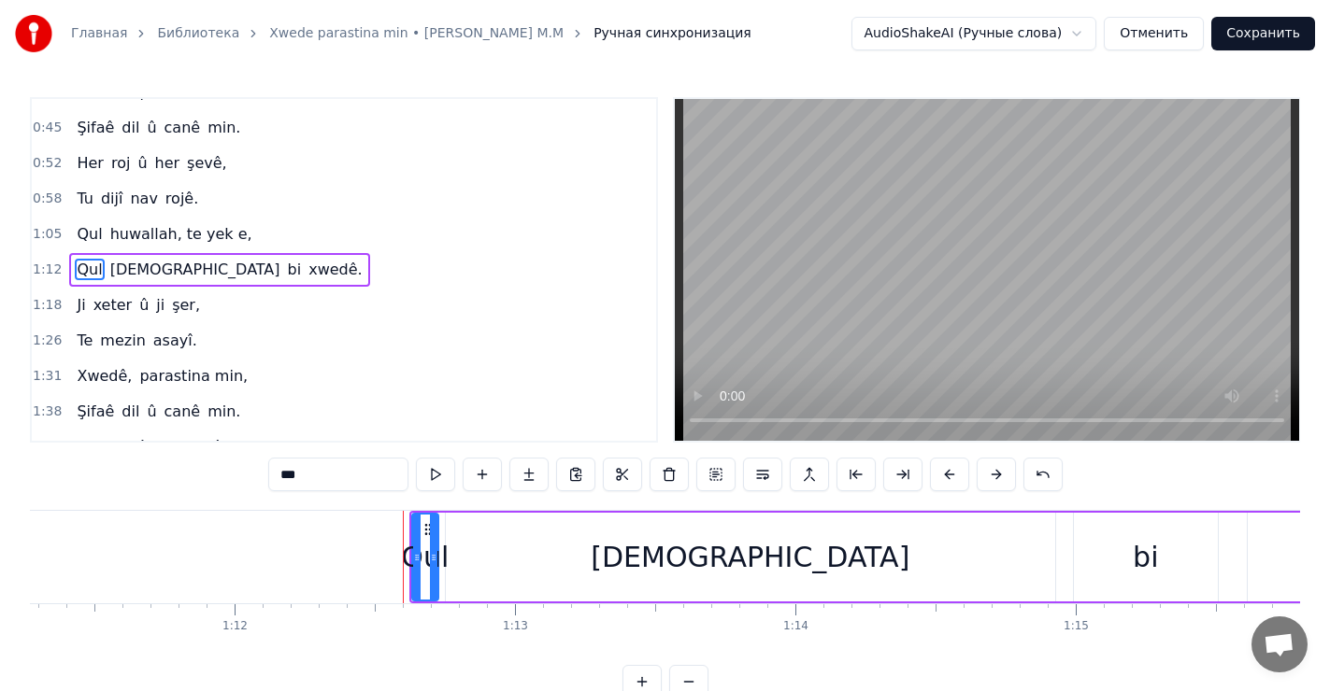
click at [417, 559] on div "Qul" at bounding box center [425, 557] width 24 height 85
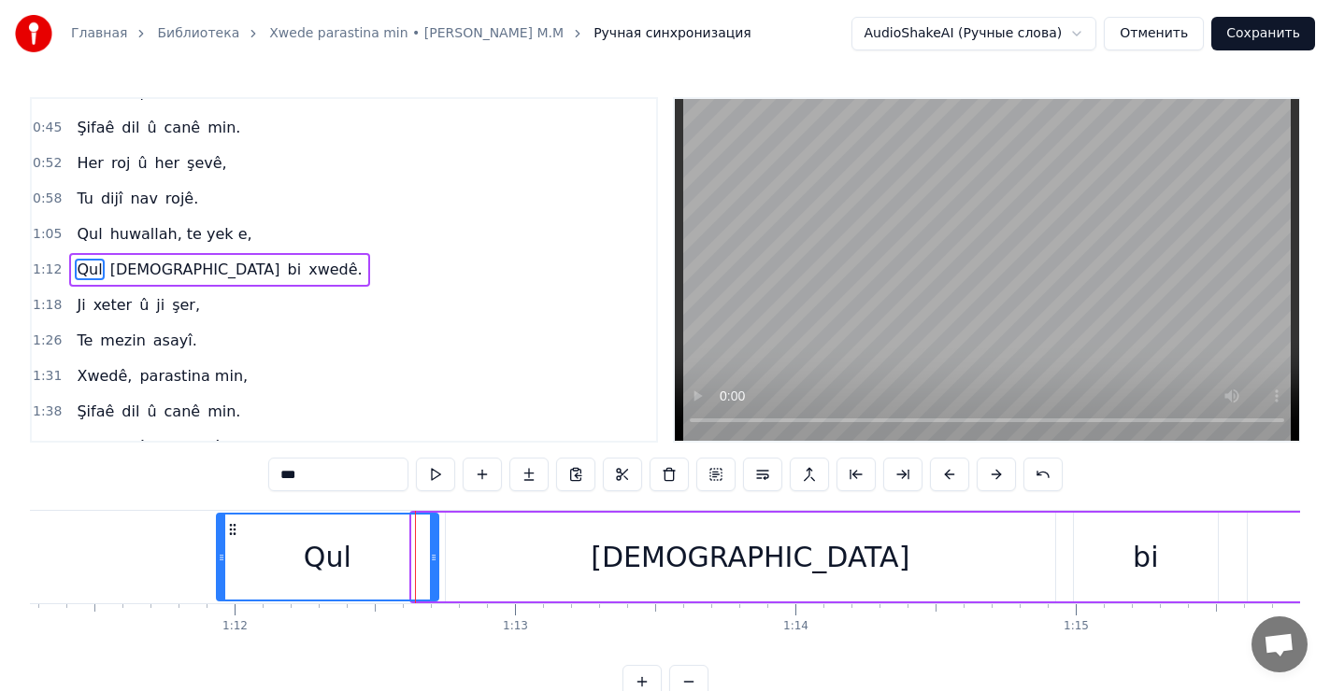
drag, startPoint x: 417, startPoint y: 549, endPoint x: 267, endPoint y: 548, distance: 149.5
click at [223, 537] on div at bounding box center [221, 557] width 7 height 85
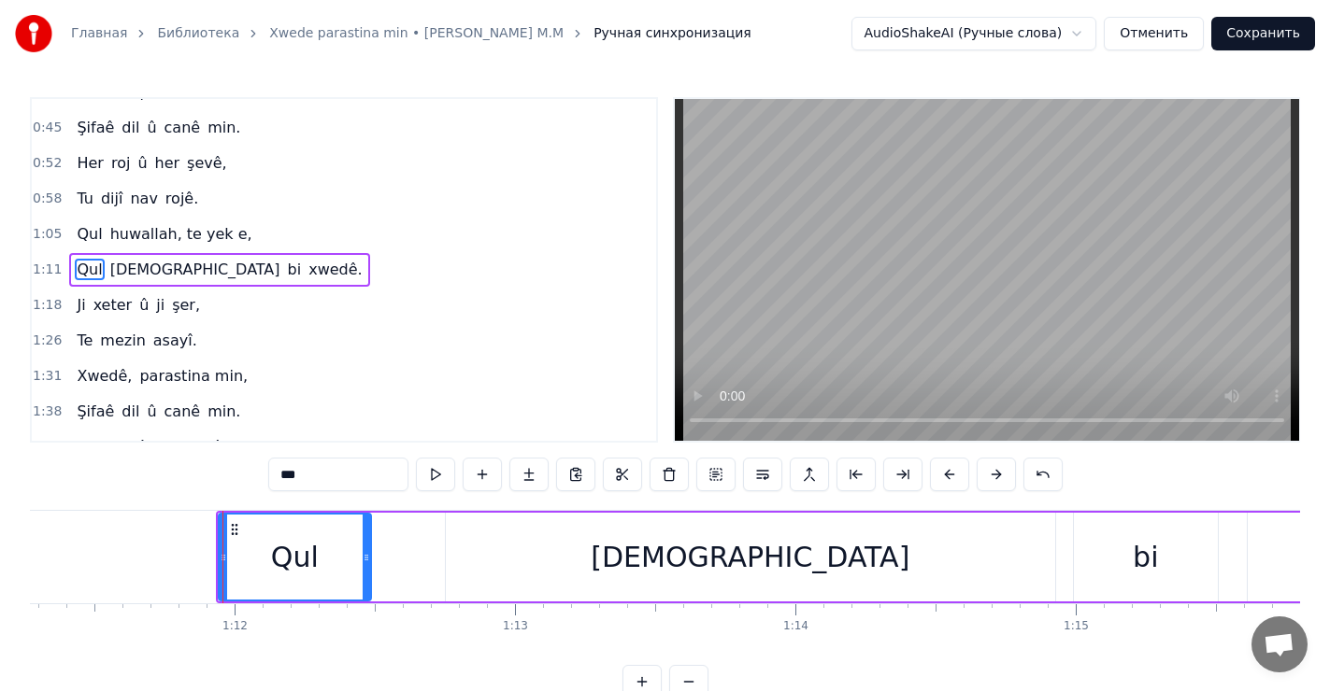
drag, startPoint x: 433, startPoint y: 553, endPoint x: 298, endPoint y: 541, distance: 135.1
click at [364, 550] on icon at bounding box center [366, 557] width 7 height 15
drag, startPoint x: 220, startPoint y: 535, endPoint x: 246, endPoint y: 542, distance: 27.0
click at [246, 542] on div at bounding box center [249, 557] width 7 height 85
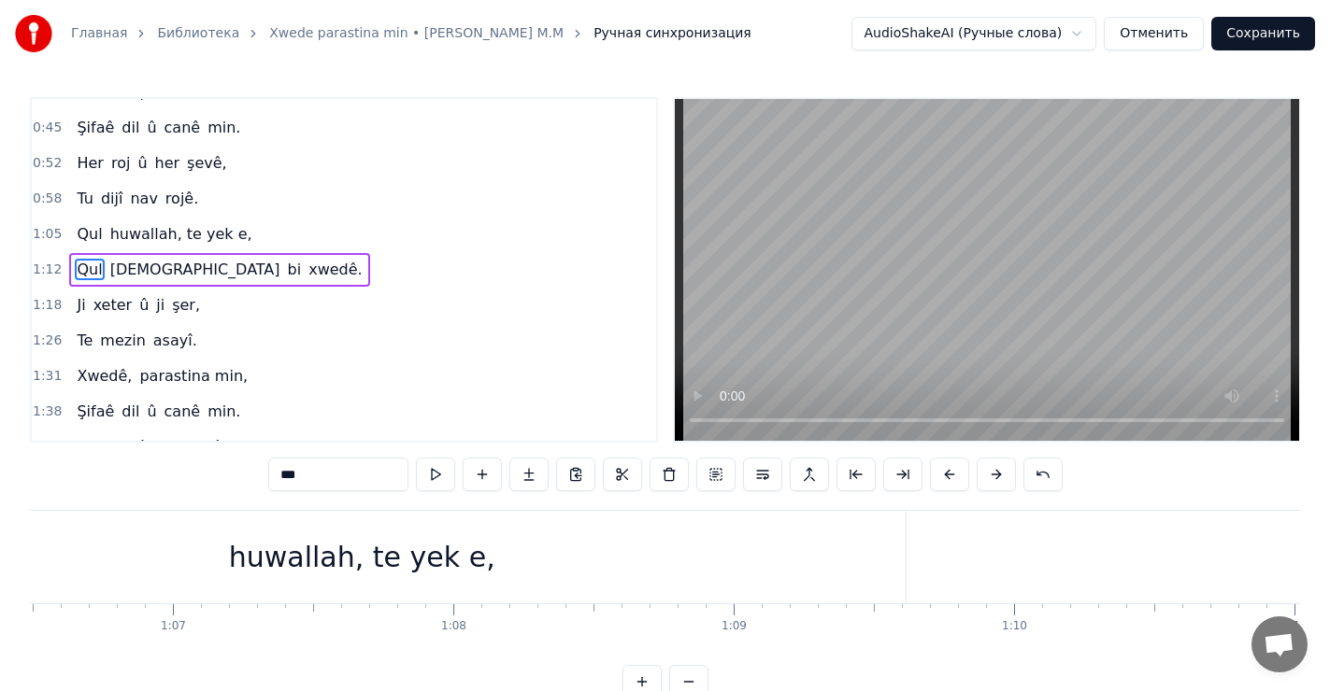
scroll to position [0, 18685]
drag, startPoint x: 364, startPoint y: 565, endPoint x: 500, endPoint y: 573, distance: 135.7
click at [499, 576] on div "huwallah, te yek e," at bounding box center [314, 557] width 1087 height 93
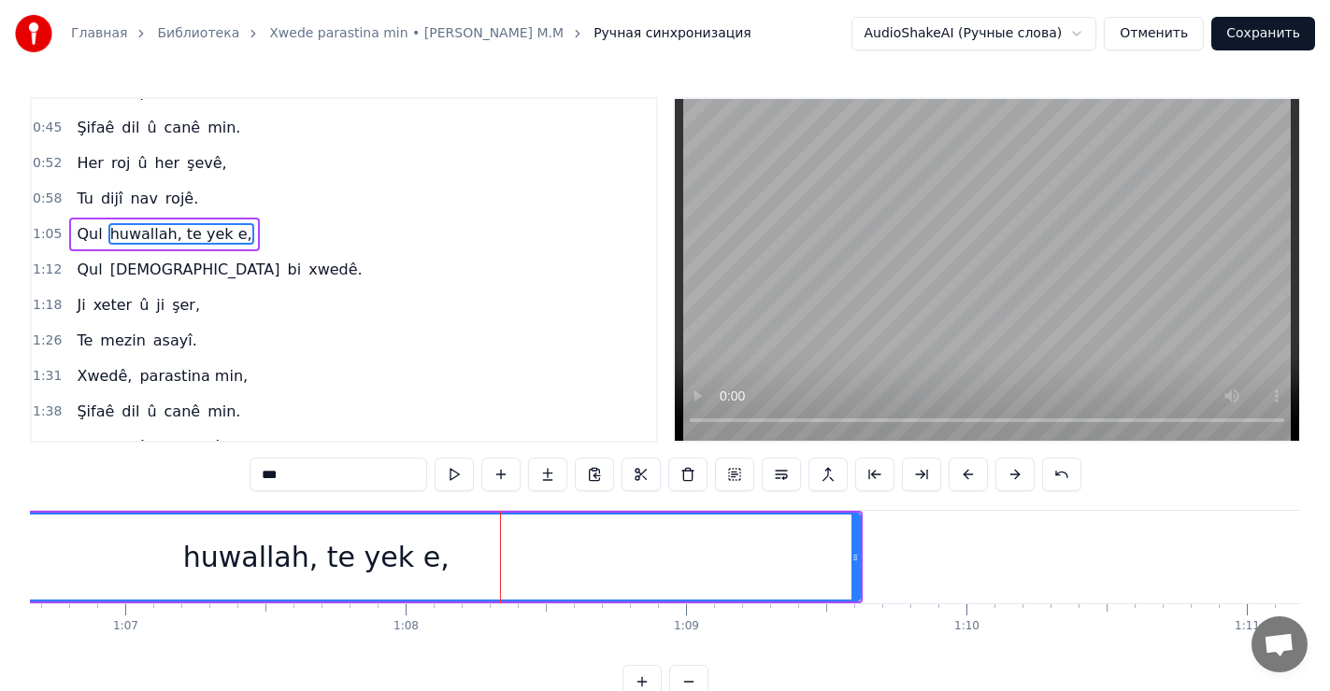
type input "**********"
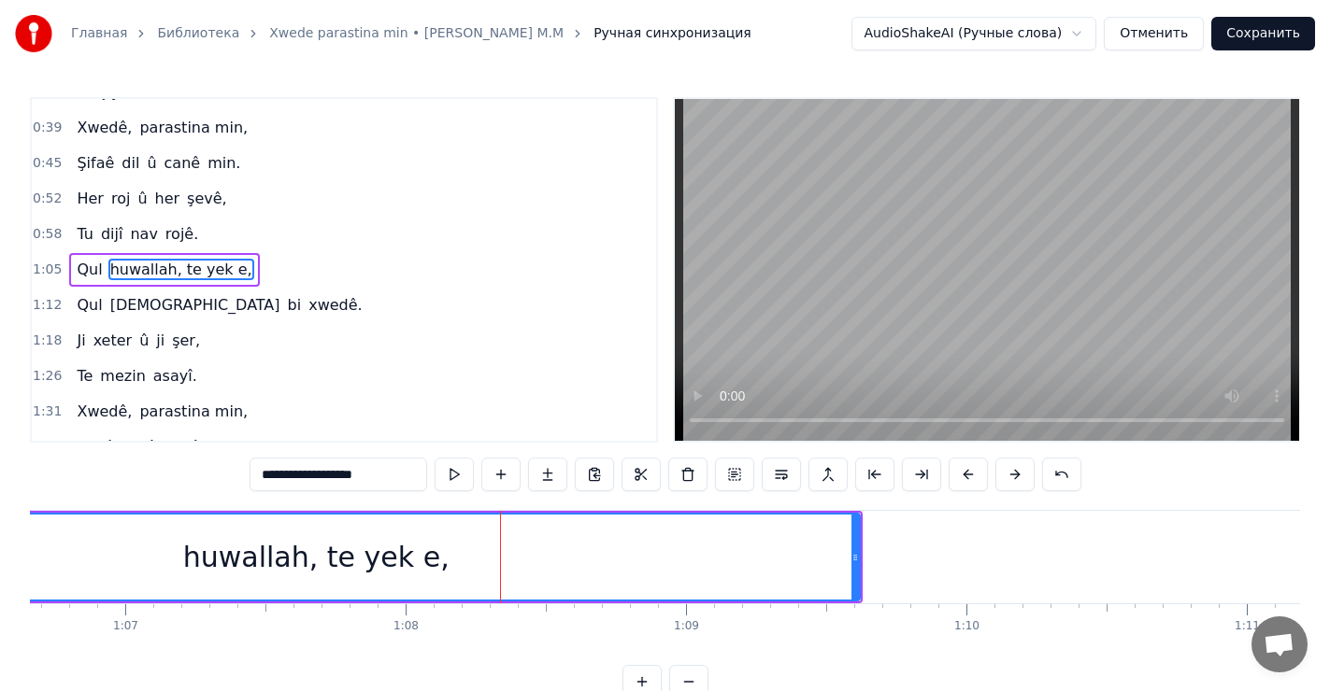
drag, startPoint x: 511, startPoint y: 570, endPoint x: 668, endPoint y: 577, distance: 157.2
click at [668, 577] on div "huwallah, te yek e," at bounding box center [316, 557] width 1085 height 85
click at [1174, 32] on button "Отменить" at bounding box center [1153, 34] width 100 height 34
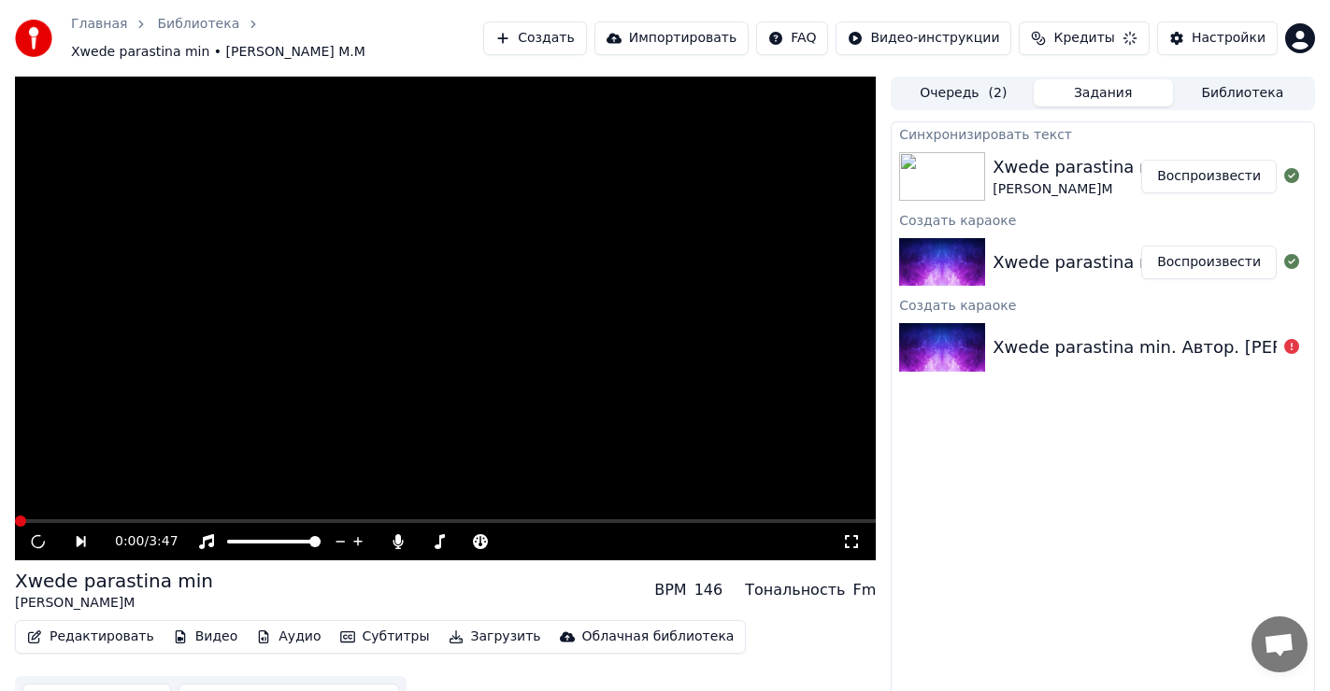
scroll to position [8, 0]
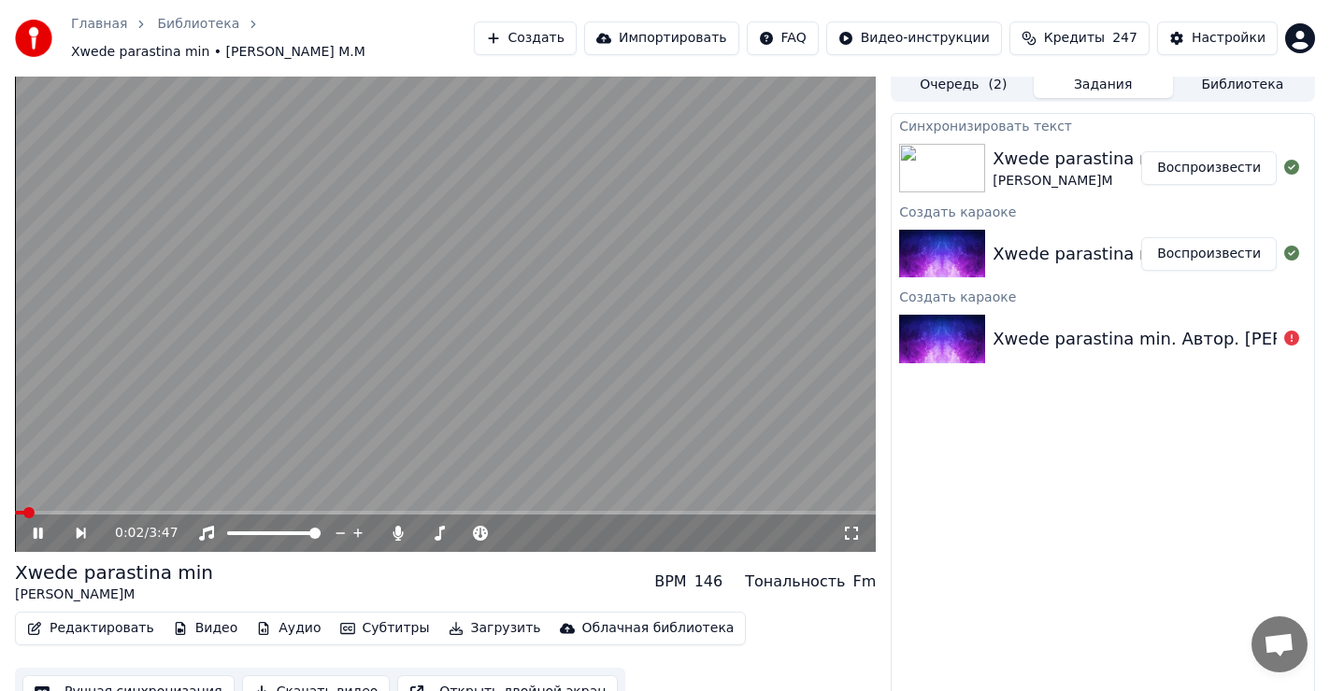
click at [209, 515] on div "0:02 / 3:47" at bounding box center [445, 533] width 861 height 37
click at [209, 511] on span at bounding box center [445, 513] width 861 height 4
click at [36, 528] on icon at bounding box center [38, 533] width 9 height 11
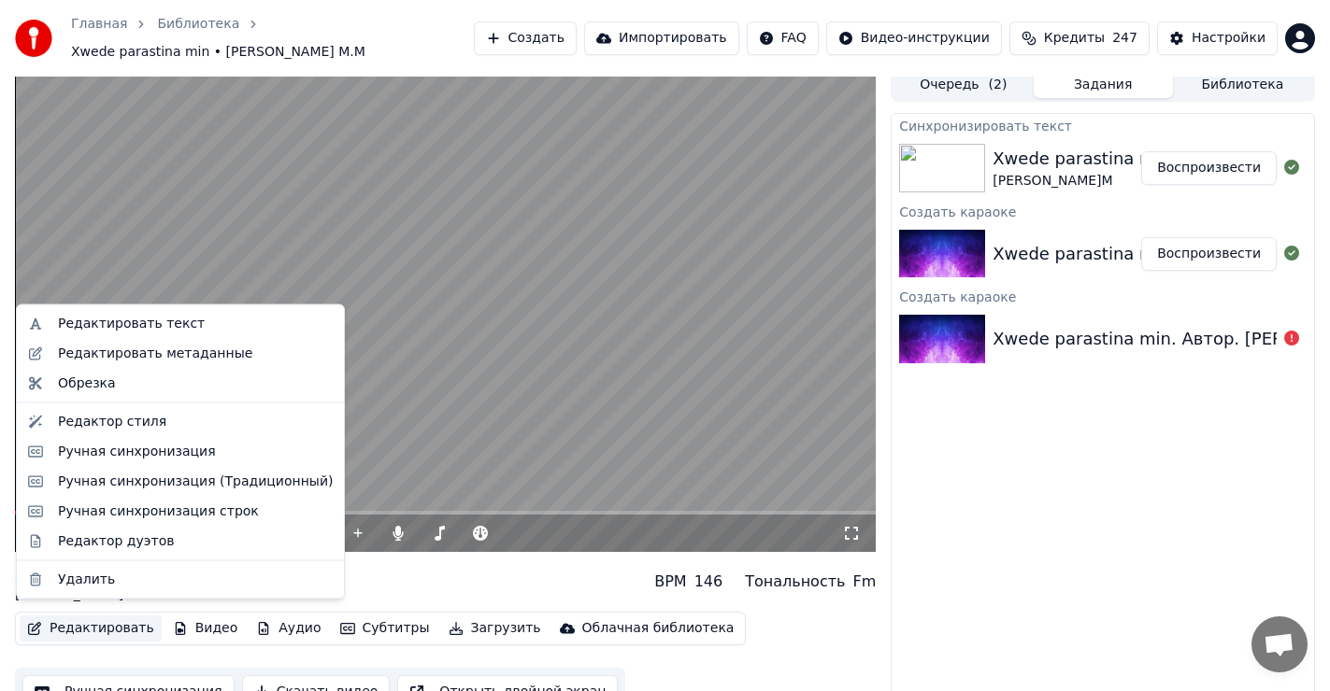
click at [92, 616] on button "Редактировать" at bounding box center [91, 629] width 142 height 26
click at [163, 477] on div "Ручная синхронизация (Традиционный)" at bounding box center [195, 481] width 275 height 19
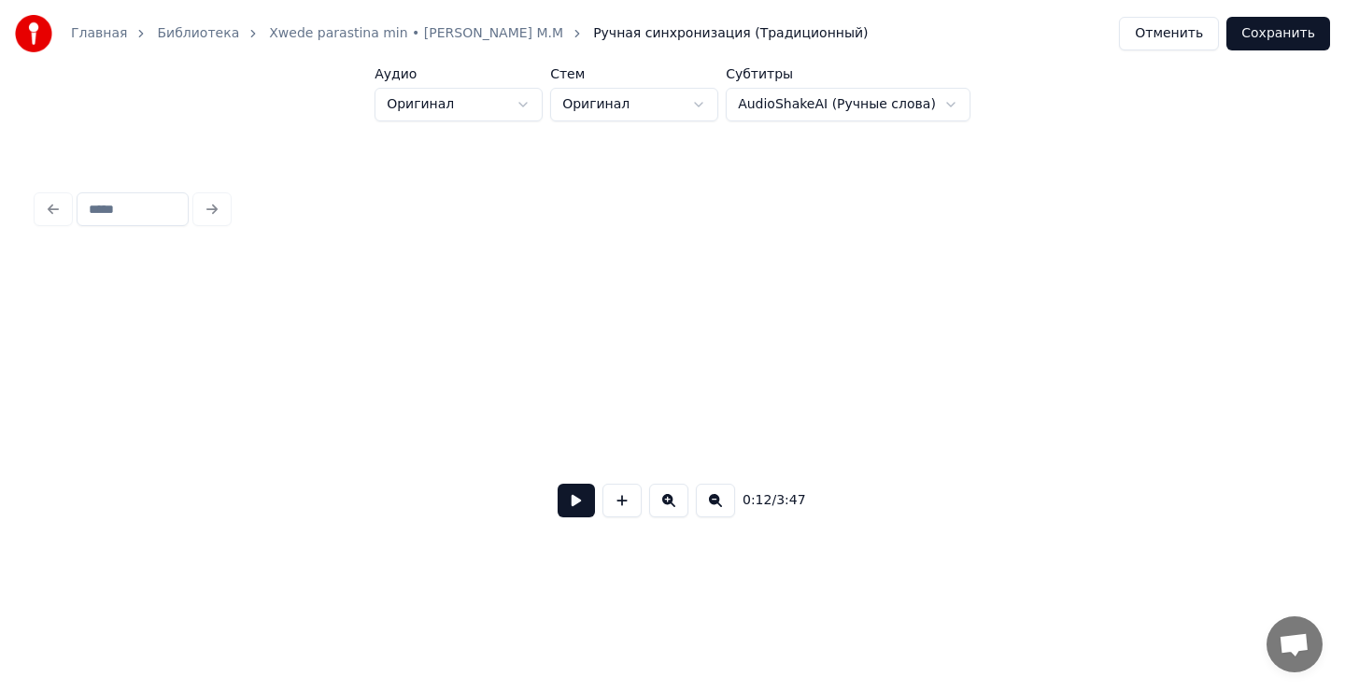
scroll to position [0, 2414]
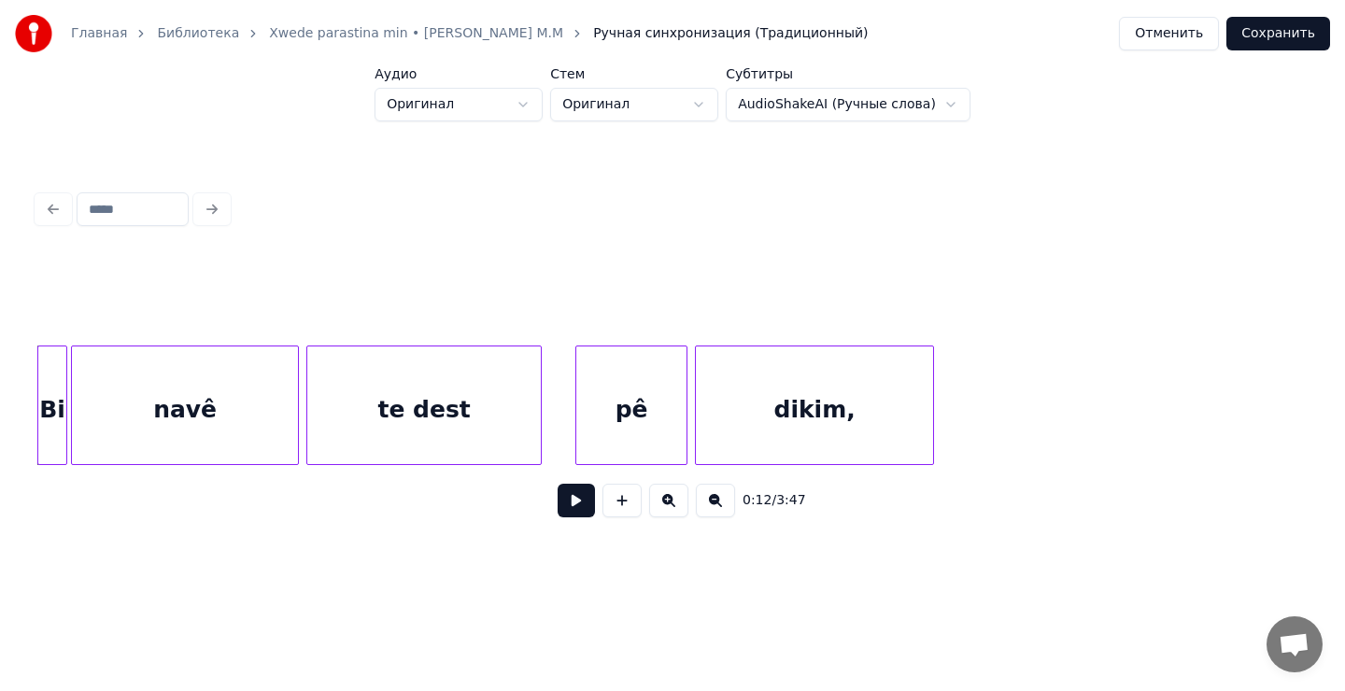
click at [575, 508] on button at bounding box center [576, 501] width 37 height 34
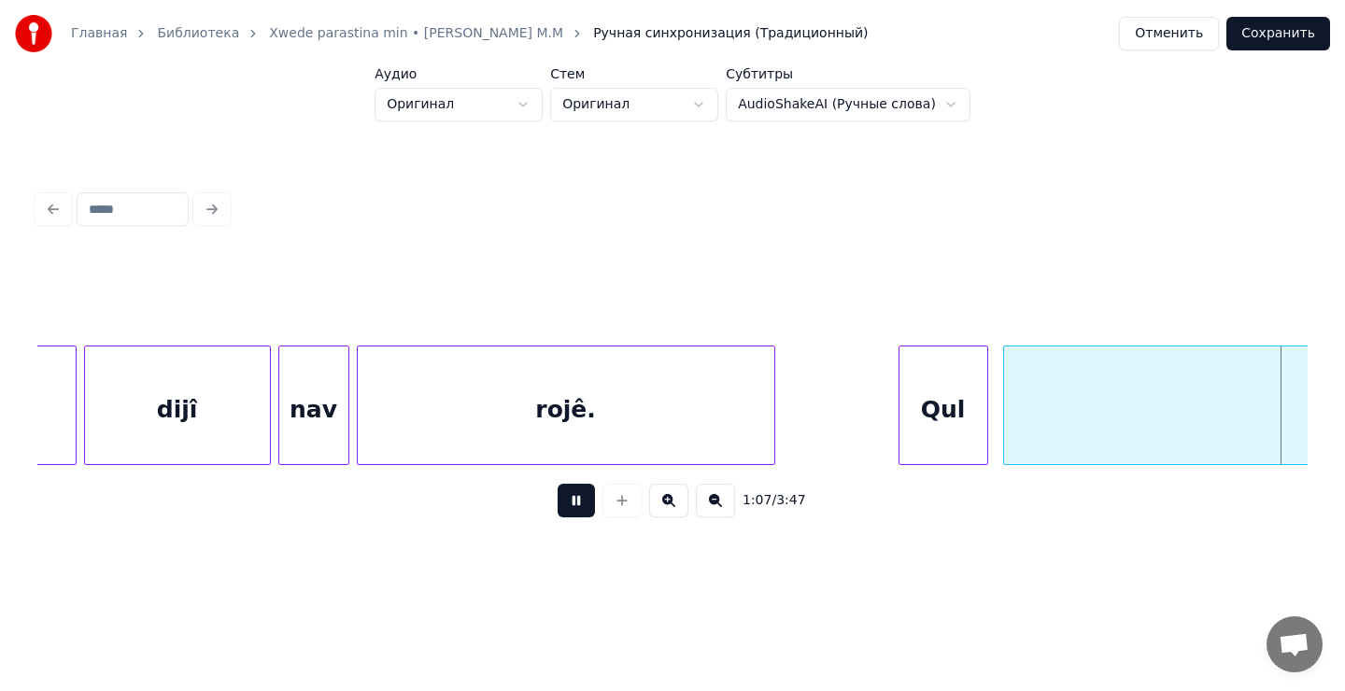
scroll to position [0, 12583]
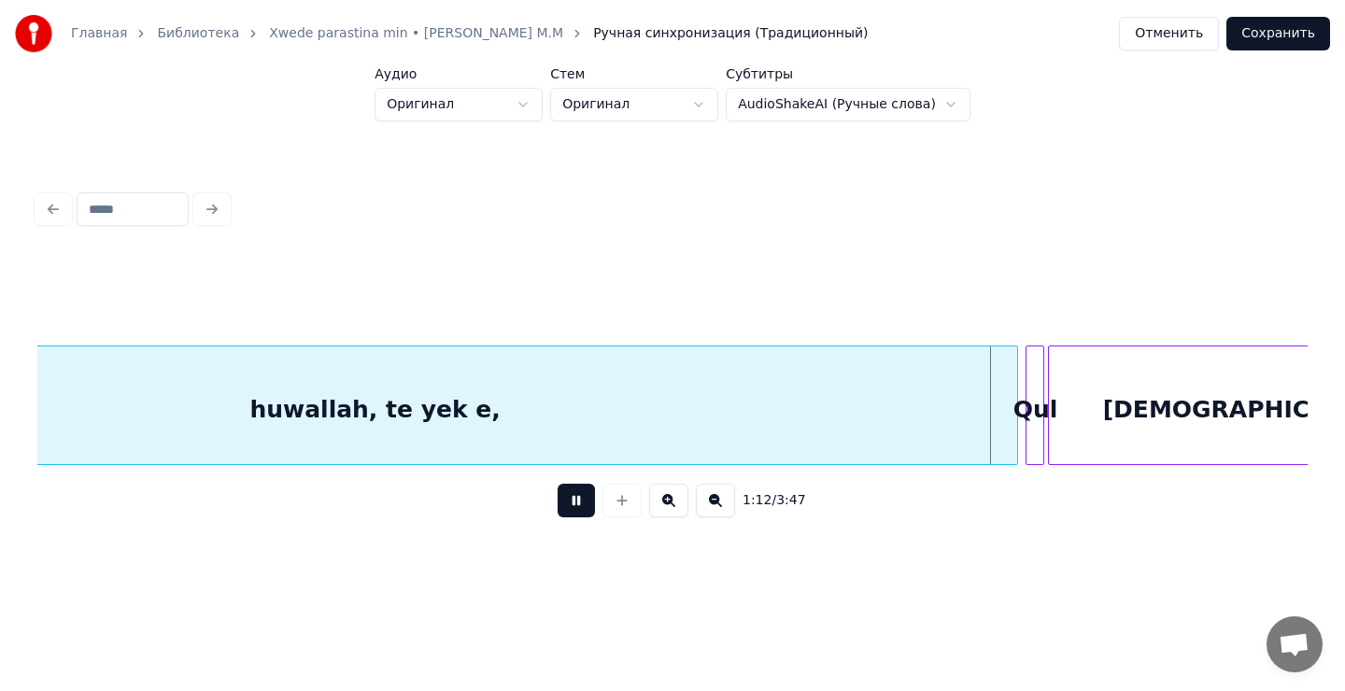
click at [575, 508] on button at bounding box center [576, 501] width 37 height 34
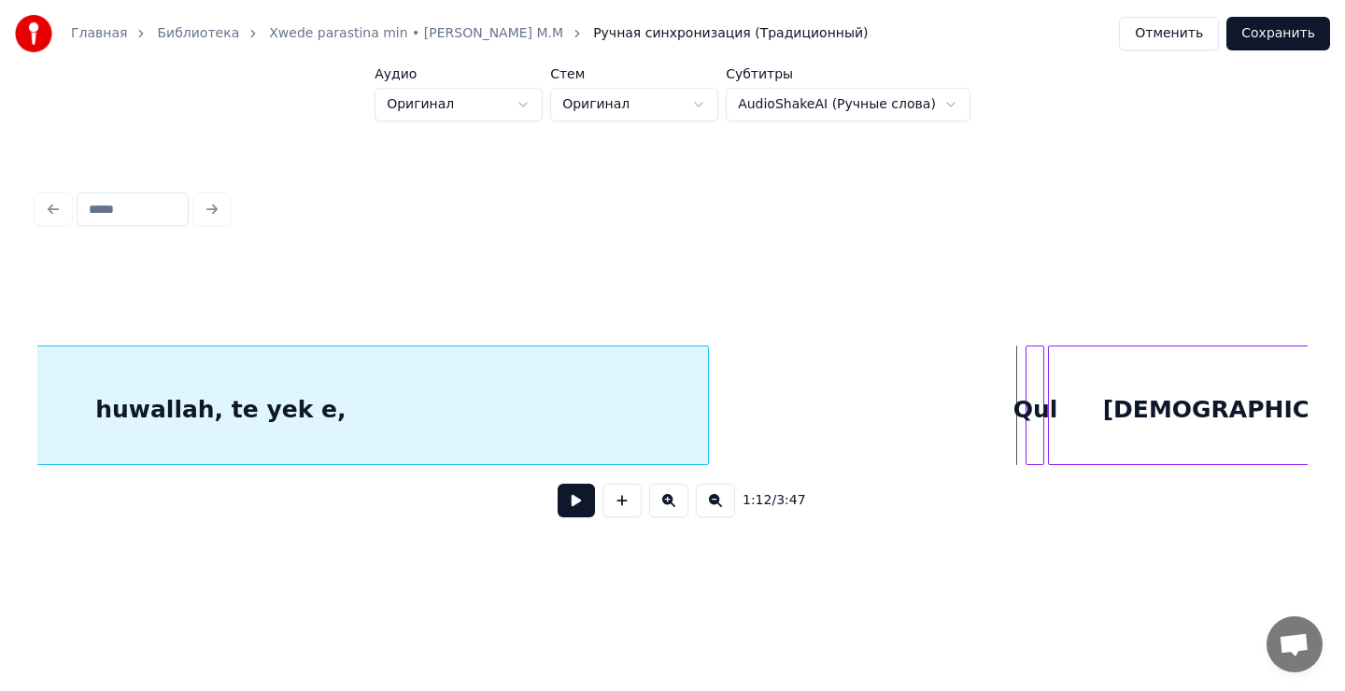
click at [705, 399] on div at bounding box center [706, 406] width 6 height 118
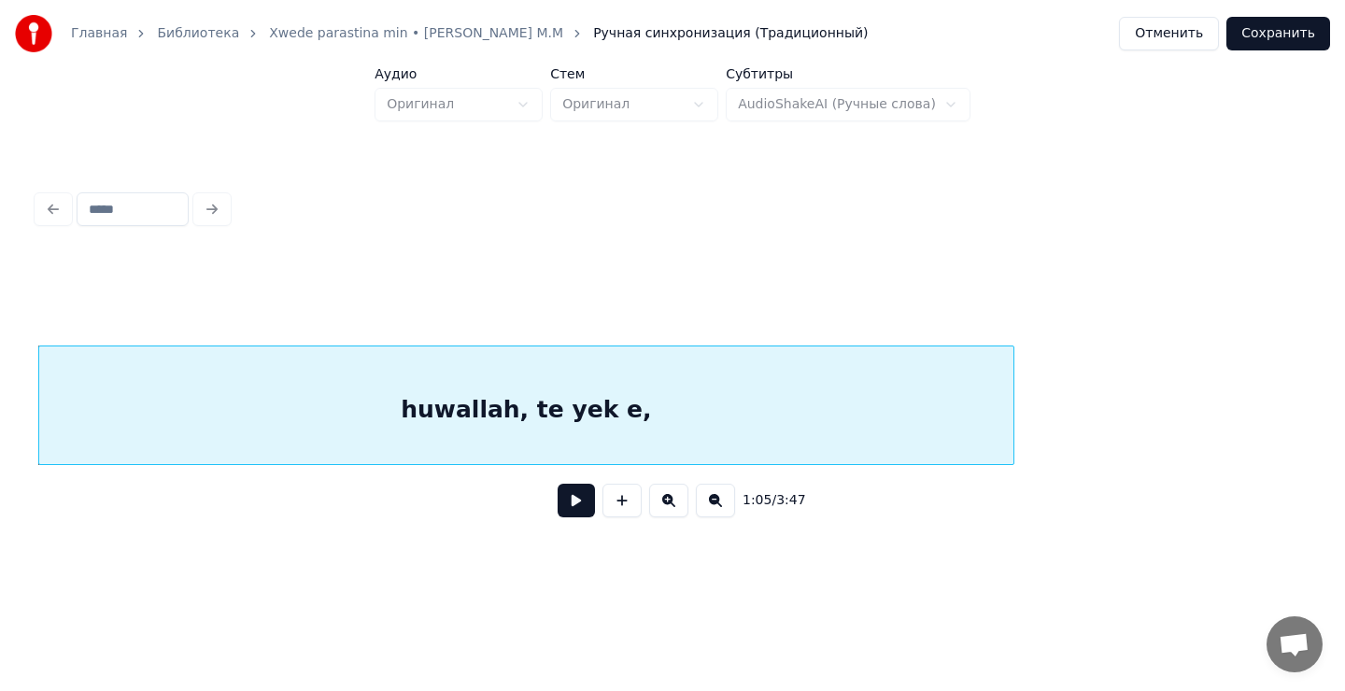
click at [567, 511] on button at bounding box center [576, 501] width 37 height 34
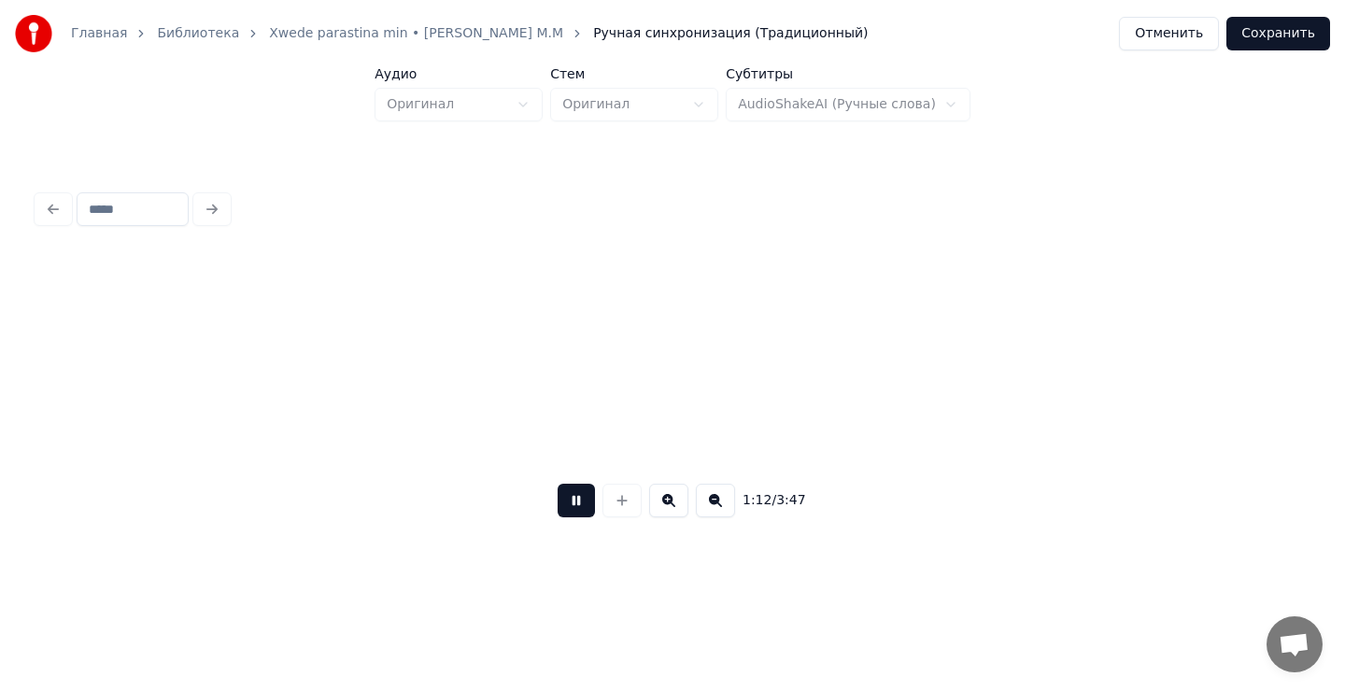
scroll to position [0, 13549]
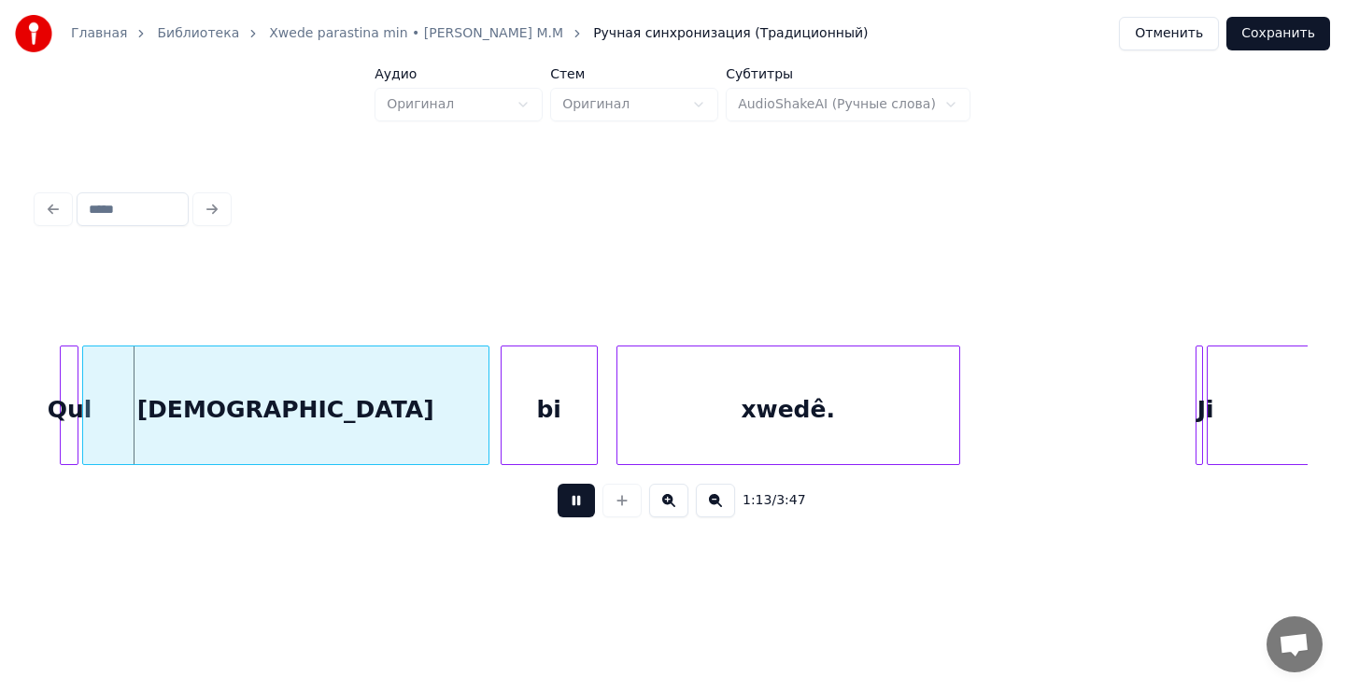
click at [575, 507] on button at bounding box center [576, 501] width 37 height 34
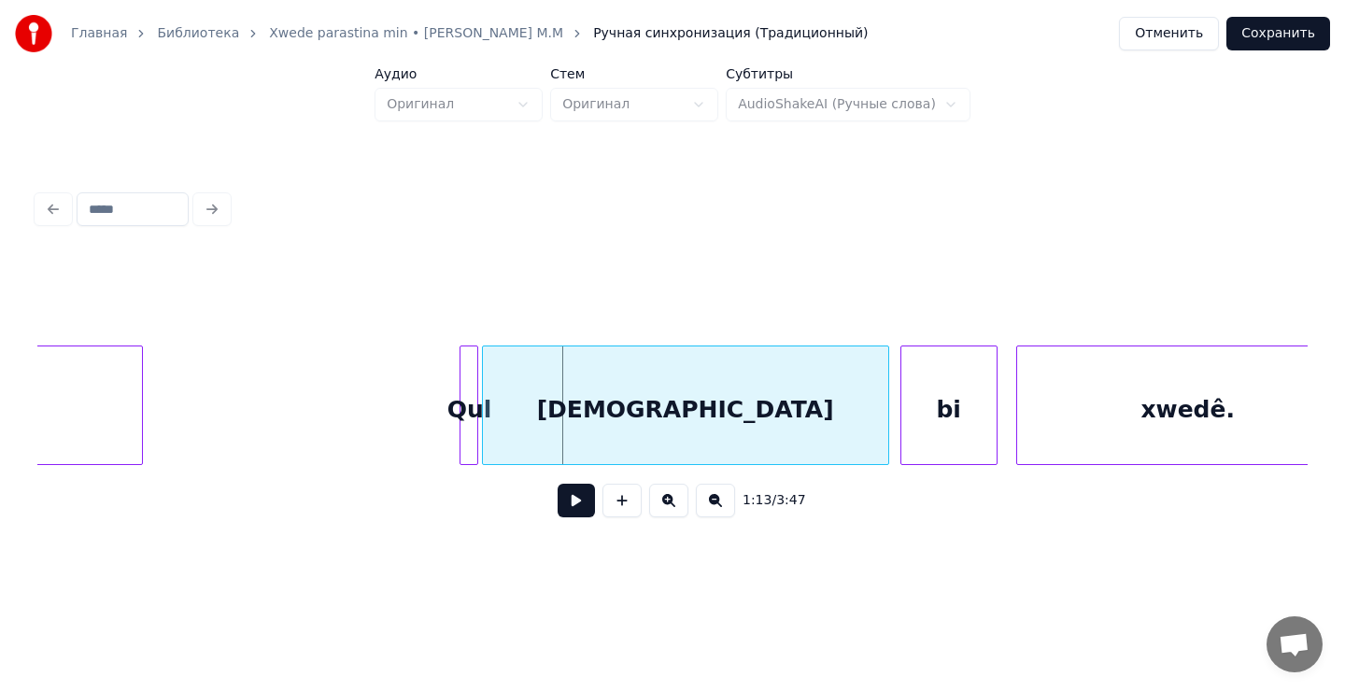
scroll to position [0, 13133]
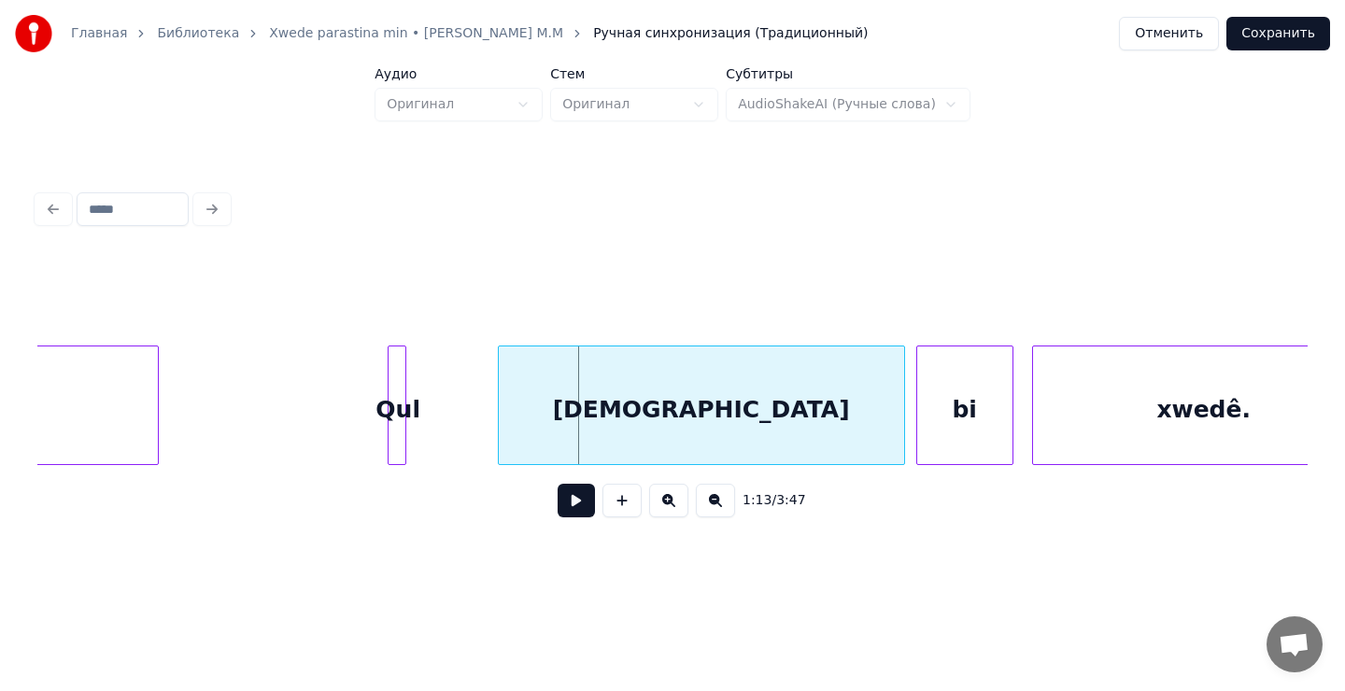
click at [397, 393] on div "Qul" at bounding box center [398, 410] width 19 height 127
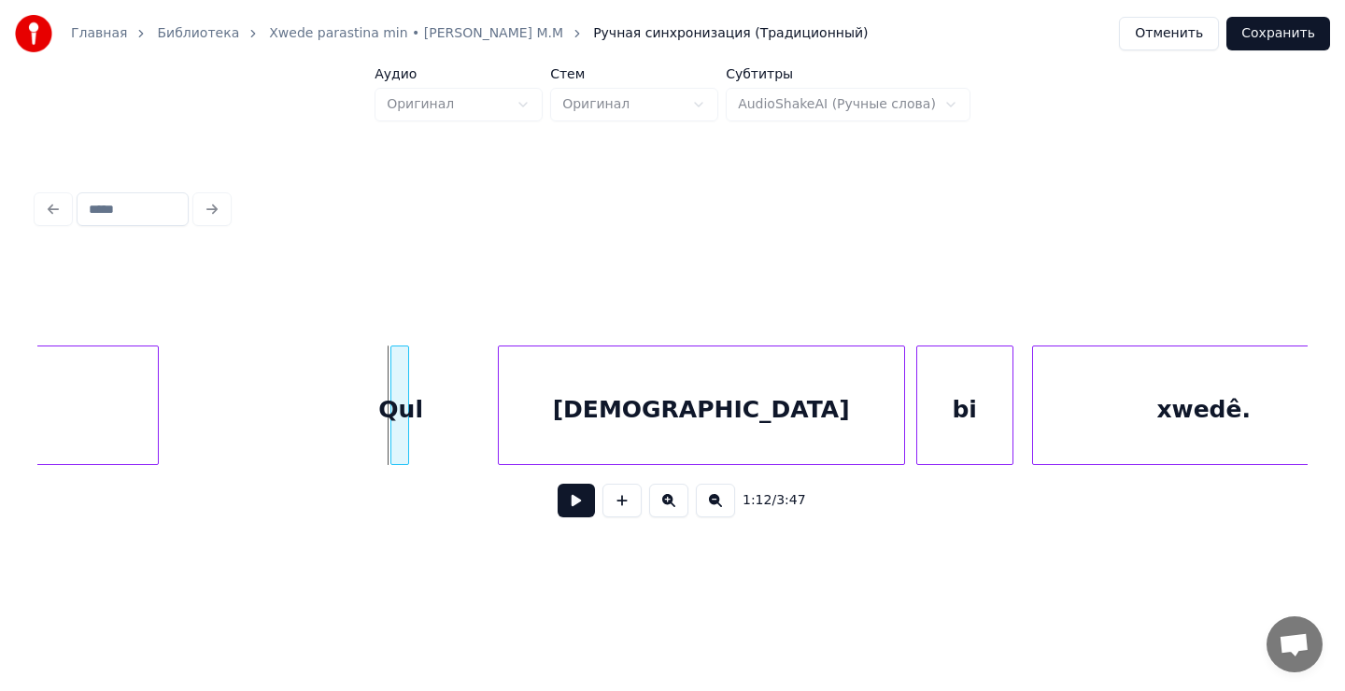
click at [391, 391] on div "Qul" at bounding box center [400, 410] width 19 height 127
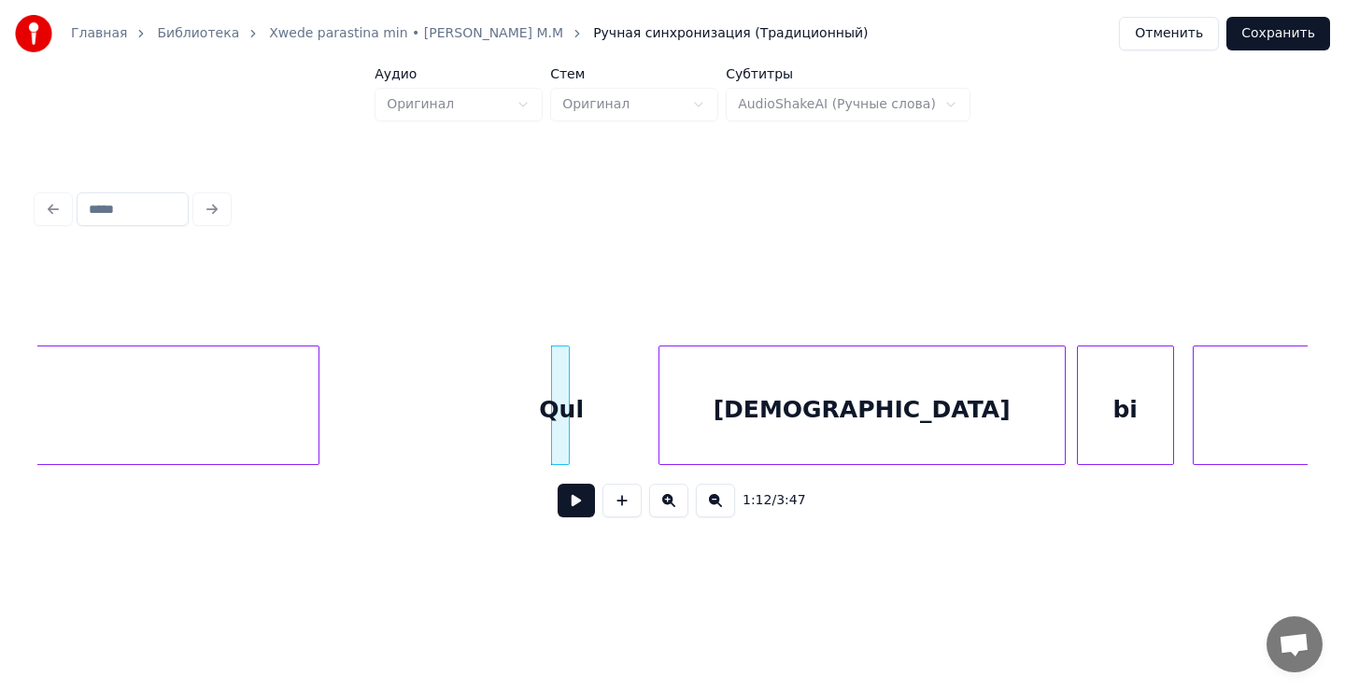
scroll to position [0, 12957]
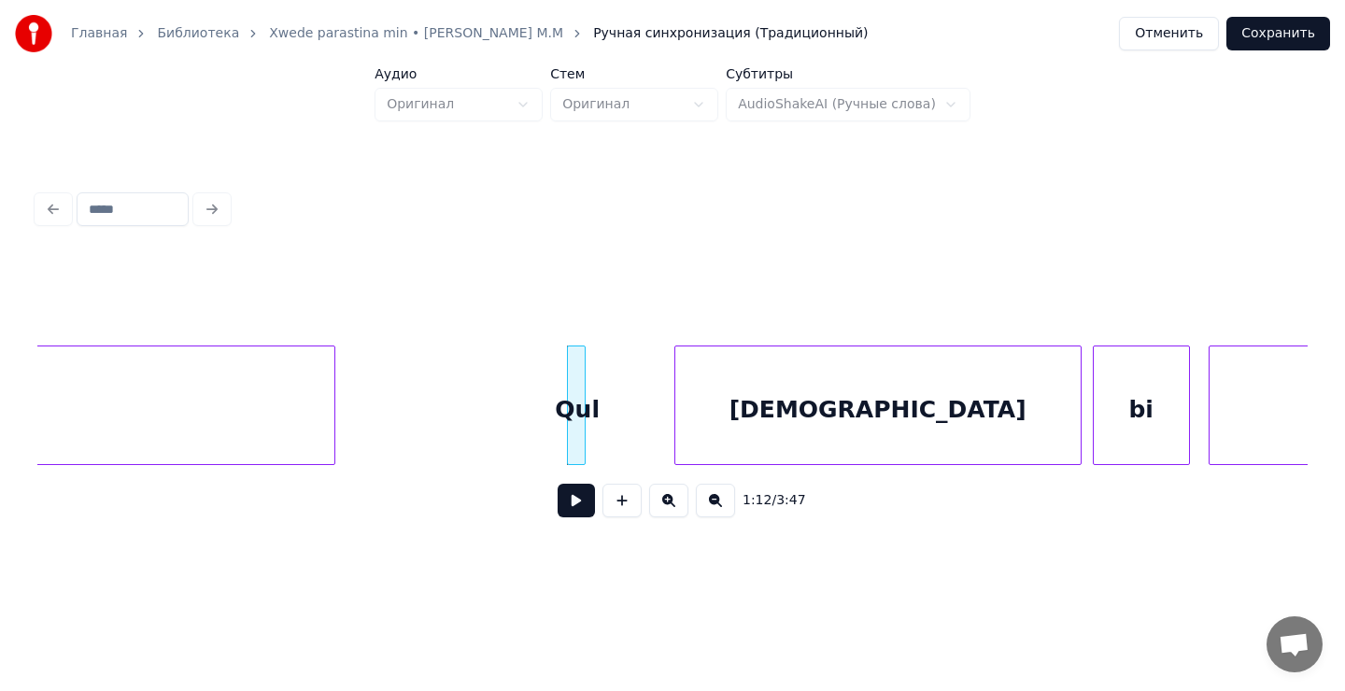
click at [570, 508] on button at bounding box center [576, 501] width 37 height 34
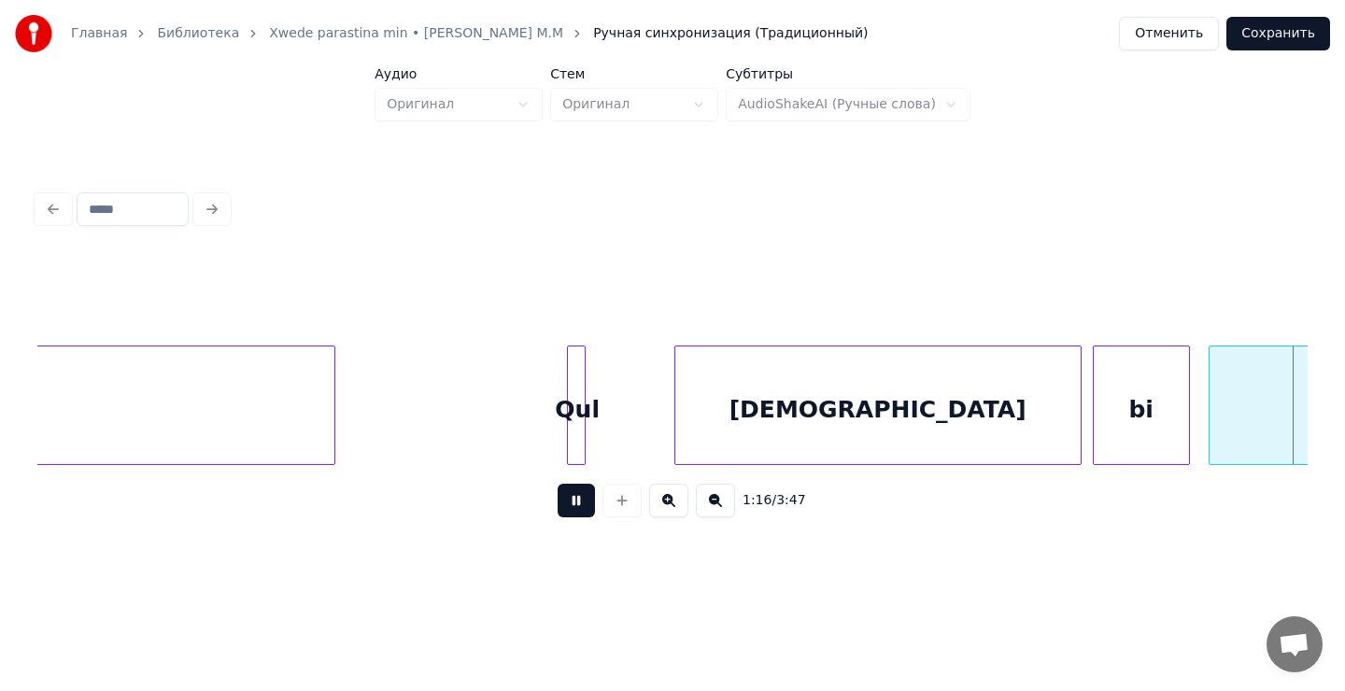
scroll to position [0, 14227]
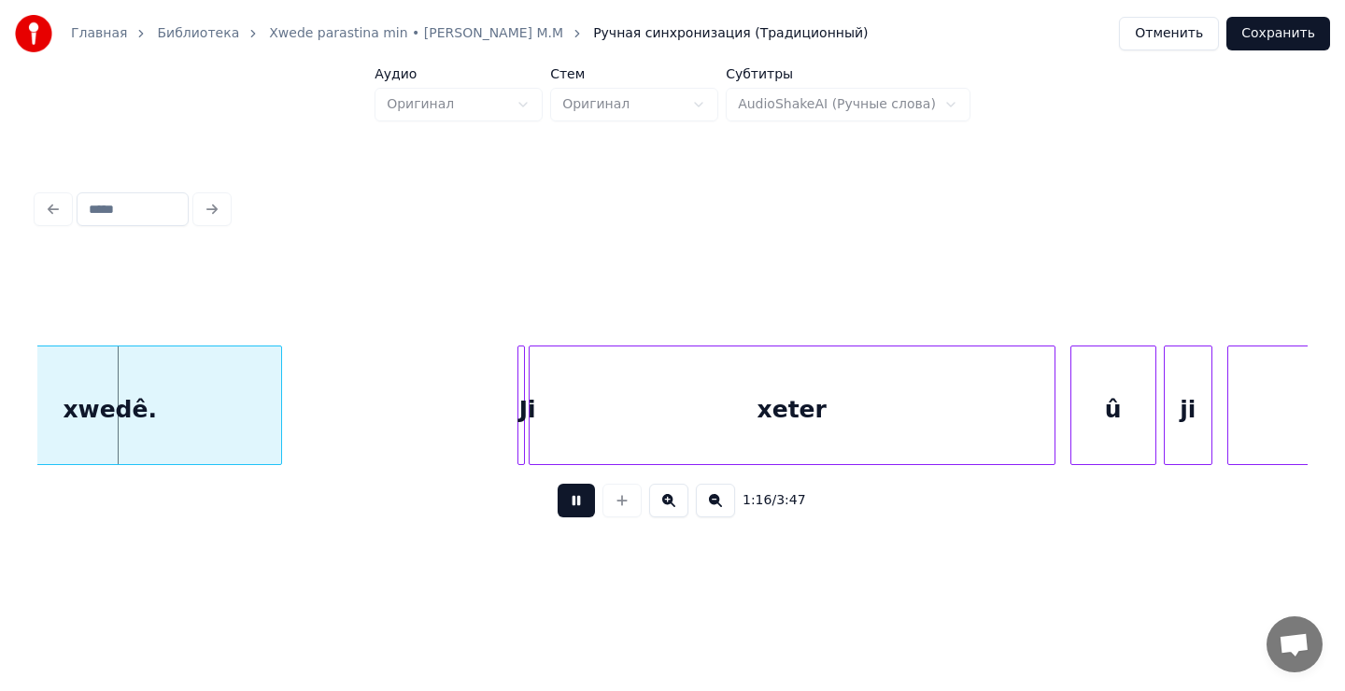
drag, startPoint x: 570, startPoint y: 512, endPoint x: 544, endPoint y: 496, distance: 30.6
click at [570, 509] on button at bounding box center [576, 501] width 37 height 34
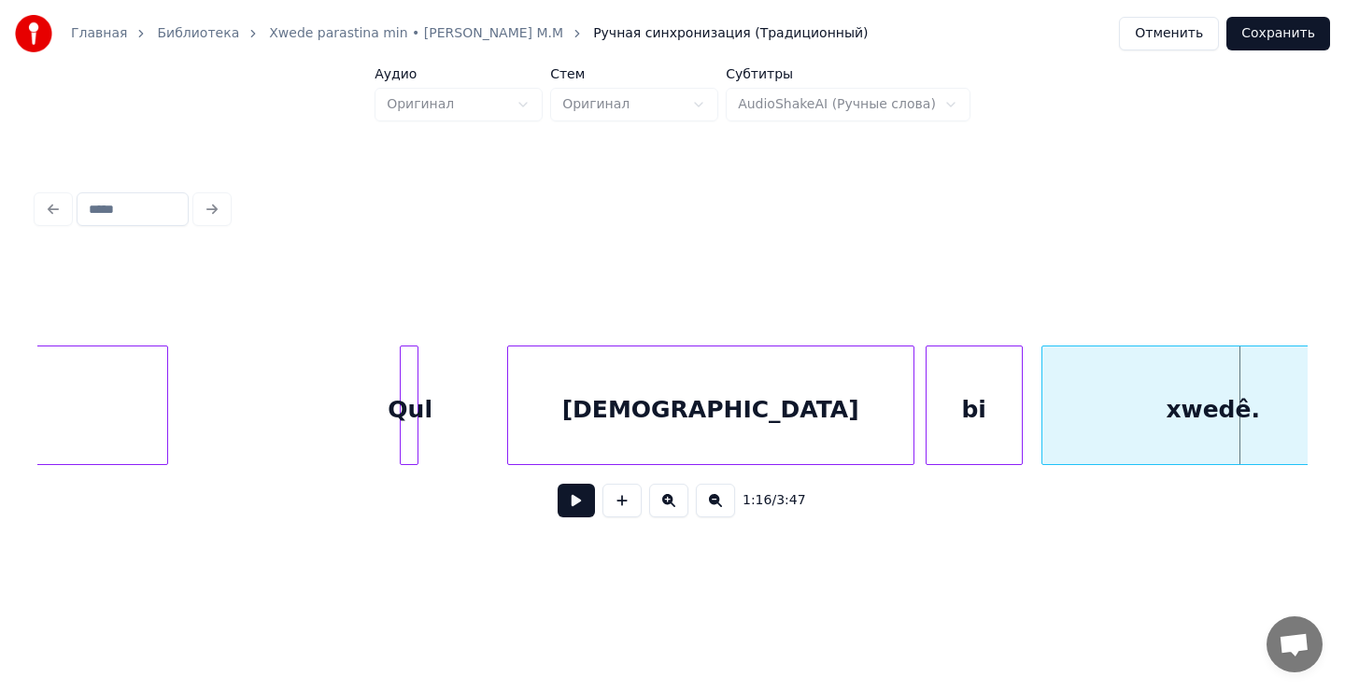
scroll to position [0, 13412]
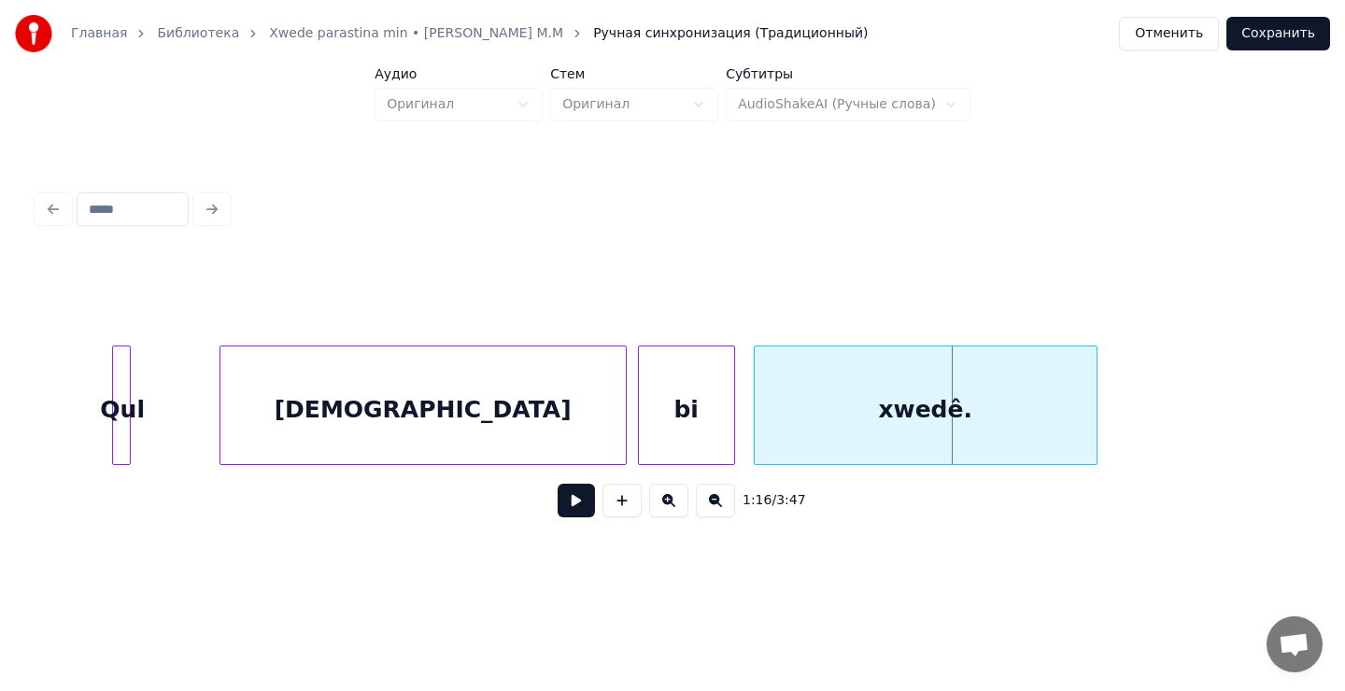
click at [444, 421] on div "[DEMOGRAPHIC_DATA]" at bounding box center [424, 410] width 406 height 127
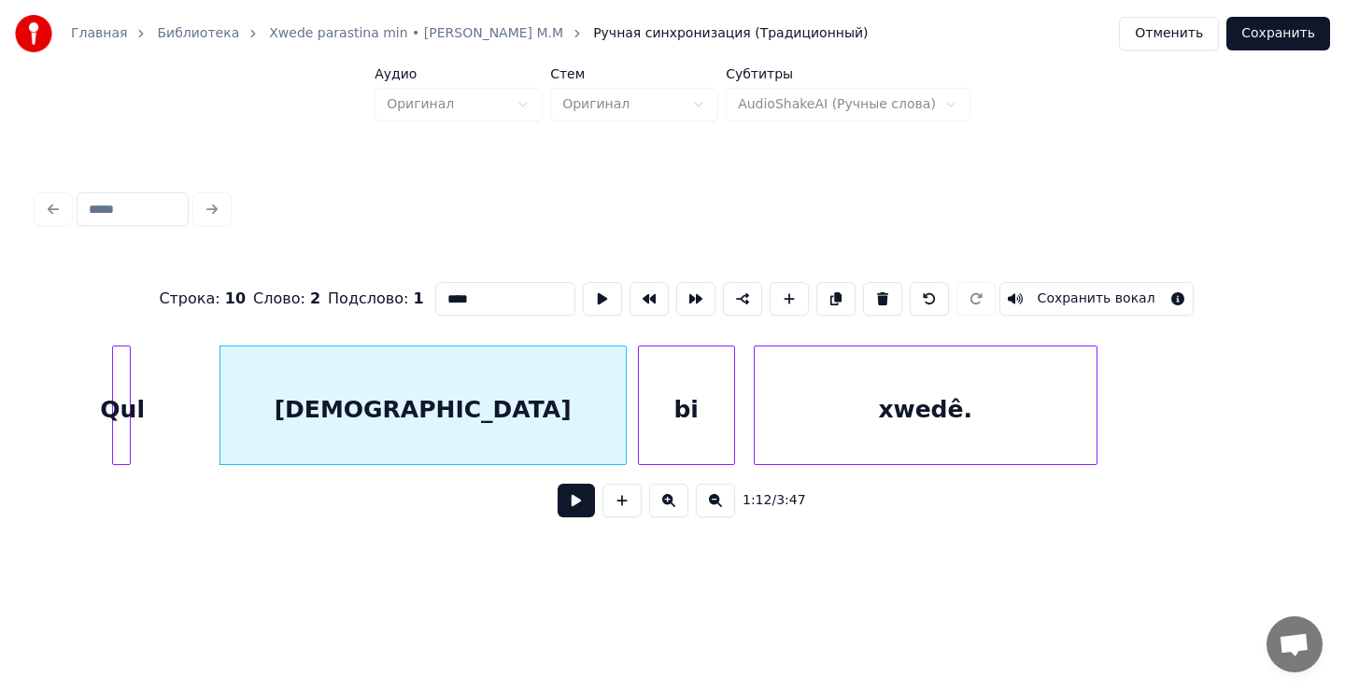
click at [573, 508] on button at bounding box center [576, 501] width 37 height 34
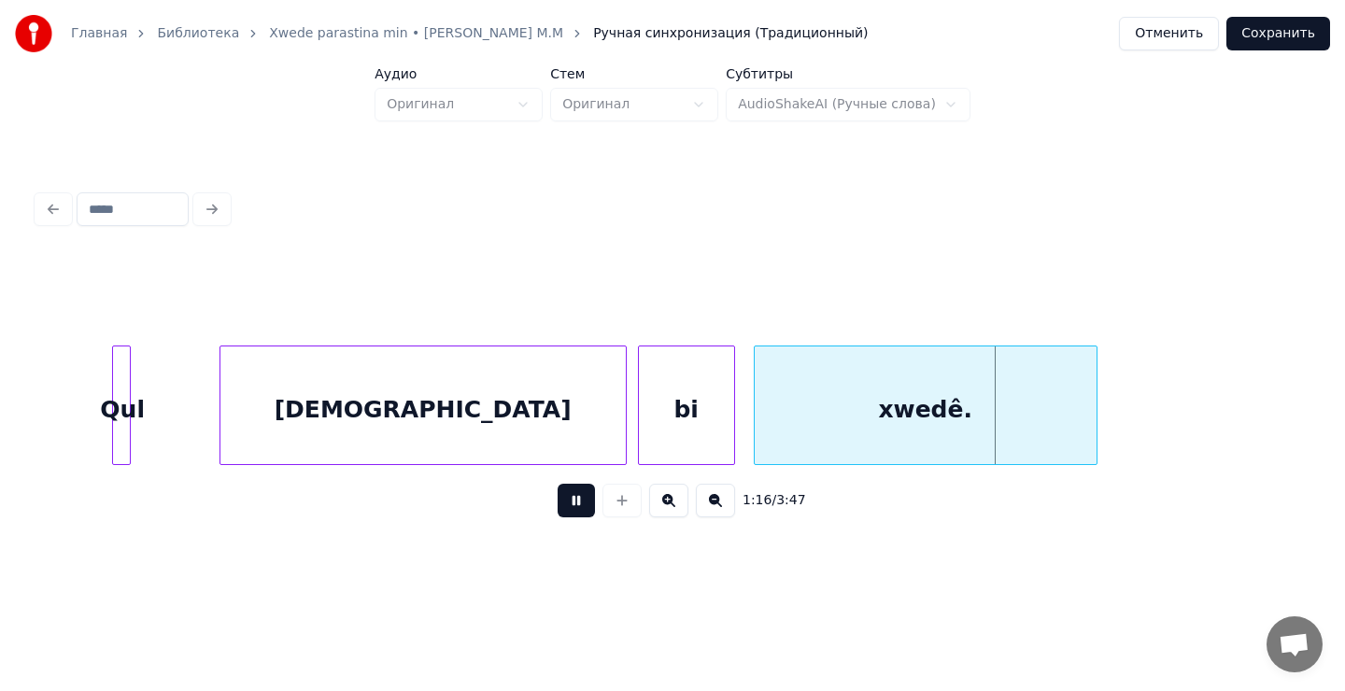
click at [569, 505] on button at bounding box center [576, 501] width 37 height 34
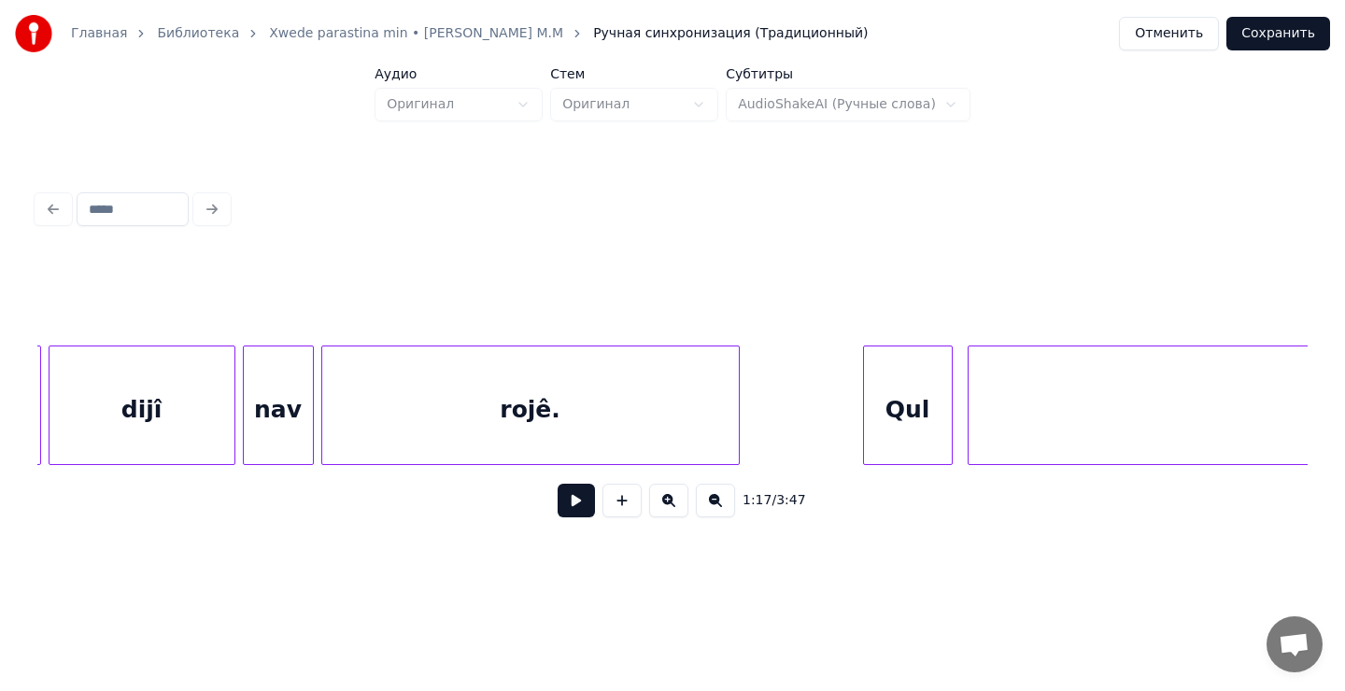
scroll to position [0, 11300]
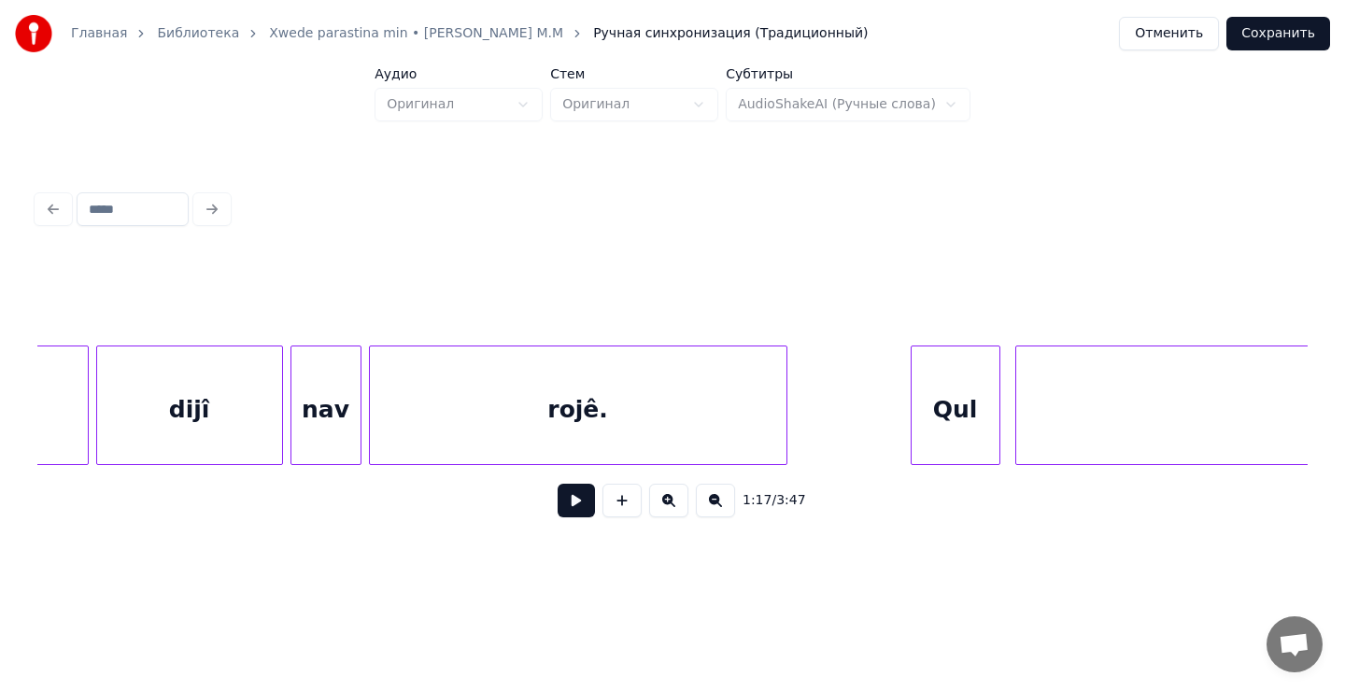
click at [439, 423] on div "rojê." at bounding box center [578, 410] width 417 height 127
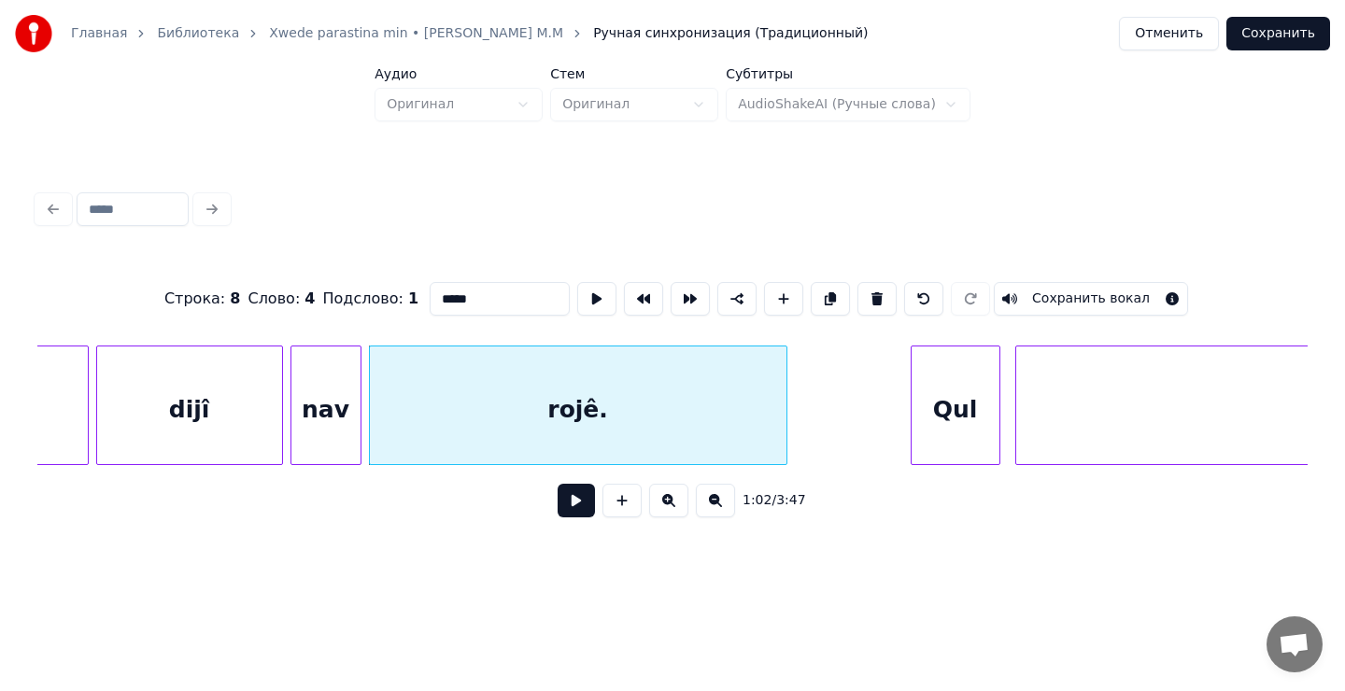
drag, startPoint x: 576, startPoint y: 509, endPoint x: 565, endPoint y: 505, distance: 11.8
click at [576, 509] on button at bounding box center [576, 501] width 37 height 34
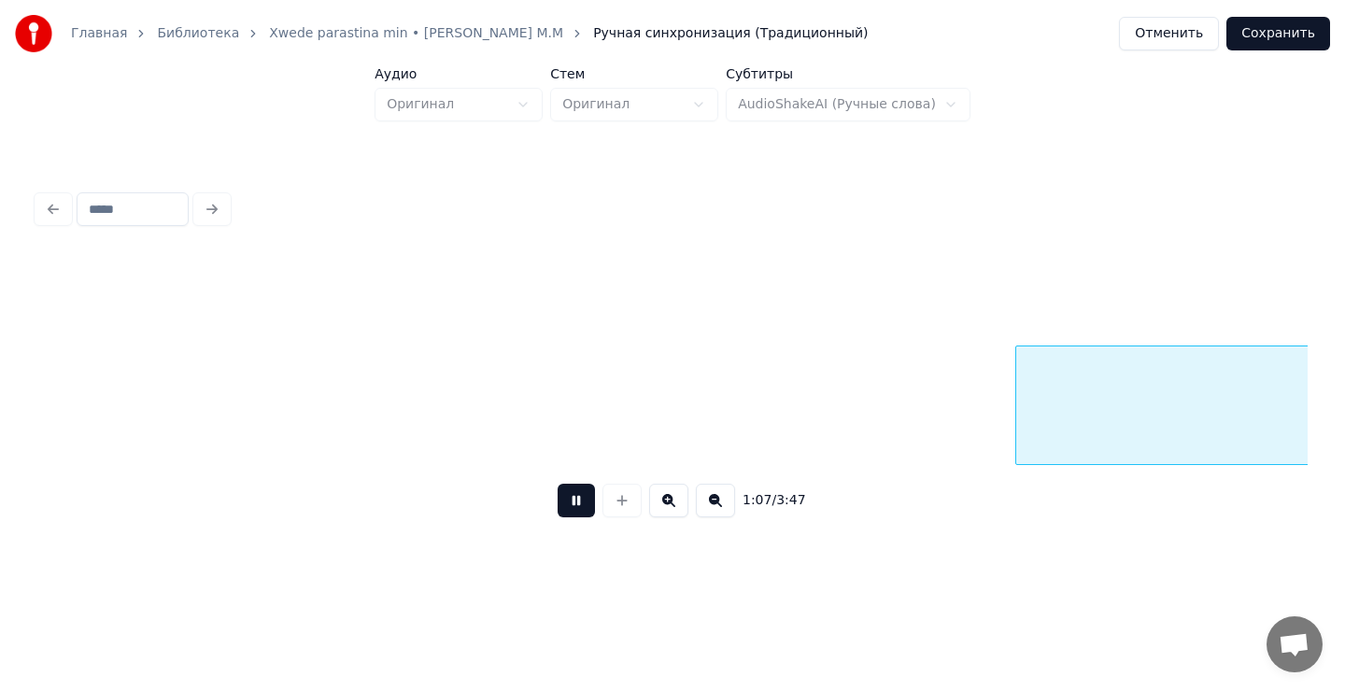
scroll to position [0, 12573]
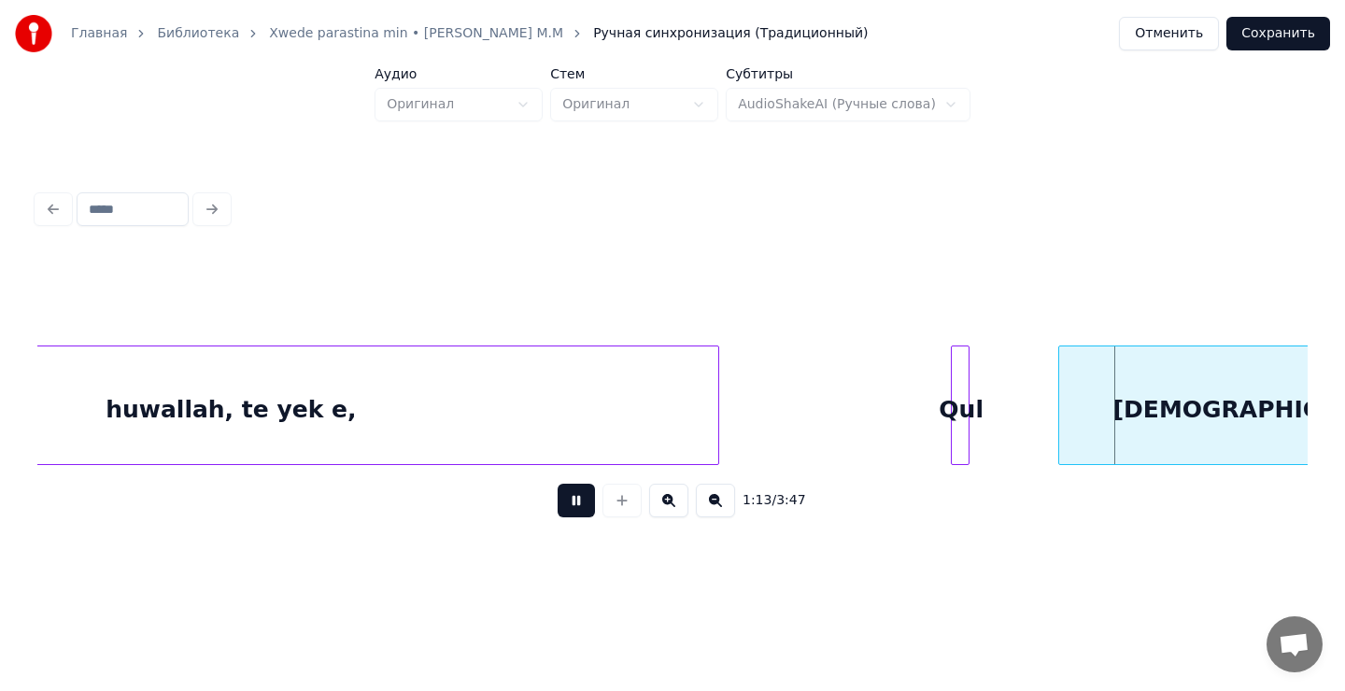
click at [576, 505] on button at bounding box center [576, 501] width 37 height 34
click at [899, 391] on div "Qul" at bounding box center [899, 410] width 19 height 127
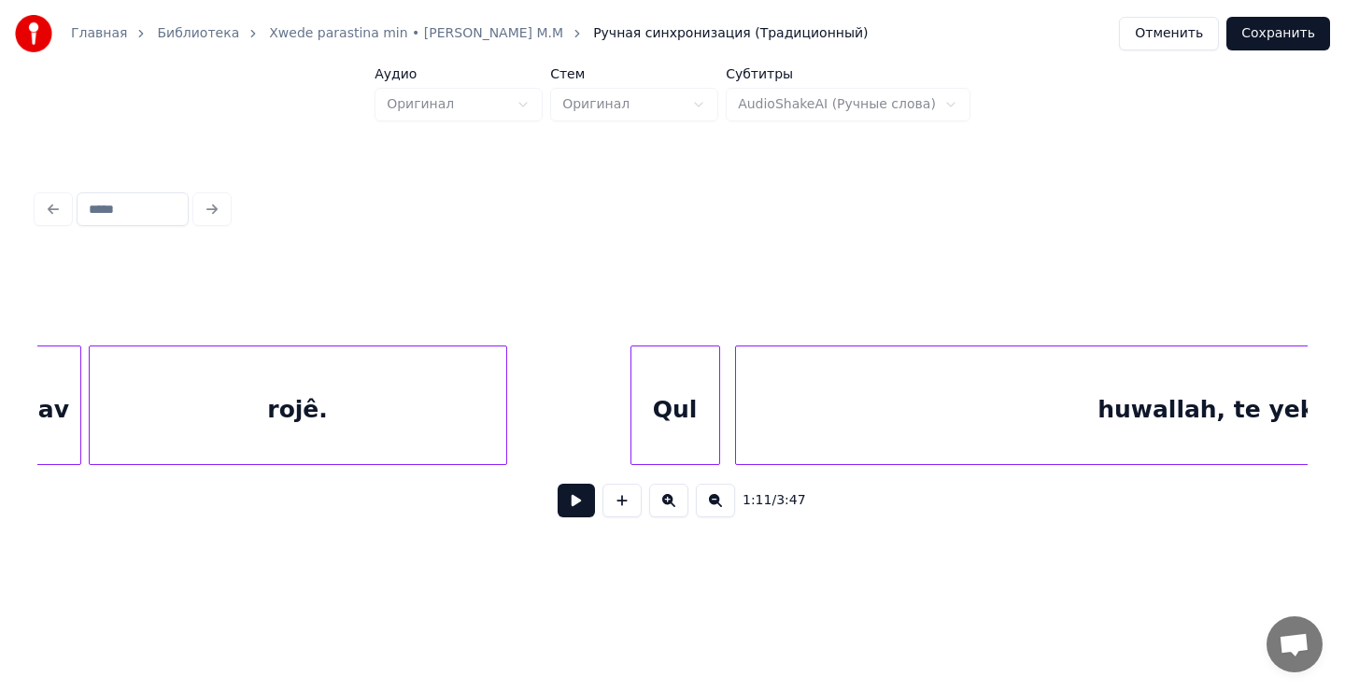
scroll to position [0, 11565]
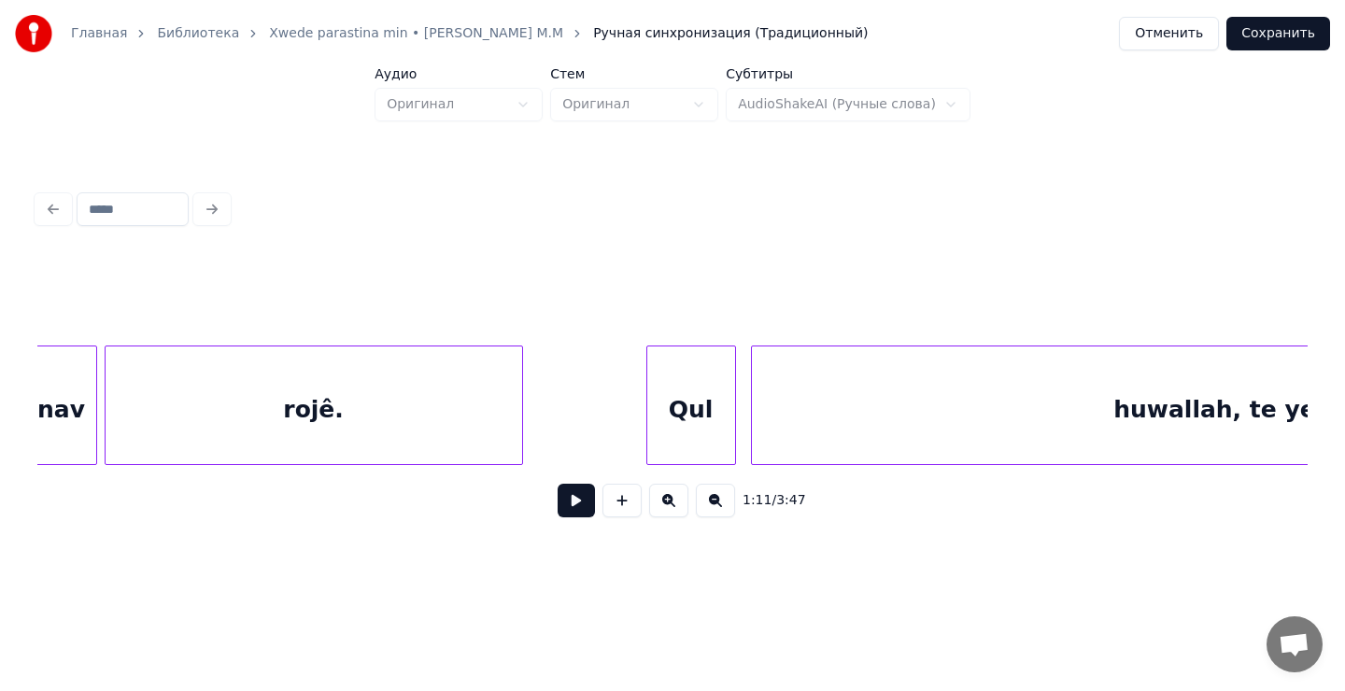
click at [299, 414] on div "rojê." at bounding box center [314, 410] width 417 height 127
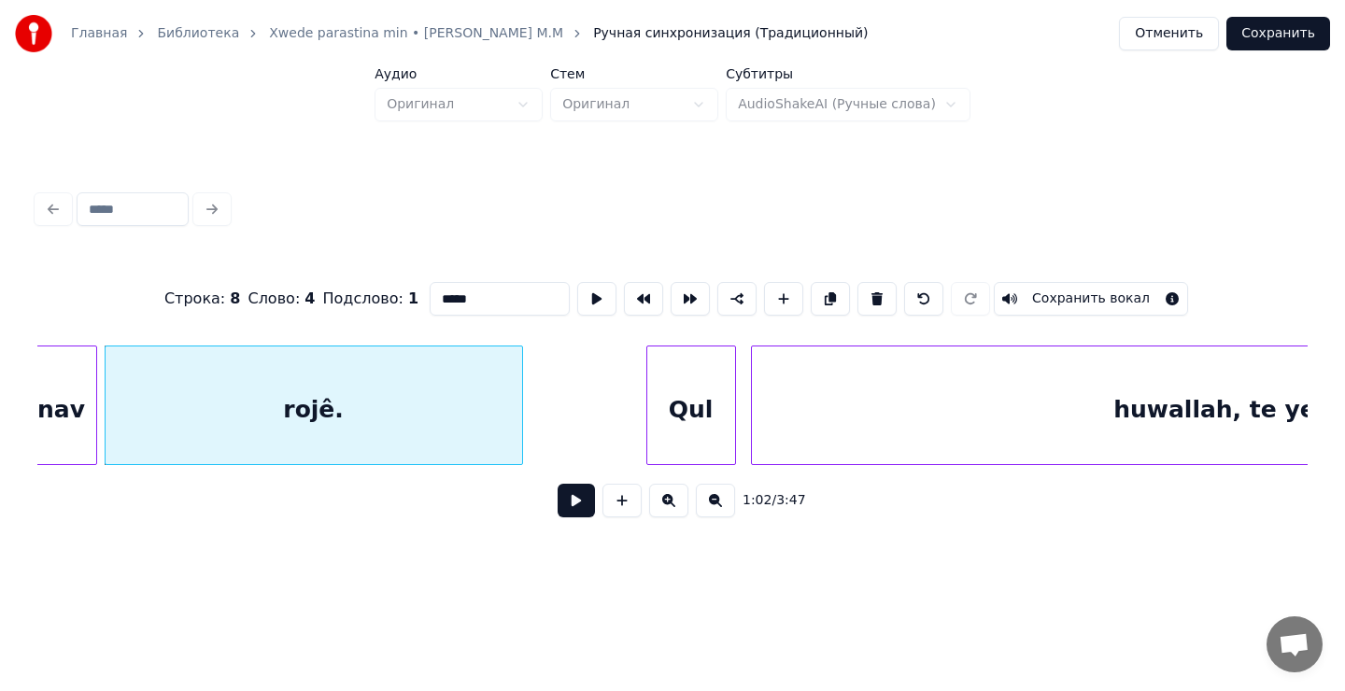
click at [583, 508] on button at bounding box center [576, 501] width 37 height 34
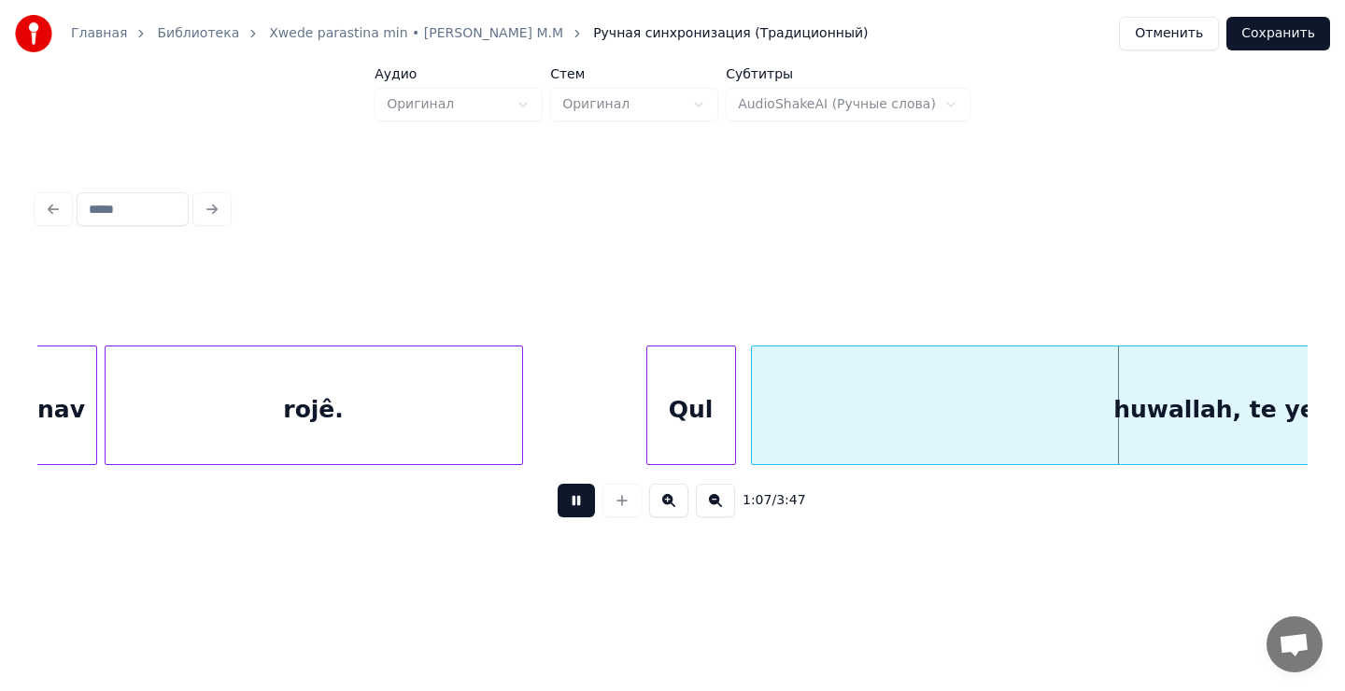
click at [577, 505] on button at bounding box center [576, 501] width 37 height 34
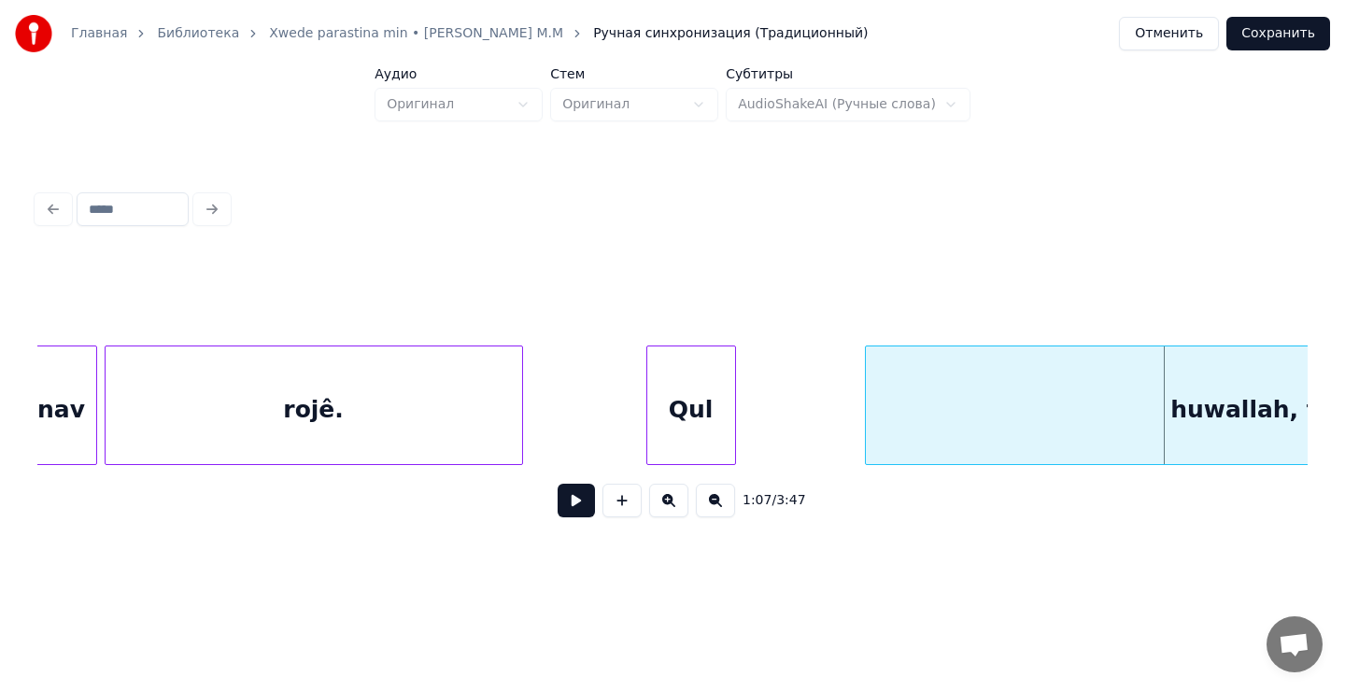
click at [870, 406] on div at bounding box center [869, 406] width 6 height 118
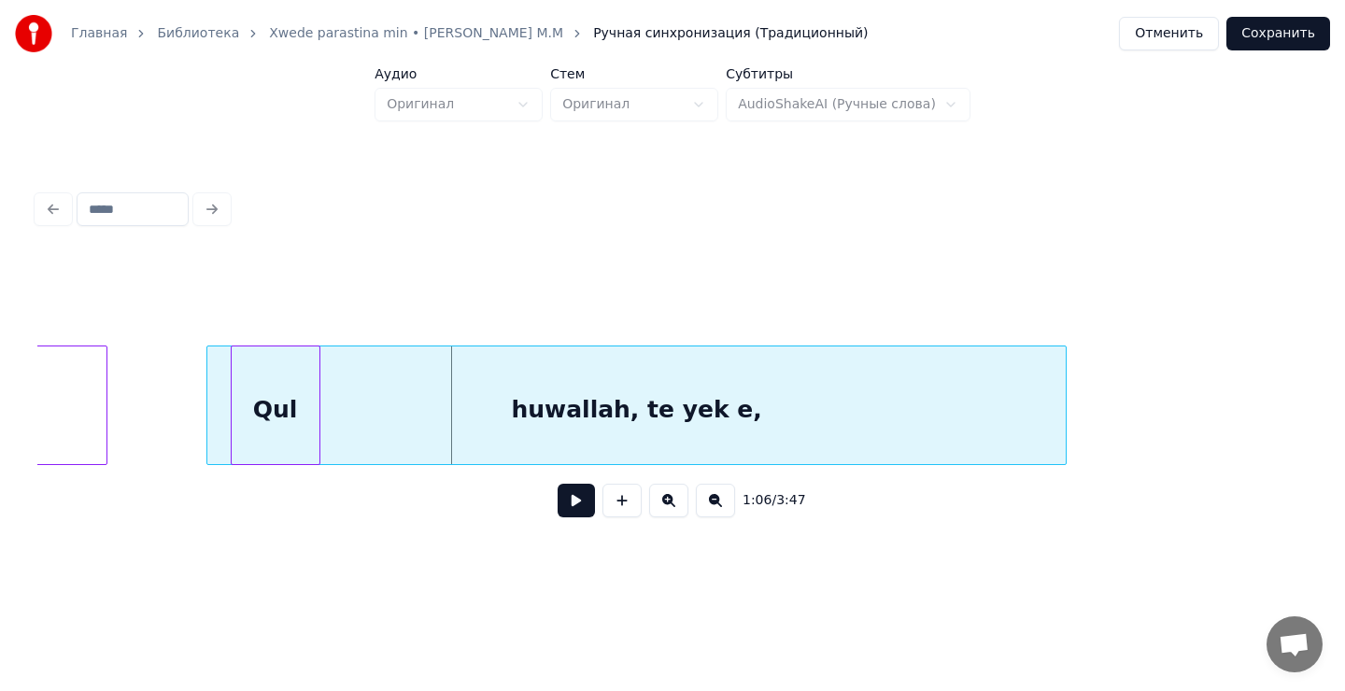
click at [991, 381] on div "huwallah, te yek e," at bounding box center [636, 410] width 859 height 127
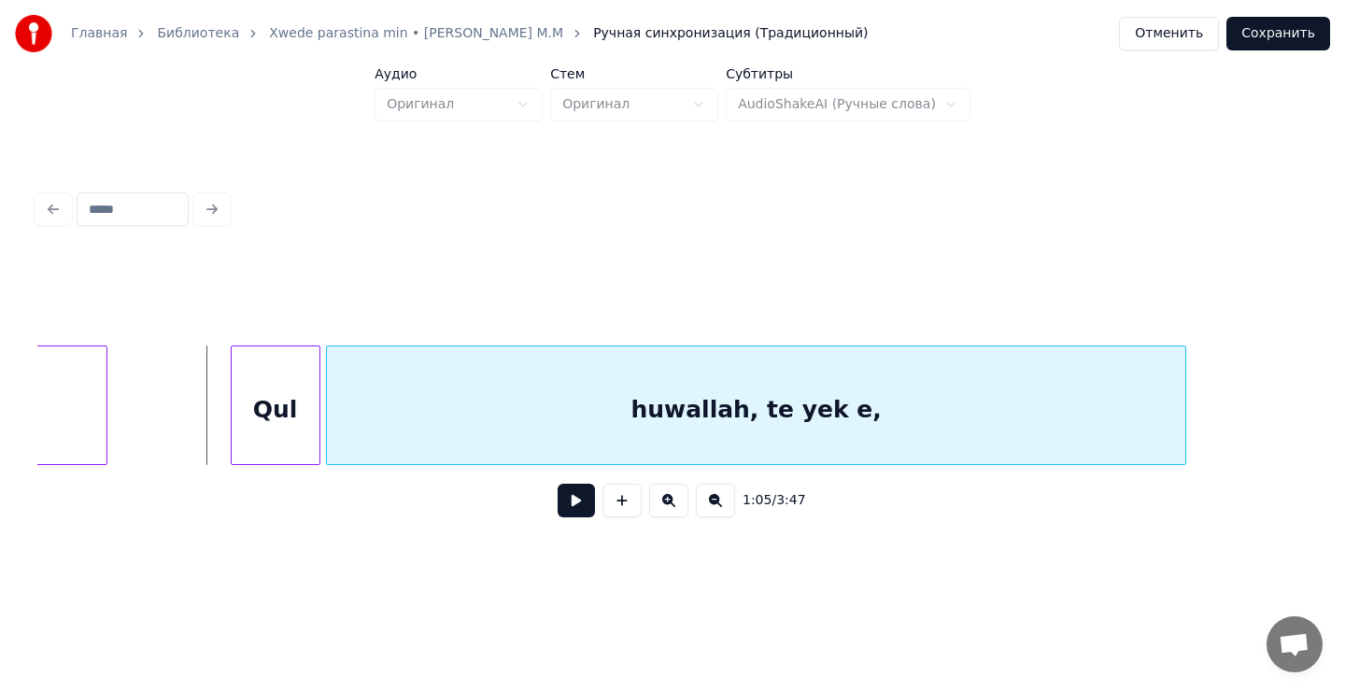
click at [800, 400] on div "huwallah, te yek e," at bounding box center [756, 410] width 859 height 127
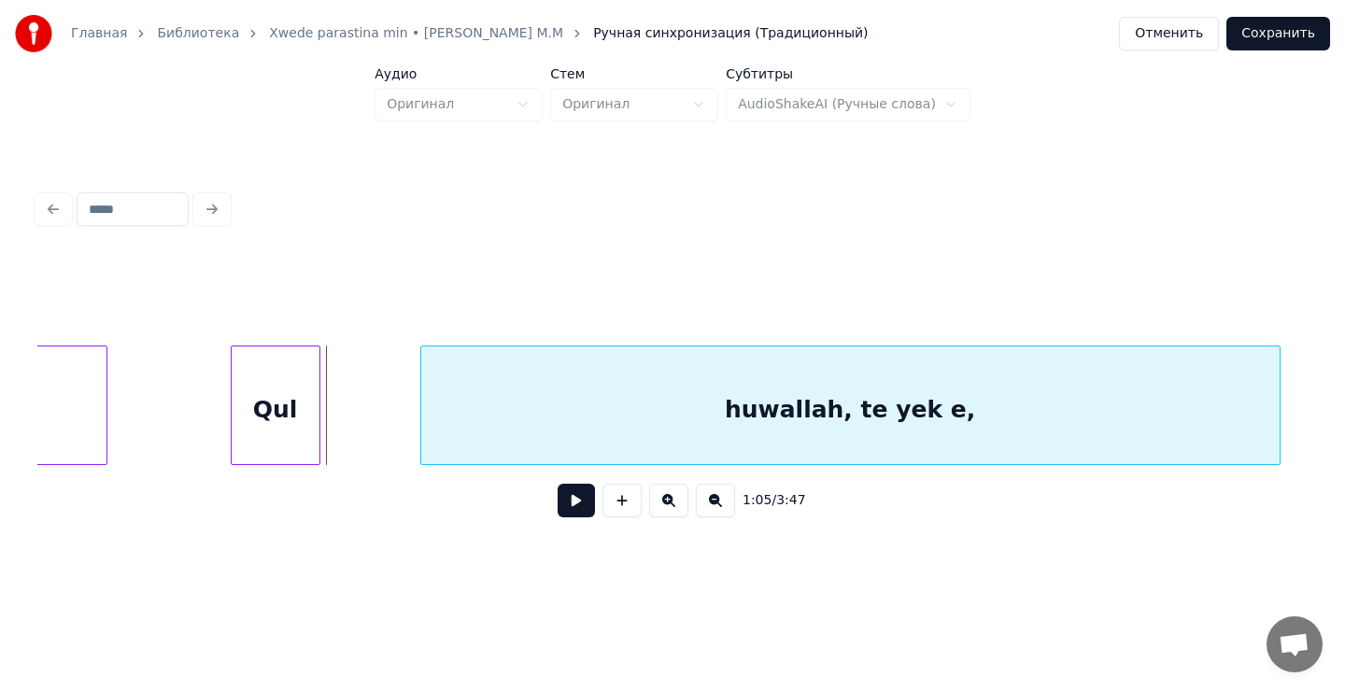
click at [426, 401] on div "huwallah, te yek e," at bounding box center [850, 410] width 859 height 127
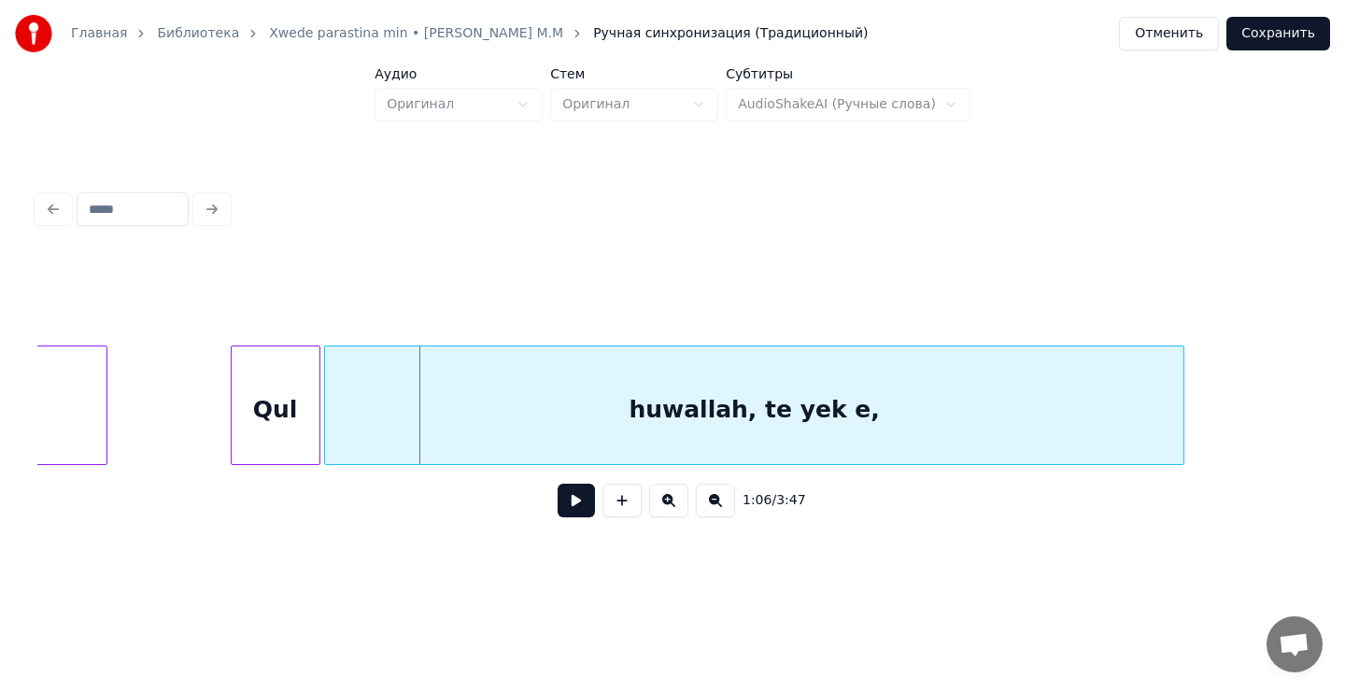
click at [884, 414] on div "huwallah, te yek e," at bounding box center [754, 410] width 859 height 127
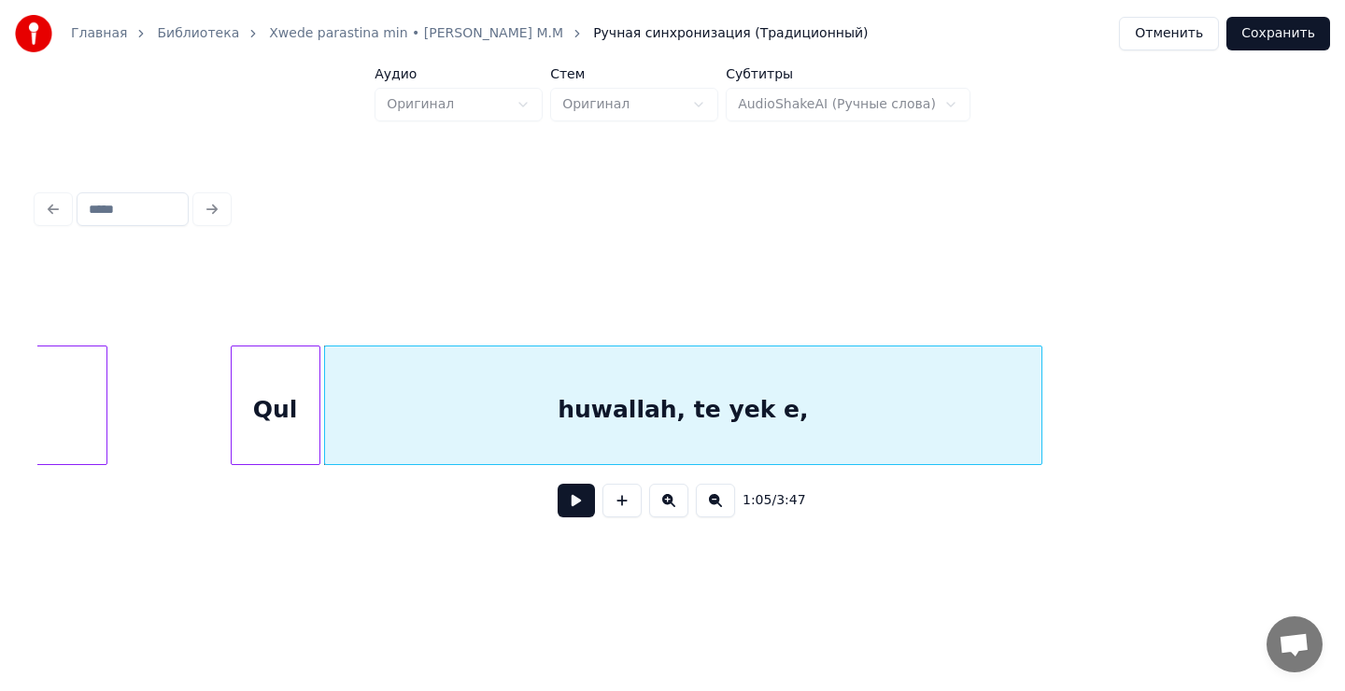
click at [1037, 403] on div at bounding box center [1039, 406] width 6 height 118
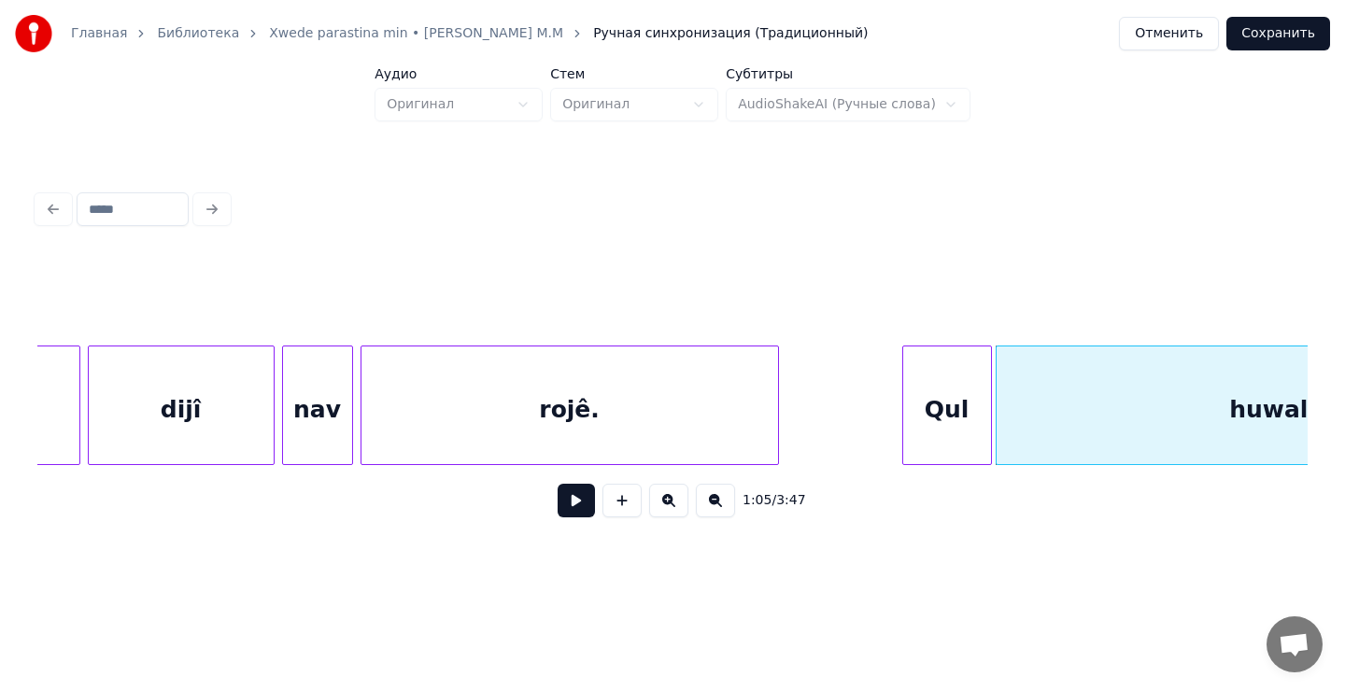
scroll to position [0, 10940]
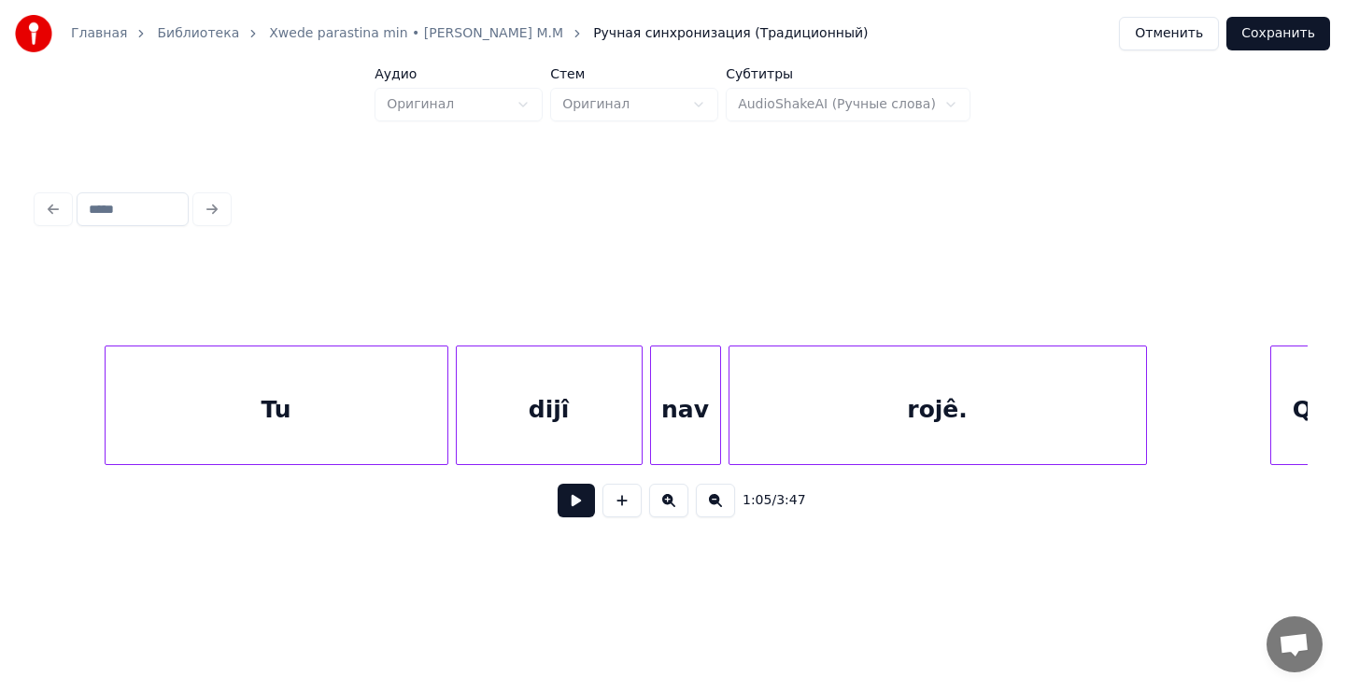
click at [525, 410] on div "dijî" at bounding box center [549, 410] width 185 height 127
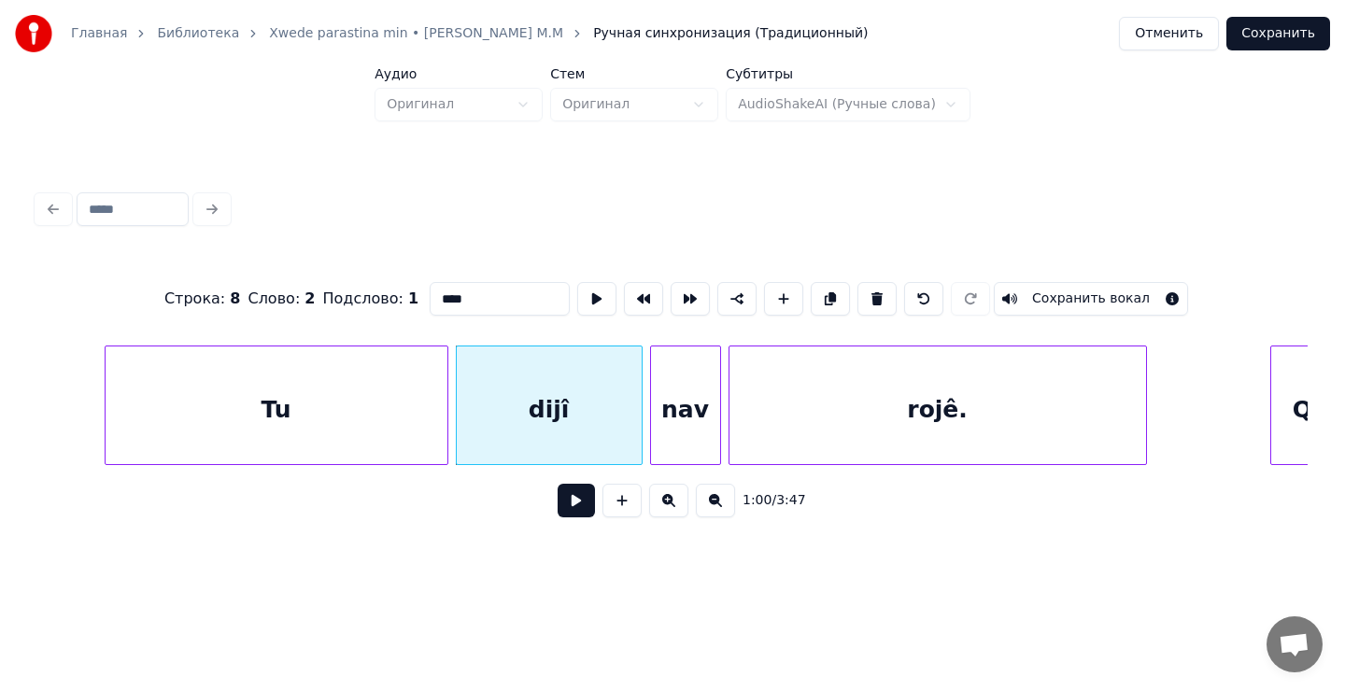
click at [576, 505] on button at bounding box center [576, 501] width 37 height 34
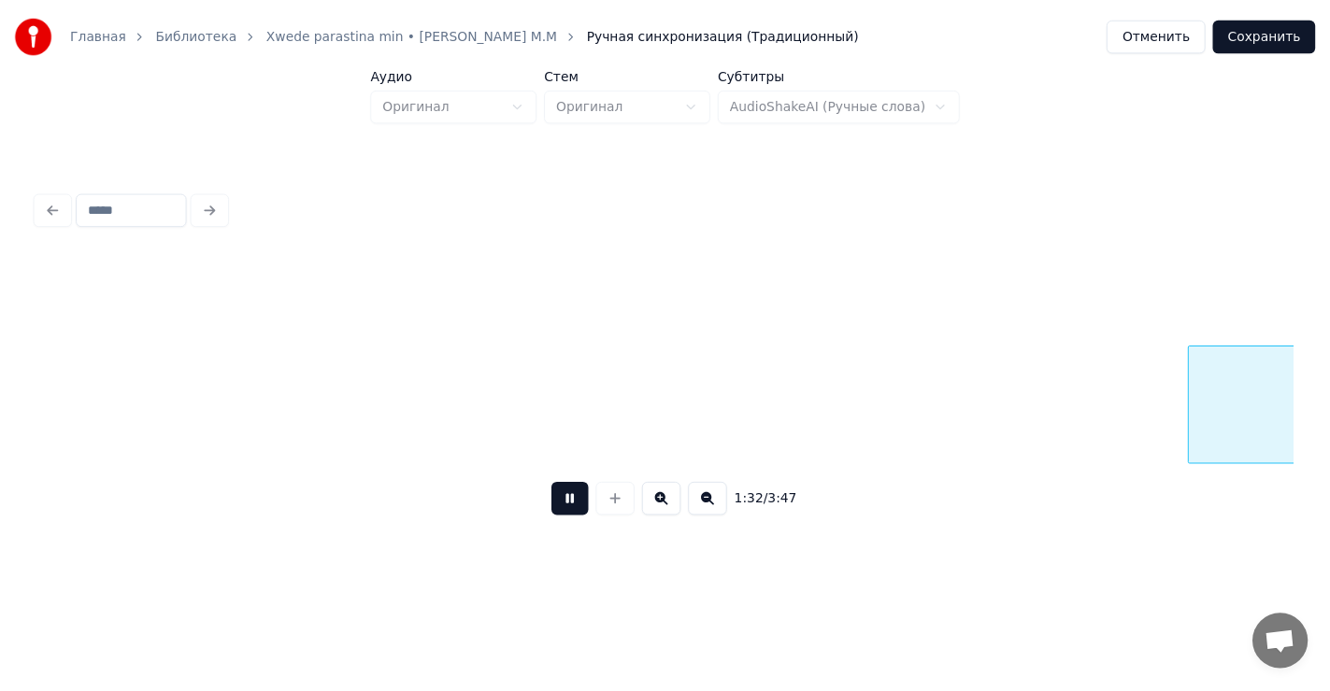
scroll to position [0, 17296]
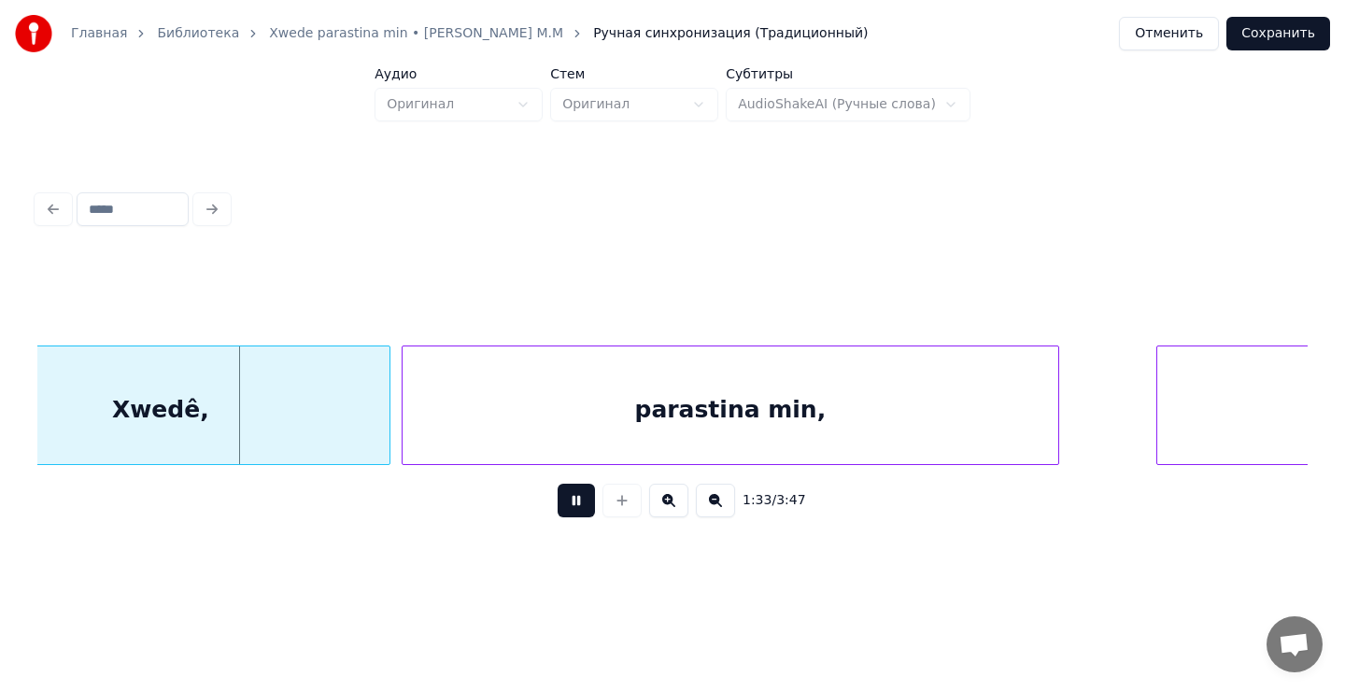
click at [1281, 33] on button "Сохранить" at bounding box center [1279, 34] width 104 height 34
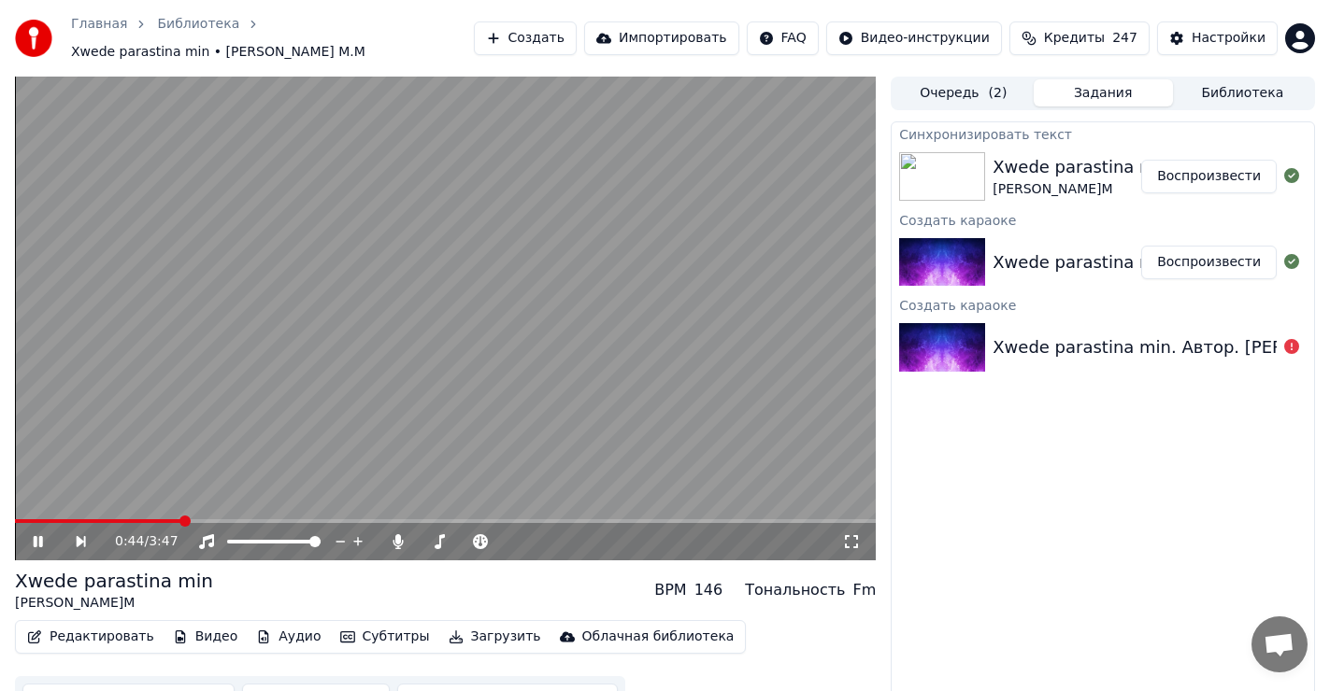
click at [182, 520] on span at bounding box center [98, 522] width 167 height 4
click at [229, 523] on div "1:17 / 3:47" at bounding box center [445, 541] width 861 height 37
click at [205, 523] on div "1:19 / 3:47" at bounding box center [445, 541] width 861 height 37
click at [205, 520] on span at bounding box center [110, 522] width 190 height 4
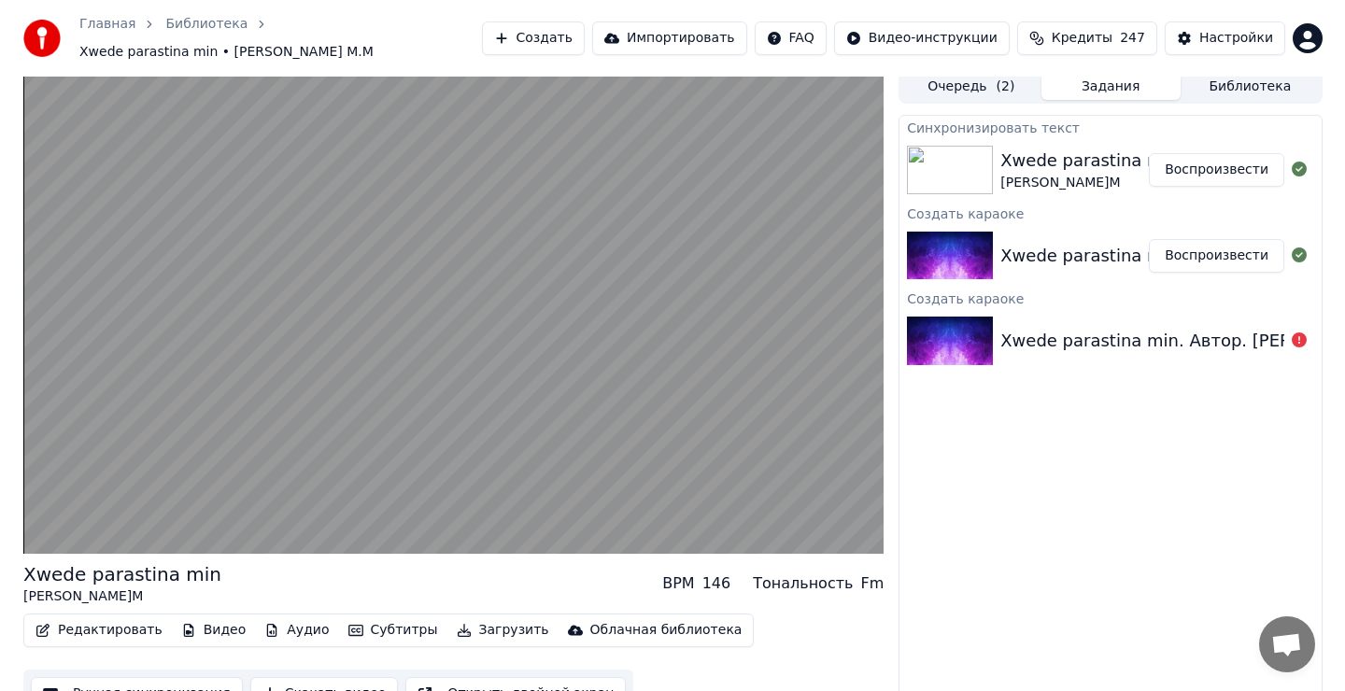
scroll to position [24, 0]
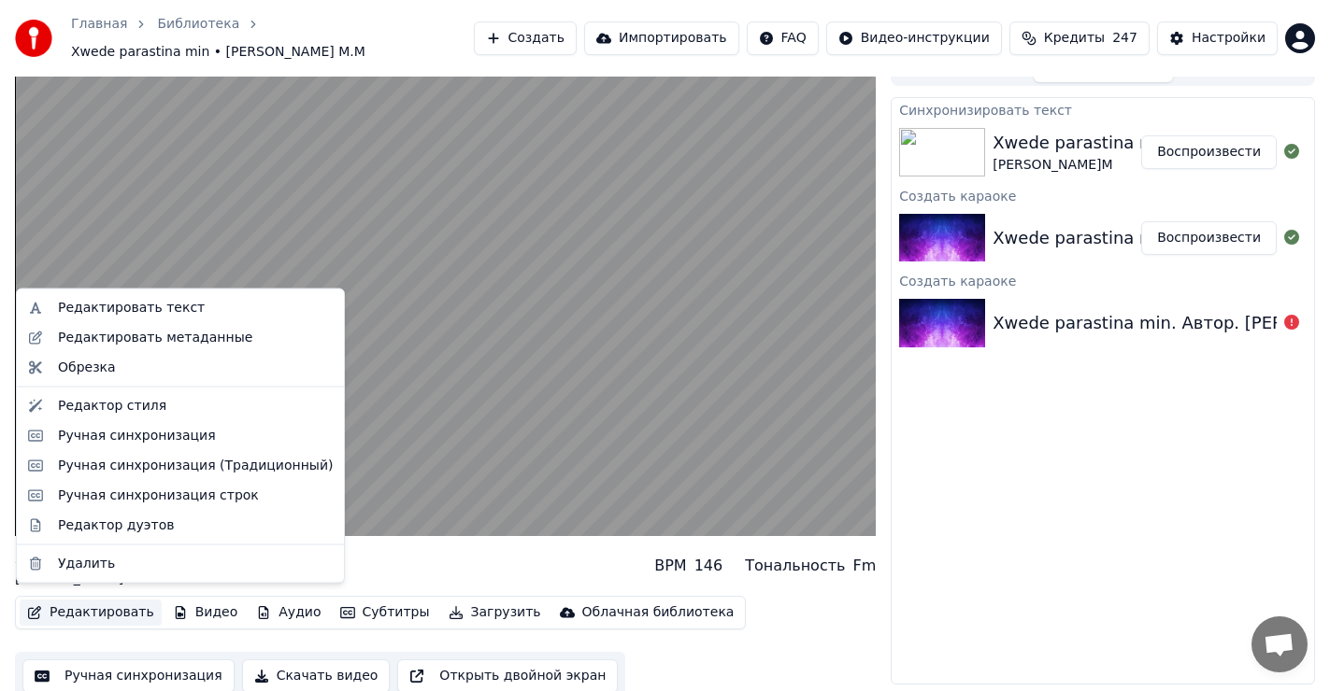
click at [107, 603] on button "Редактировать" at bounding box center [91, 613] width 142 height 26
click at [145, 301] on div "Редактировать текст" at bounding box center [131, 308] width 147 height 19
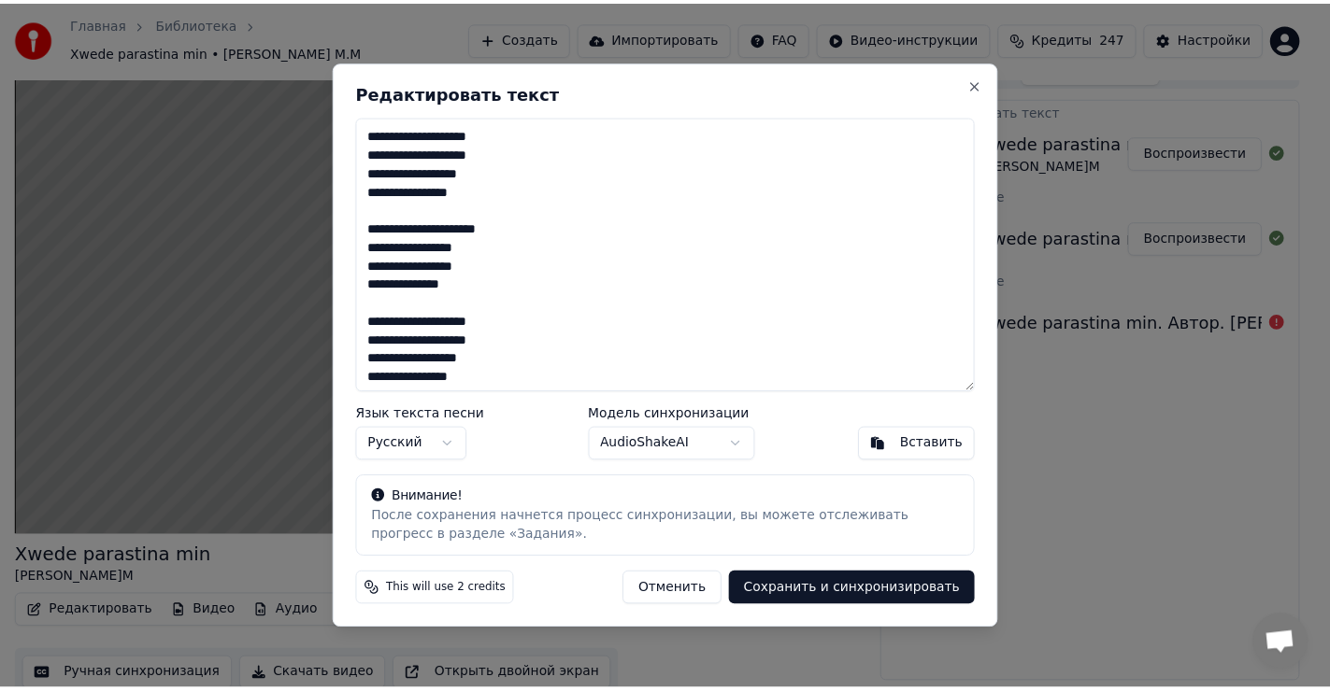
scroll to position [282, 0]
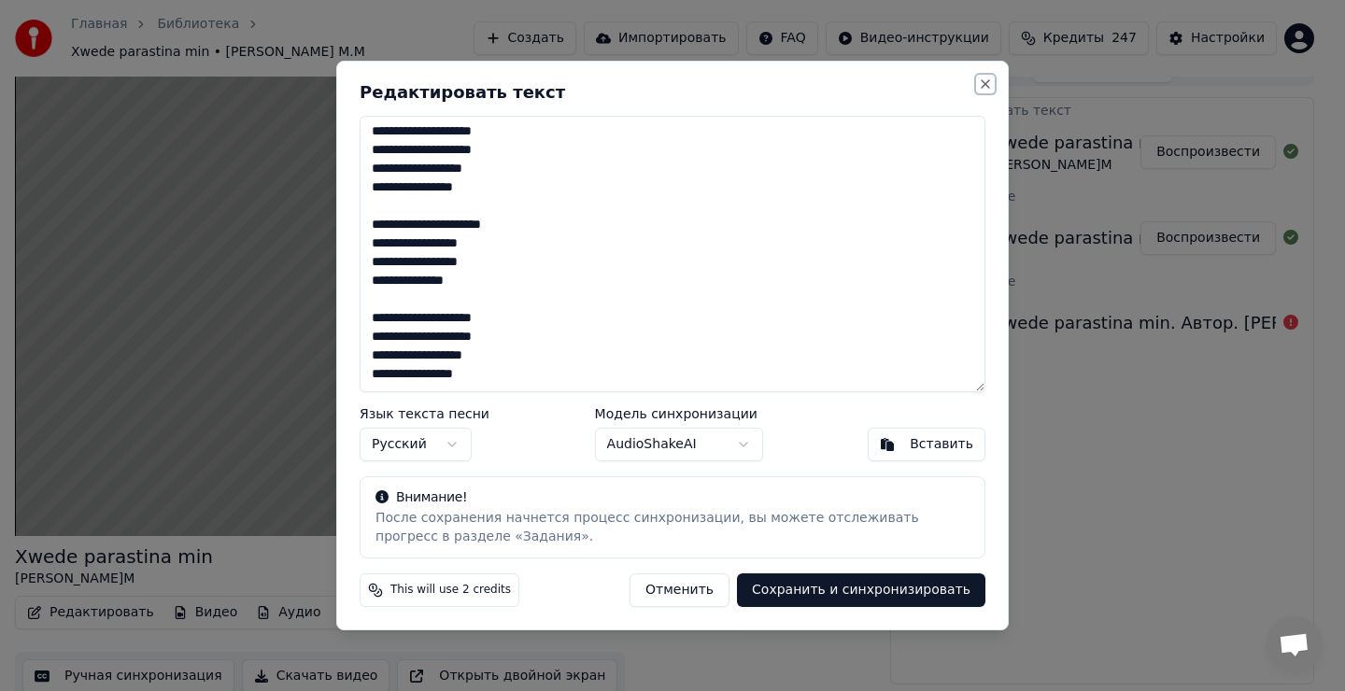
click at [989, 78] on button "Close" at bounding box center [985, 84] width 15 height 15
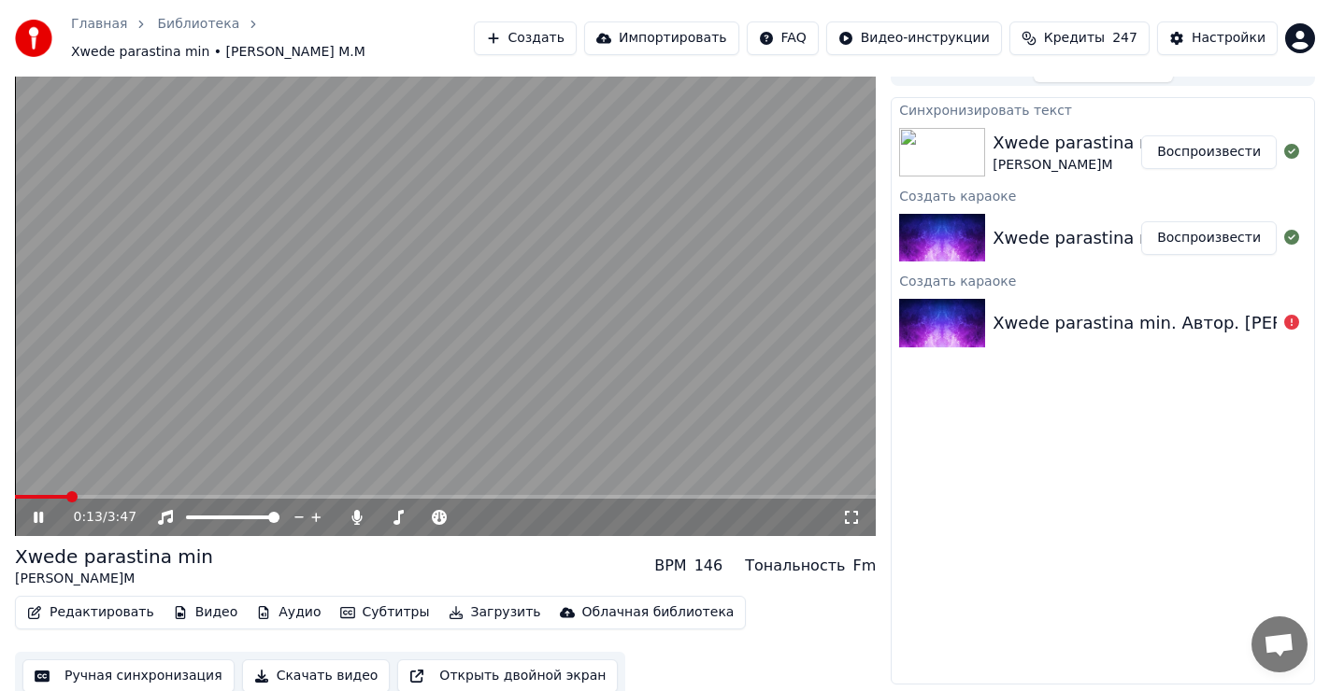
click at [36, 512] on icon at bounding box center [38, 517] width 9 height 11
click at [15, 491] on span at bounding box center [20, 496] width 11 height 11
click at [249, 495] on span at bounding box center [445, 497] width 861 height 4
click at [174, 495] on span at bounding box center [94, 497] width 159 height 4
click at [34, 511] on icon at bounding box center [38, 517] width 11 height 13
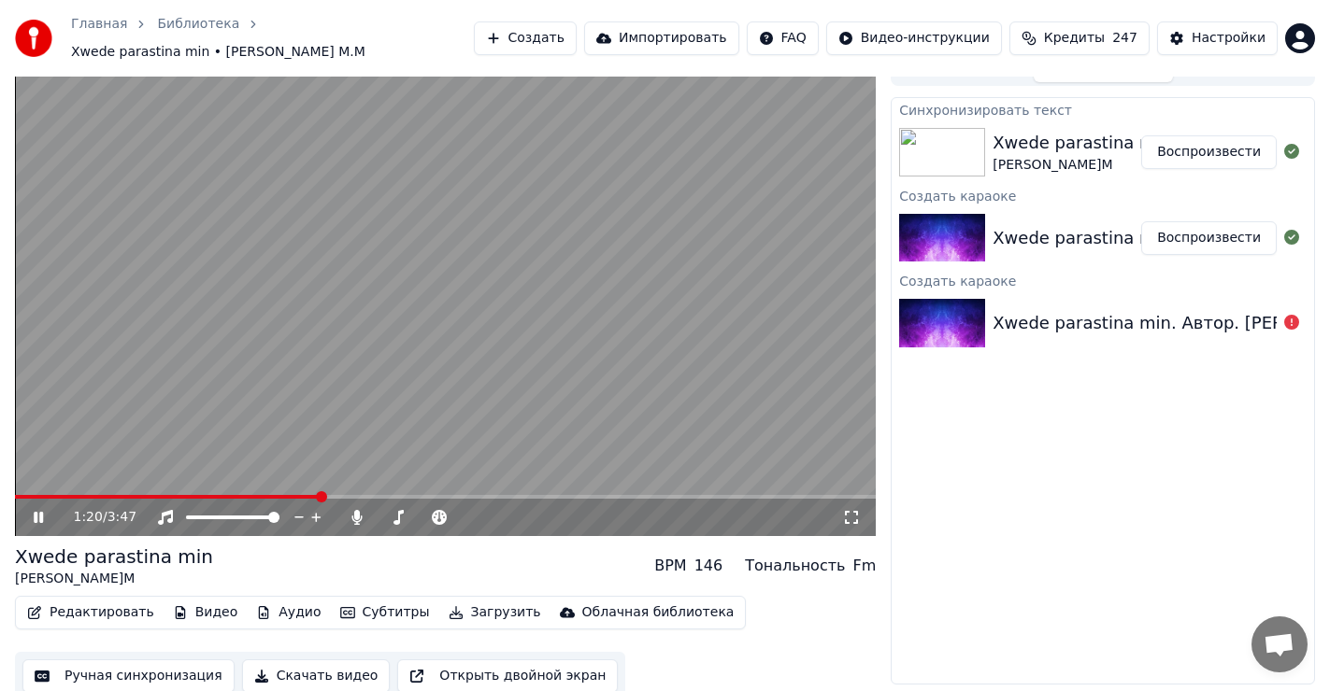
click at [207, 495] on span at bounding box center [167, 497] width 305 height 4
click at [37, 510] on icon at bounding box center [52, 517] width 44 height 15
click at [21, 495] on span at bounding box center [18, 497] width 7 height 4
click at [15, 491] on span at bounding box center [20, 496] width 11 height 11
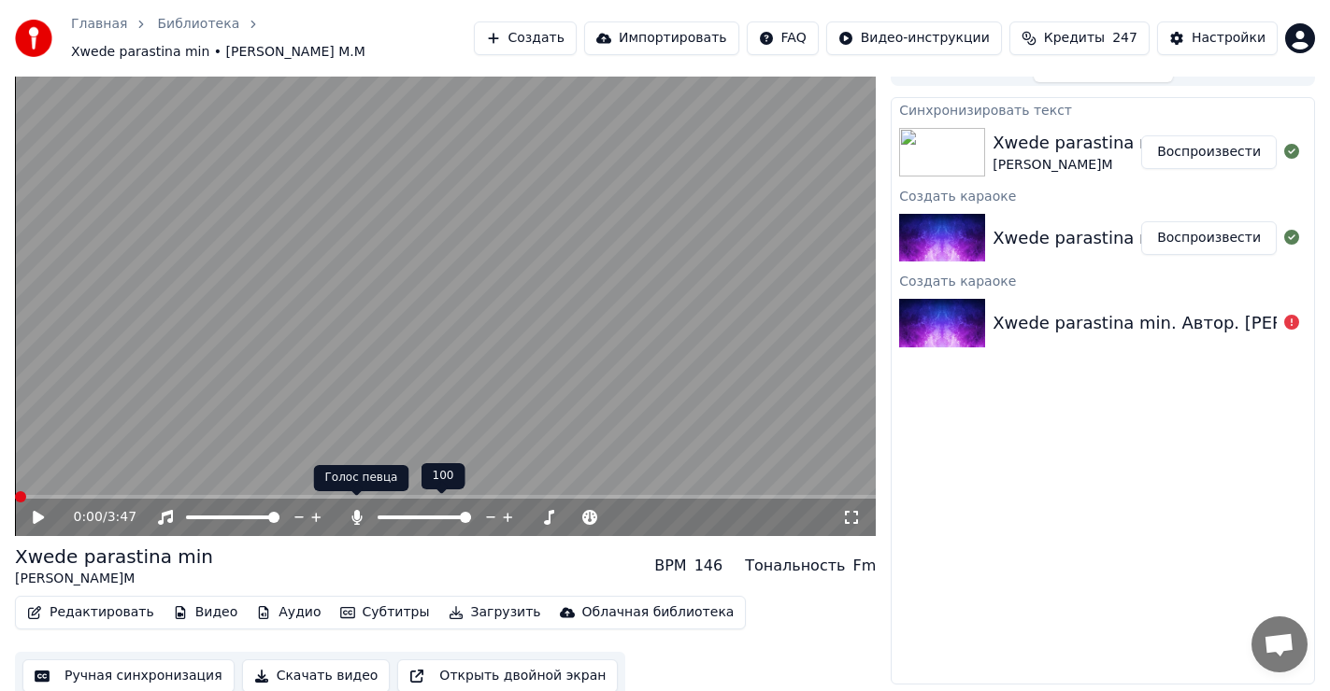
click at [354, 510] on icon at bounding box center [356, 517] width 10 height 15
click at [37, 511] on icon at bounding box center [38, 517] width 11 height 13
click at [75, 499] on div "0:00 / 3:47" at bounding box center [445, 517] width 861 height 37
click at [76, 495] on span at bounding box center [445, 497] width 861 height 4
click at [34, 512] on icon at bounding box center [38, 517] width 9 height 11
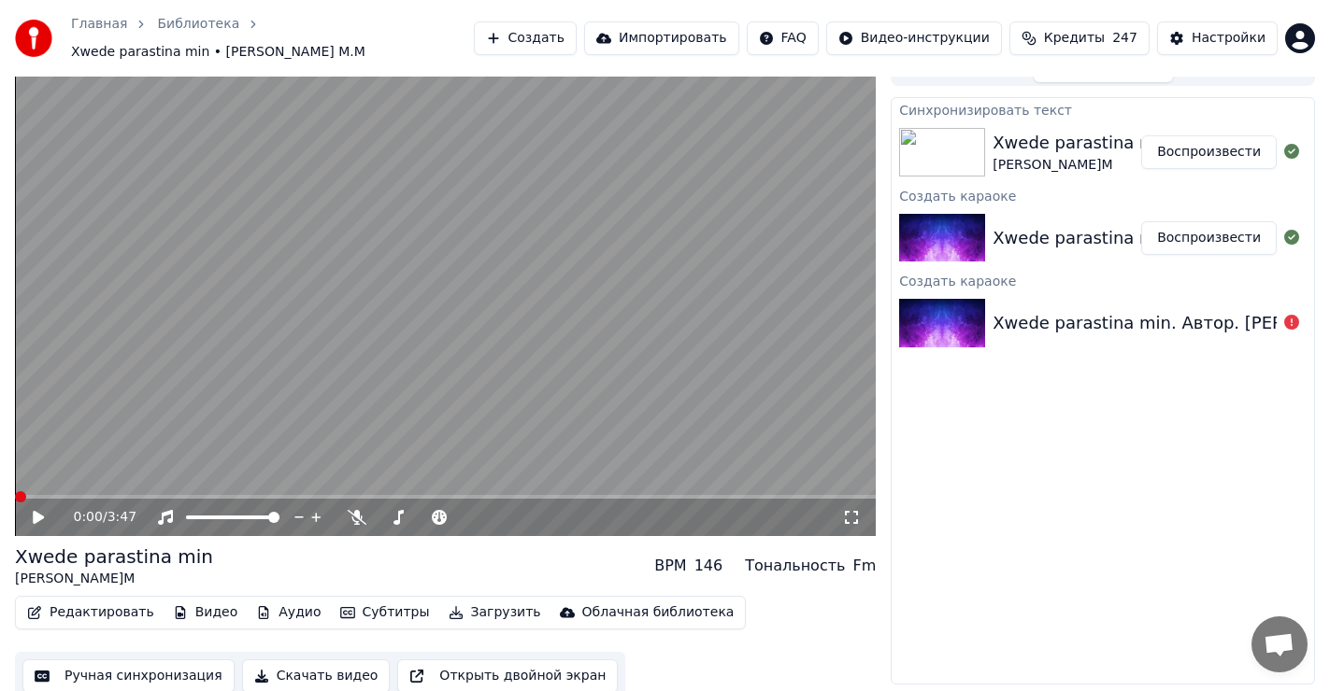
click at [15, 491] on span at bounding box center [20, 496] width 11 height 11
click at [444, 603] on button "Загрузить" at bounding box center [494, 613] width 107 height 26
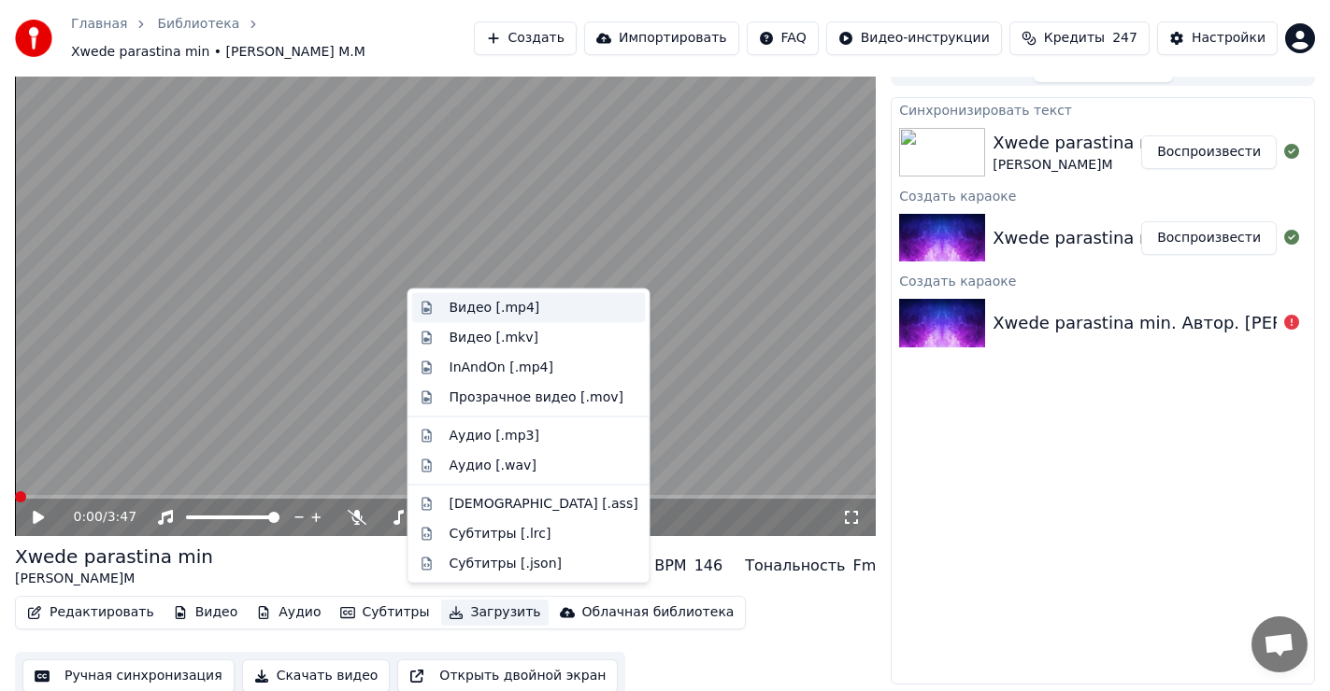
click at [465, 310] on div "Видео [.mp4]" at bounding box center [494, 308] width 91 height 19
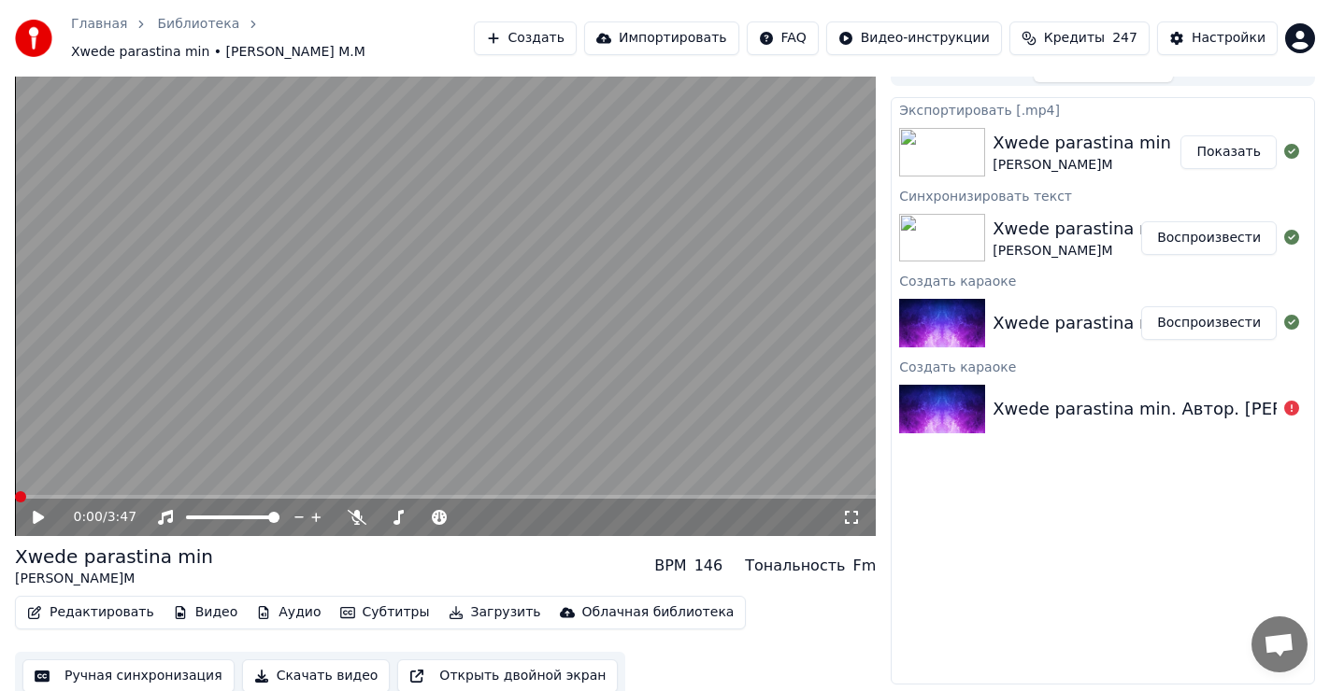
click at [1242, 146] on button "Показать" at bounding box center [1228, 152] width 96 height 34
